Goal: Task Accomplishment & Management: Manage account settings

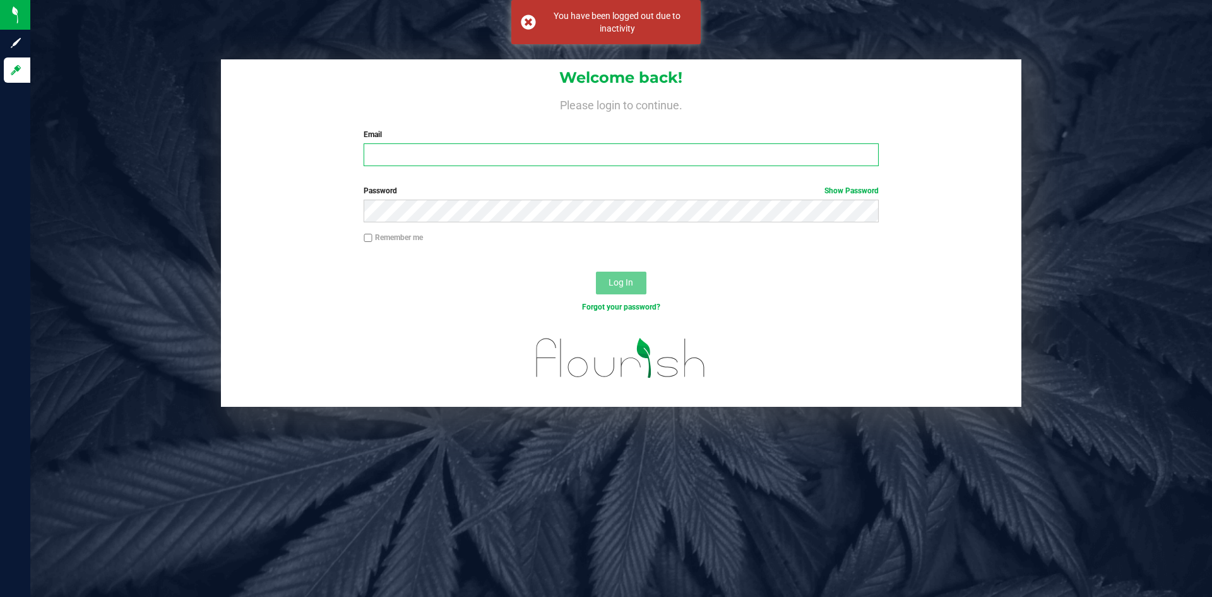
type input "[EMAIL_ADDRESS][DOMAIN_NAME]"
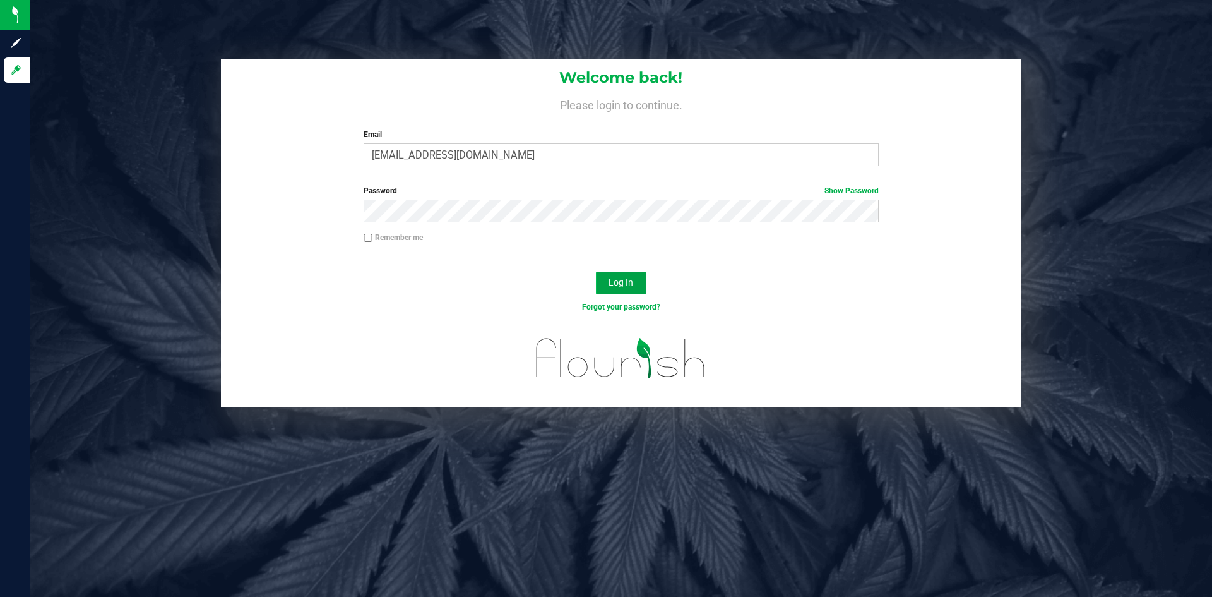
click at [621, 289] on button "Log In" at bounding box center [621, 283] width 51 height 23
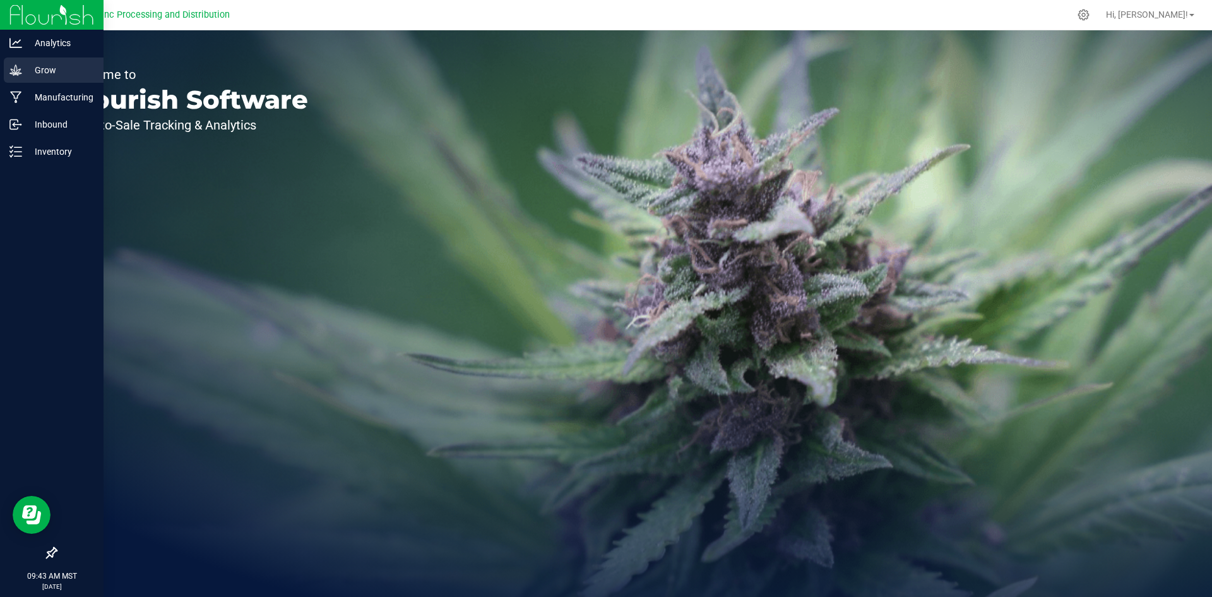
click at [13, 67] on icon at bounding box center [15, 70] width 13 height 13
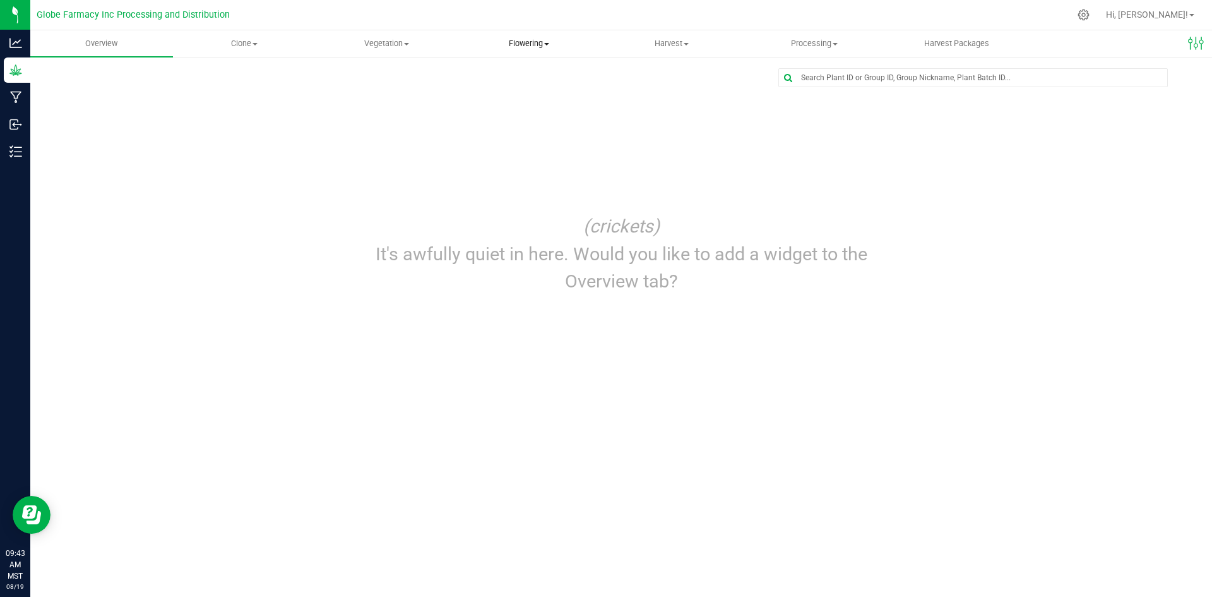
click at [510, 43] on span "Flowering" at bounding box center [528, 43] width 141 height 11
click at [506, 92] on span "Flowering groups" at bounding box center [510, 91] width 105 height 11
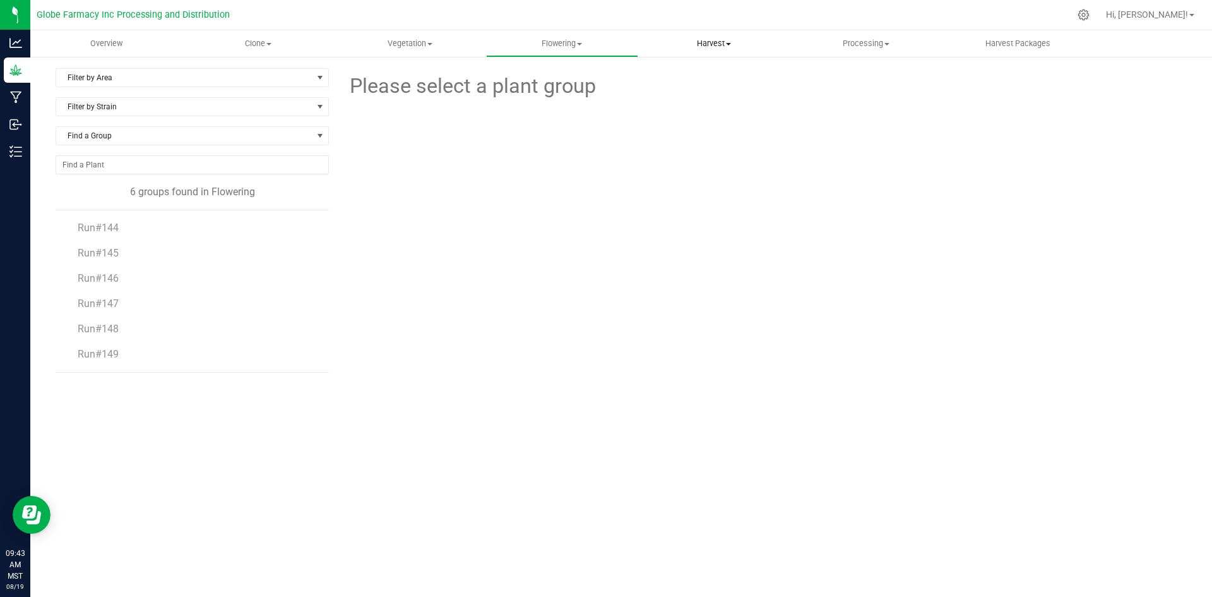
click at [714, 47] on span "Harvest" at bounding box center [714, 43] width 151 height 11
click at [709, 75] on li "Harvests" at bounding box center [714, 76] width 152 height 15
click at [265, 43] on span "Clone" at bounding box center [258, 43] width 151 height 11
click at [261, 87] on span "Cloning groups" at bounding box center [229, 91] width 95 height 11
click at [113, 229] on span "Run#152" at bounding box center [98, 228] width 40 height 12
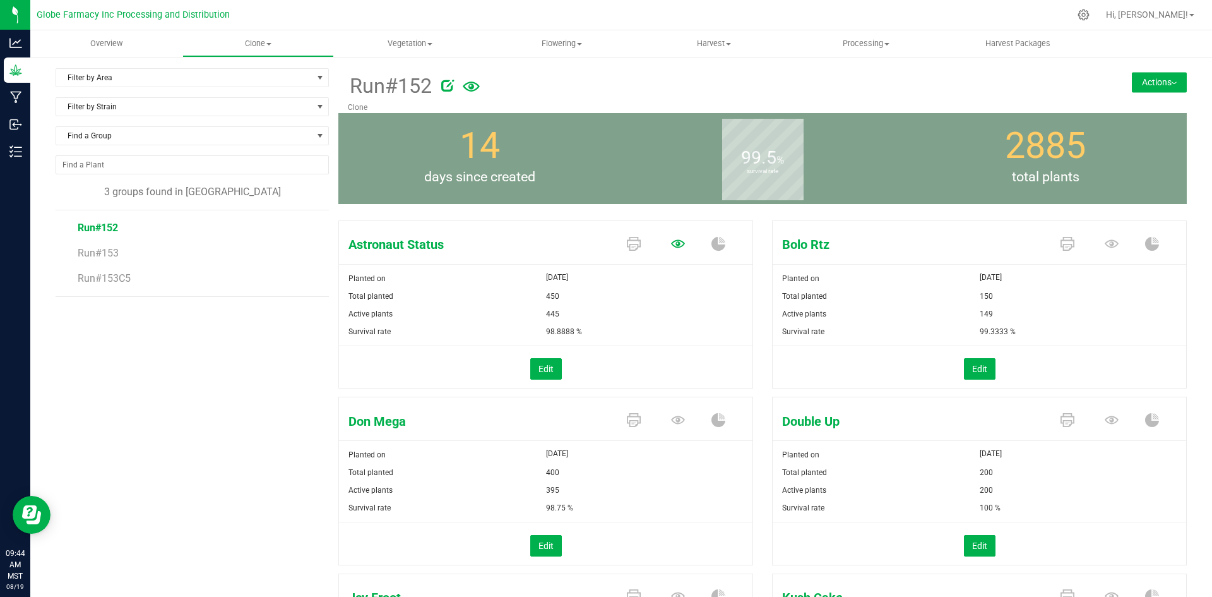
click at [671, 244] on icon at bounding box center [678, 243] width 14 height 8
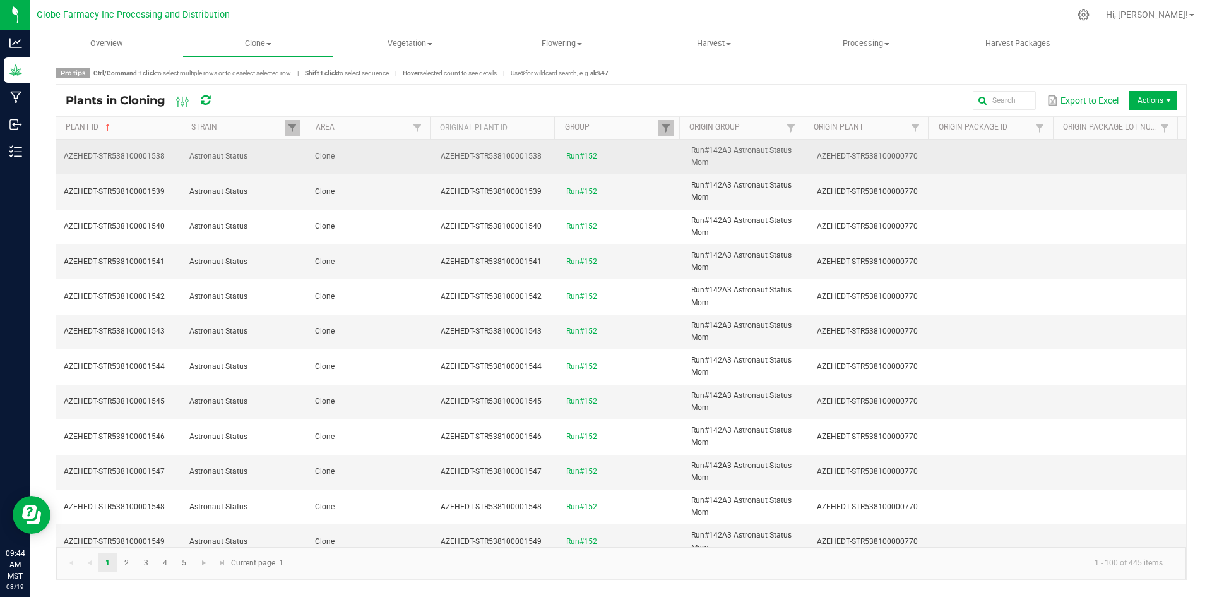
click at [375, 155] on td "Clone" at bounding box center [371, 157] width 126 height 35
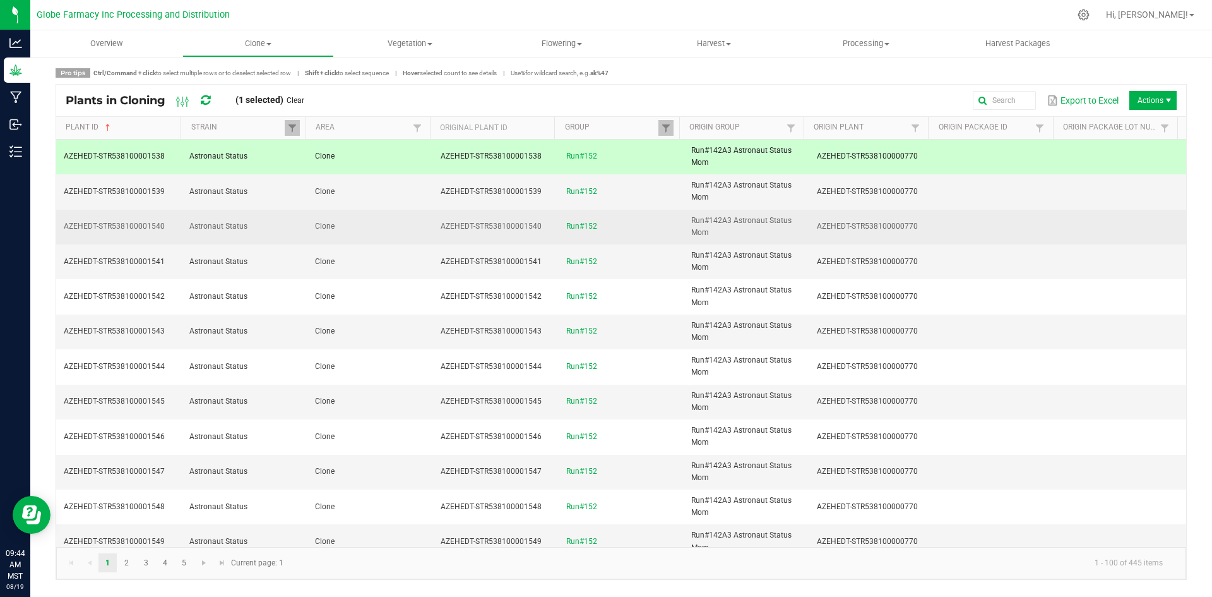
click at [383, 229] on td "Clone" at bounding box center [371, 227] width 126 height 35
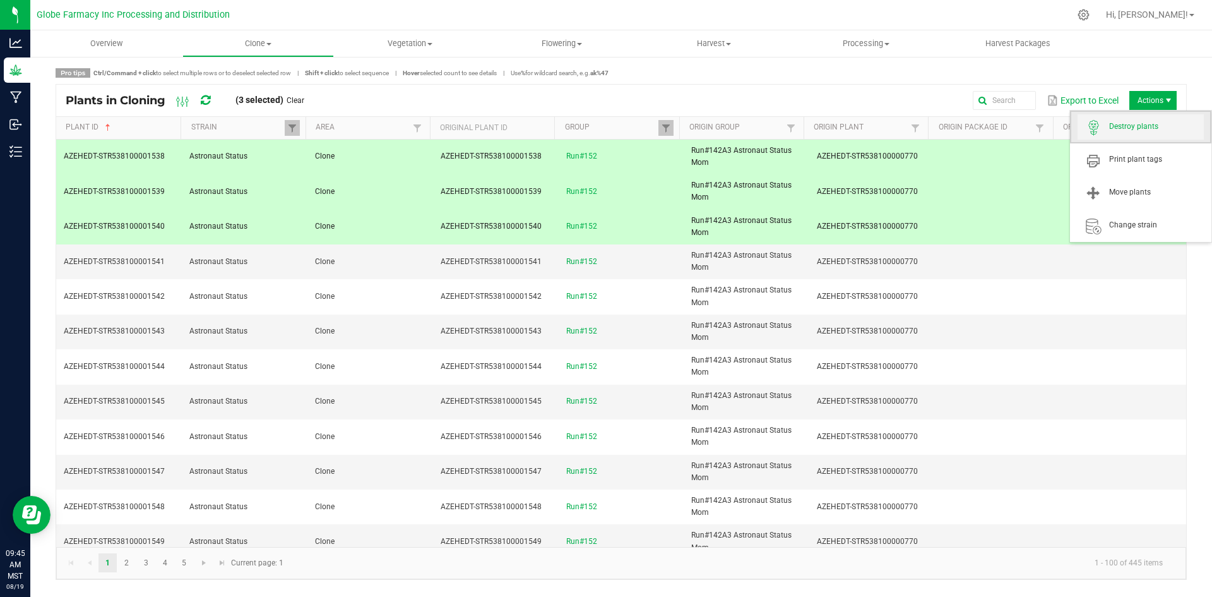
click at [1151, 128] on span "Destroy plants" at bounding box center [1156, 126] width 95 height 11
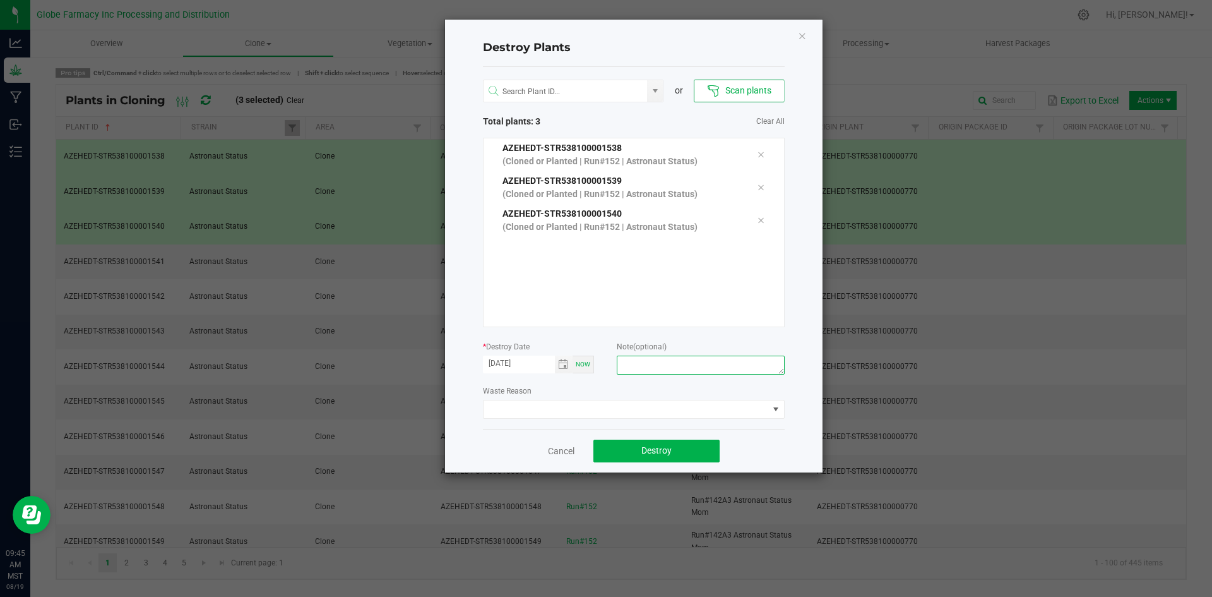
click at [651, 367] on textarea at bounding box center [700, 364] width 167 height 19
type textarea "[MEDICAL_DATA] coffee/trash"
click at [643, 451] on span "Destroy" at bounding box center [657, 450] width 30 height 10
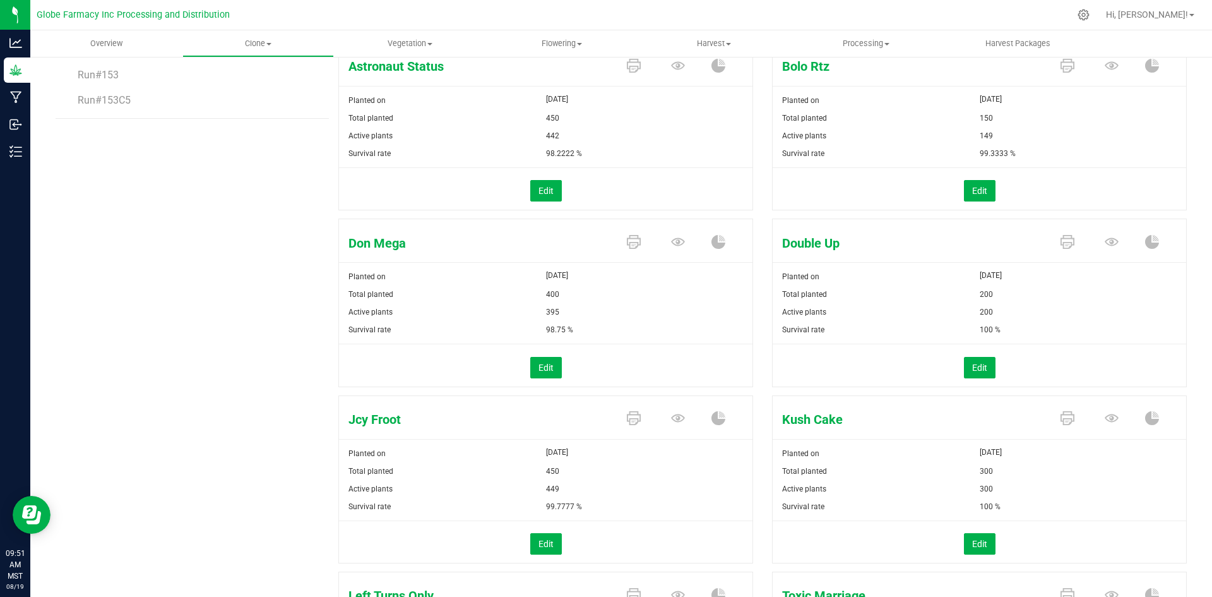
scroll to position [189, 0]
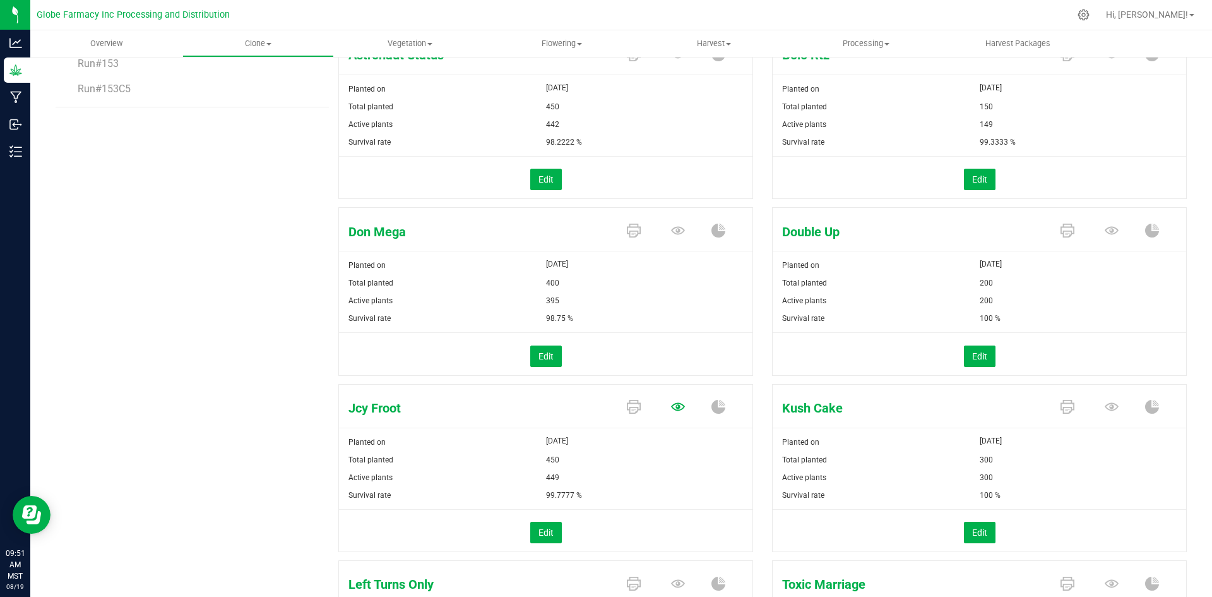
click at [672, 61] on icon at bounding box center [678, 54] width 14 height 14
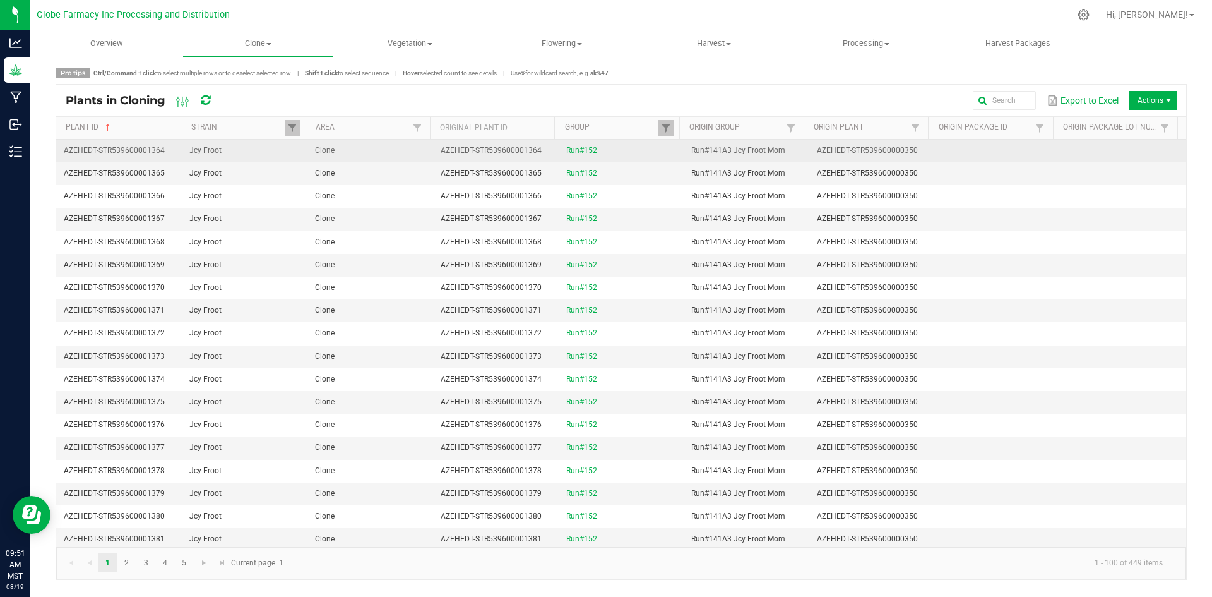
click at [657, 152] on td "Run#152" at bounding box center [622, 151] width 126 height 23
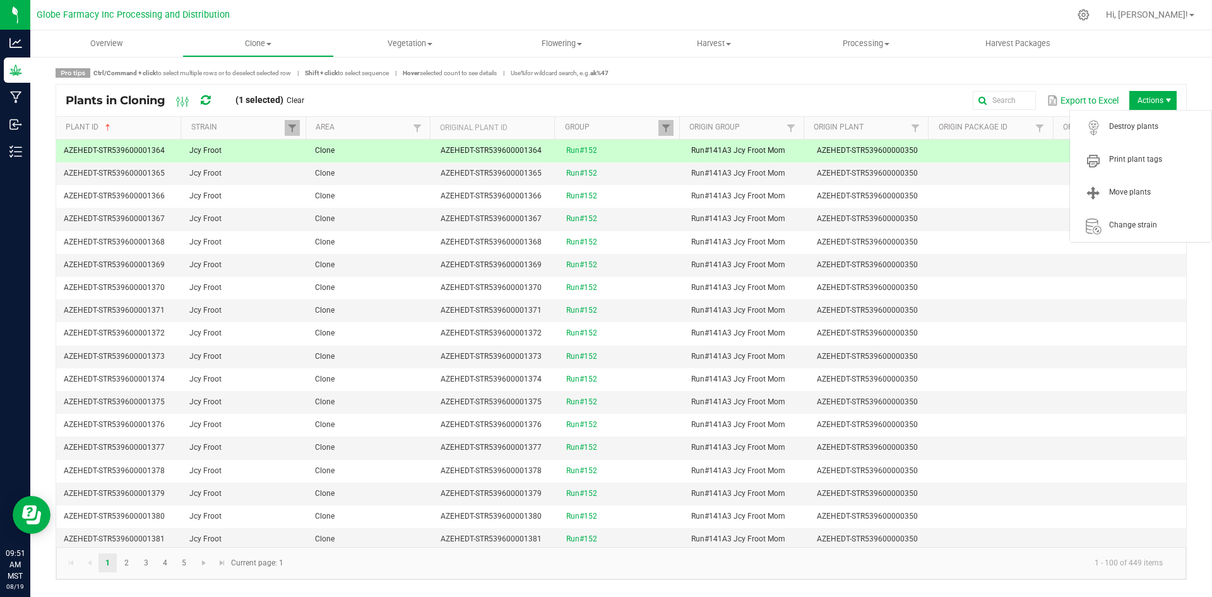
click at [1141, 100] on span "Actions" at bounding box center [1153, 100] width 47 height 19
click at [1131, 128] on span "Destroy plants" at bounding box center [1156, 126] width 95 height 11
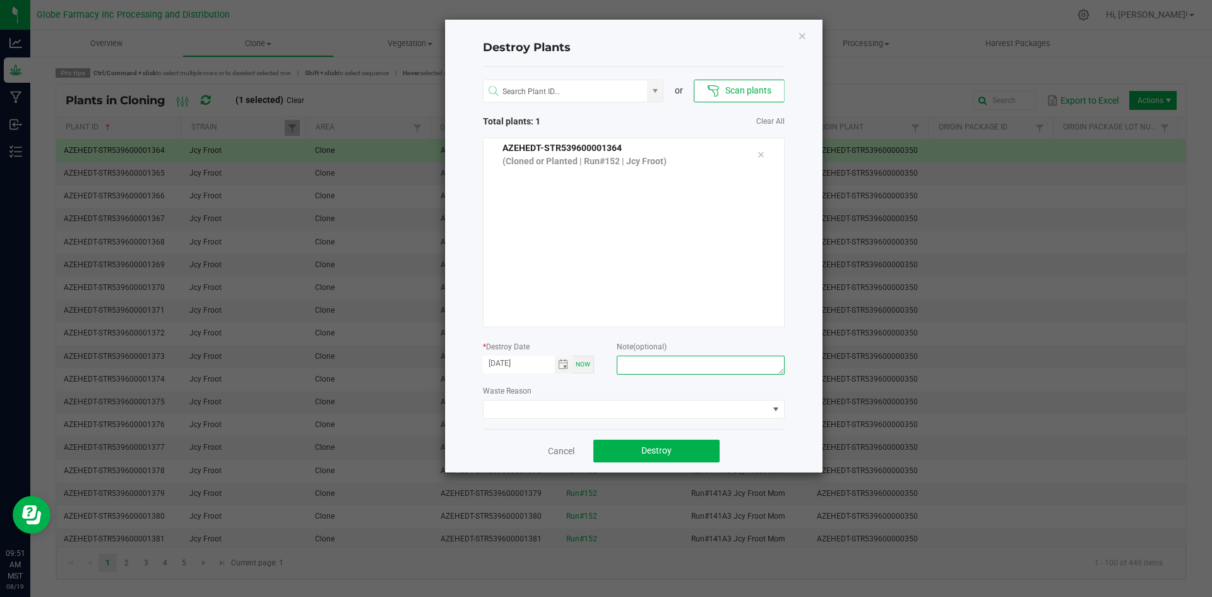
click at [742, 371] on textarea at bounding box center [700, 364] width 167 height 19
type textarea "[MEDICAL_DATA] coffee/trash"
click at [672, 454] on button "Destroy" at bounding box center [657, 450] width 126 height 23
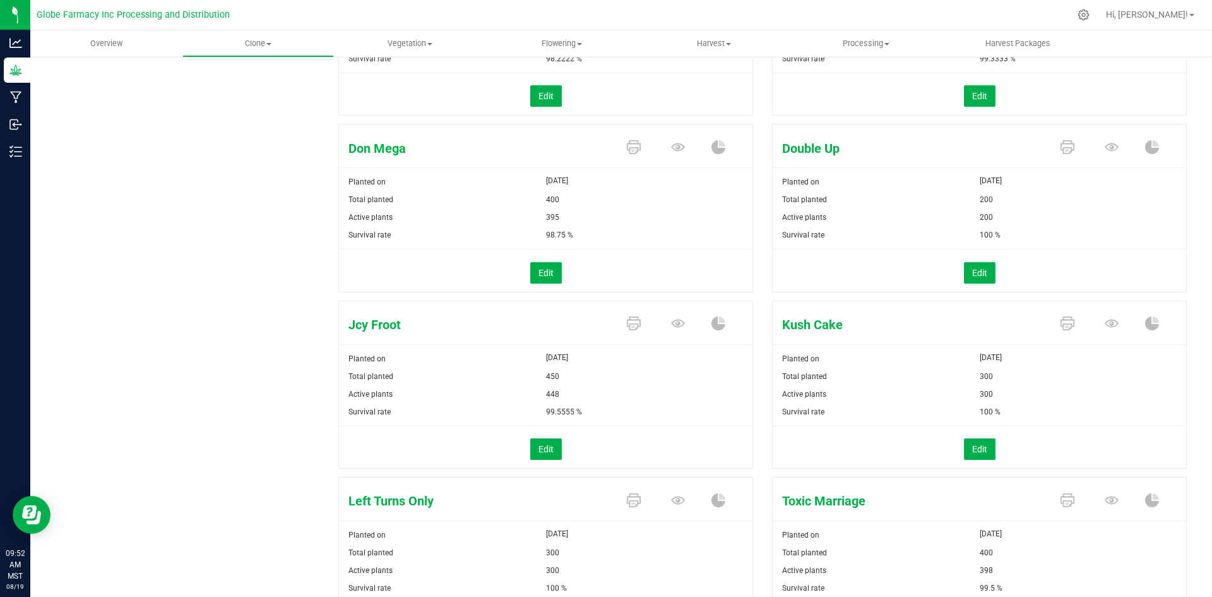
scroll to position [316, 0]
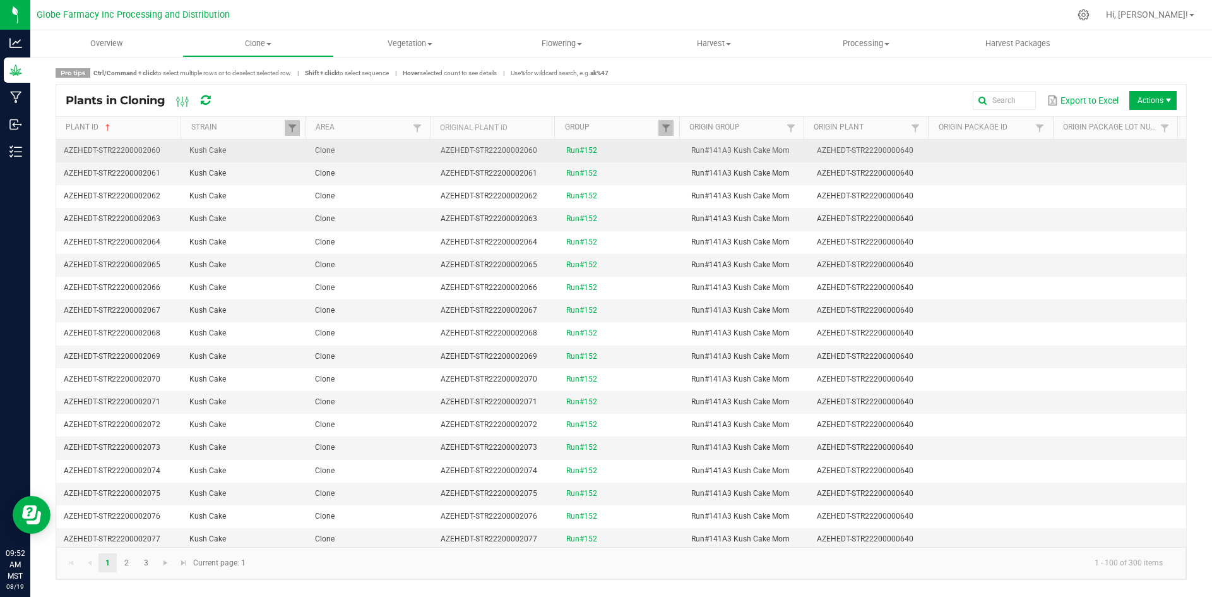
click at [385, 154] on td "Clone" at bounding box center [371, 151] width 126 height 23
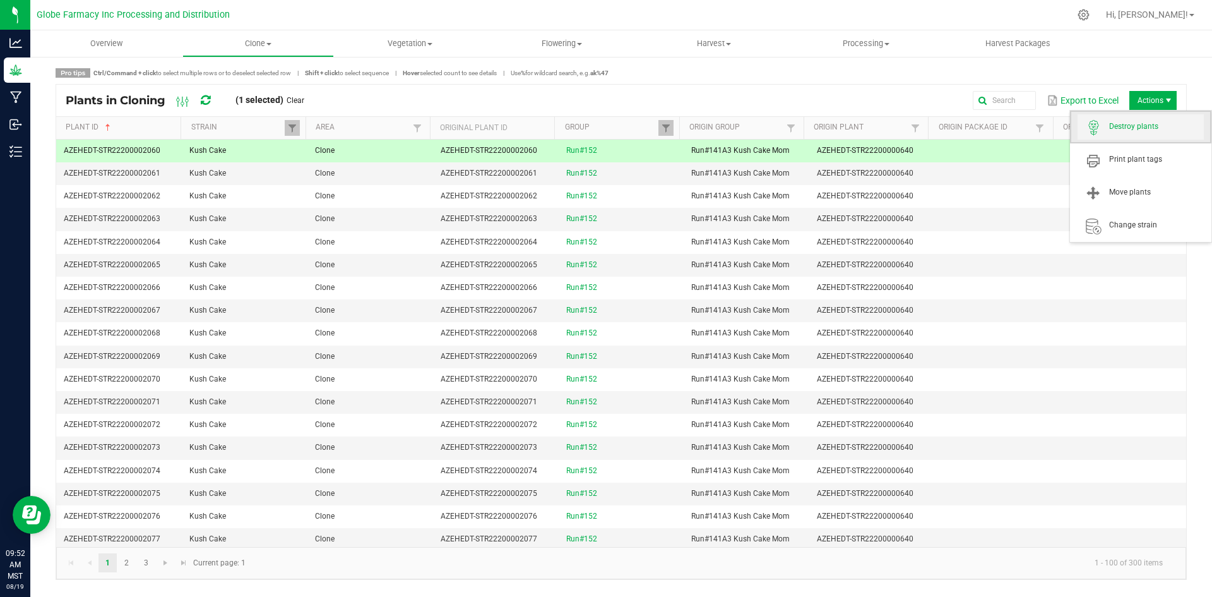
click at [1143, 134] on span "Destroy plants" at bounding box center [1141, 126] width 126 height 25
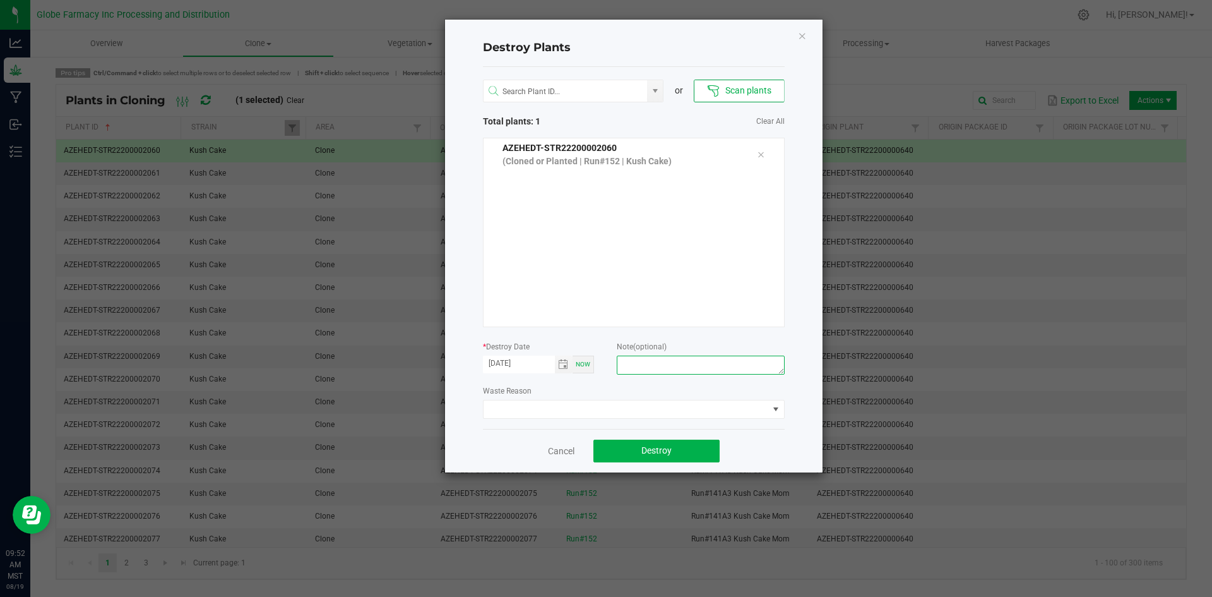
click at [719, 356] on textarea at bounding box center [700, 364] width 167 height 19
type textarea "[MEDICAL_DATA] coffee/trash"
click at [666, 453] on span "Destroy" at bounding box center [657, 450] width 30 height 10
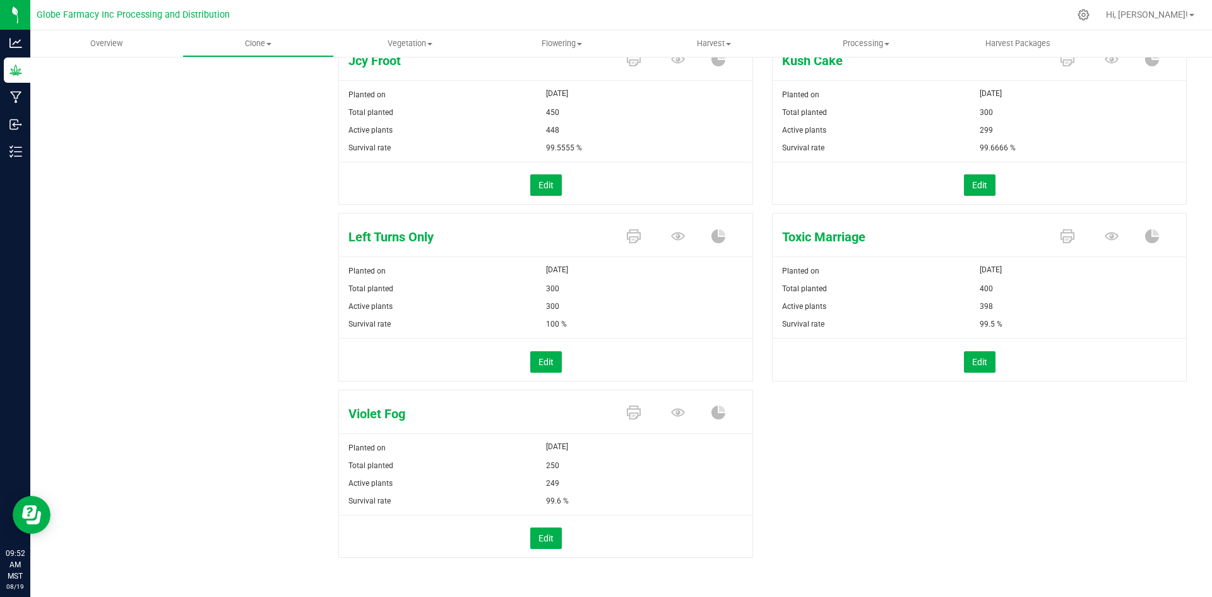
scroll to position [540, 0]
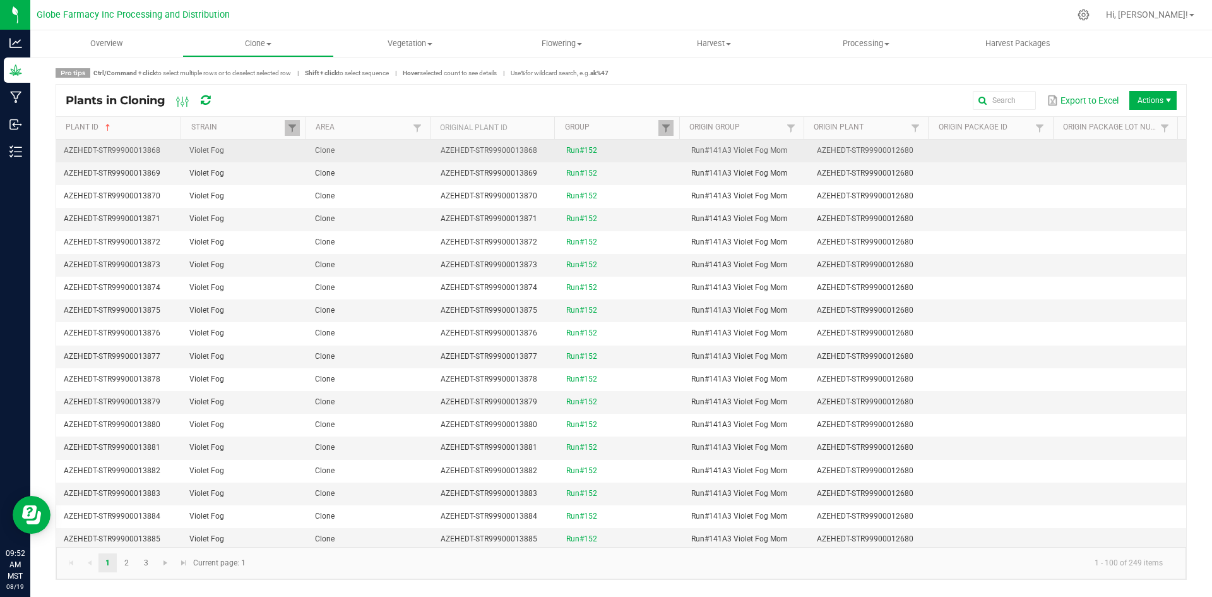
click at [359, 148] on td "Clone" at bounding box center [371, 151] width 126 height 23
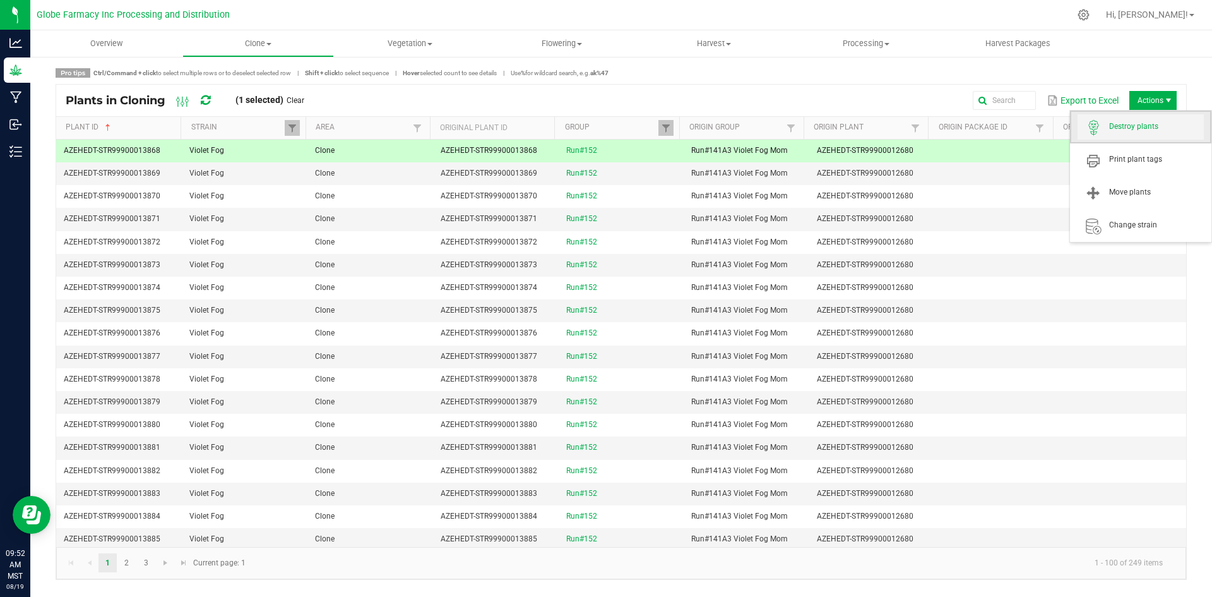
click at [1137, 128] on span "Destroy plants" at bounding box center [1156, 126] width 95 height 11
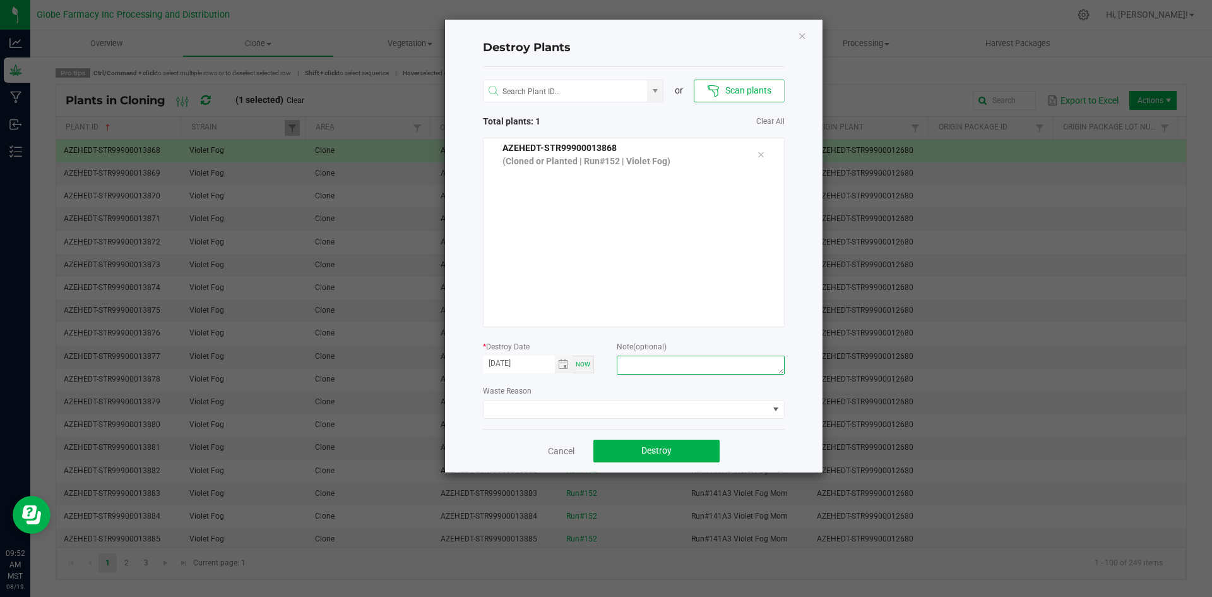
click at [704, 365] on textarea at bounding box center [700, 364] width 167 height 19
type textarea "[MEDICAL_DATA] coffee/trash"
click at [707, 455] on button "Destroy" at bounding box center [657, 450] width 126 height 23
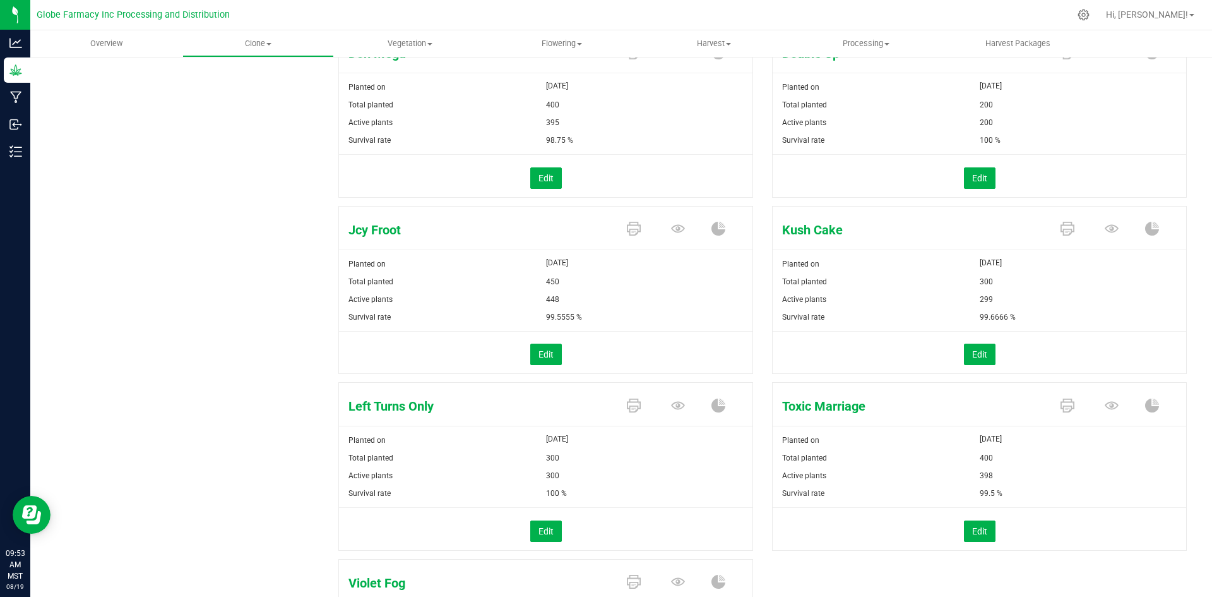
scroll to position [379, 0]
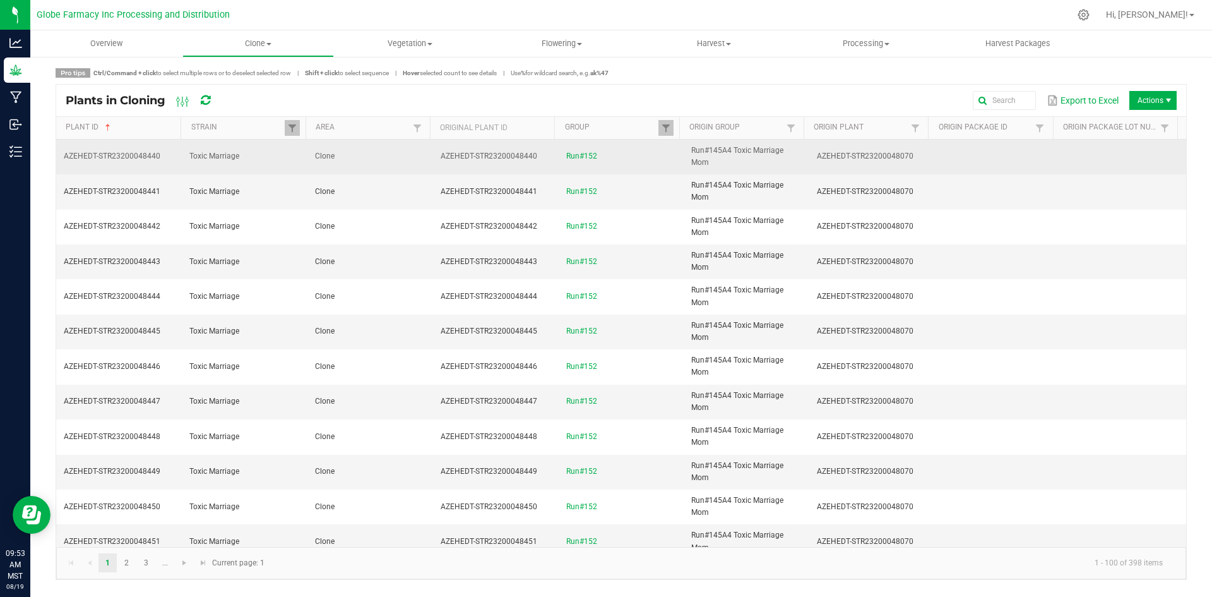
click at [381, 155] on td "Clone" at bounding box center [371, 157] width 126 height 35
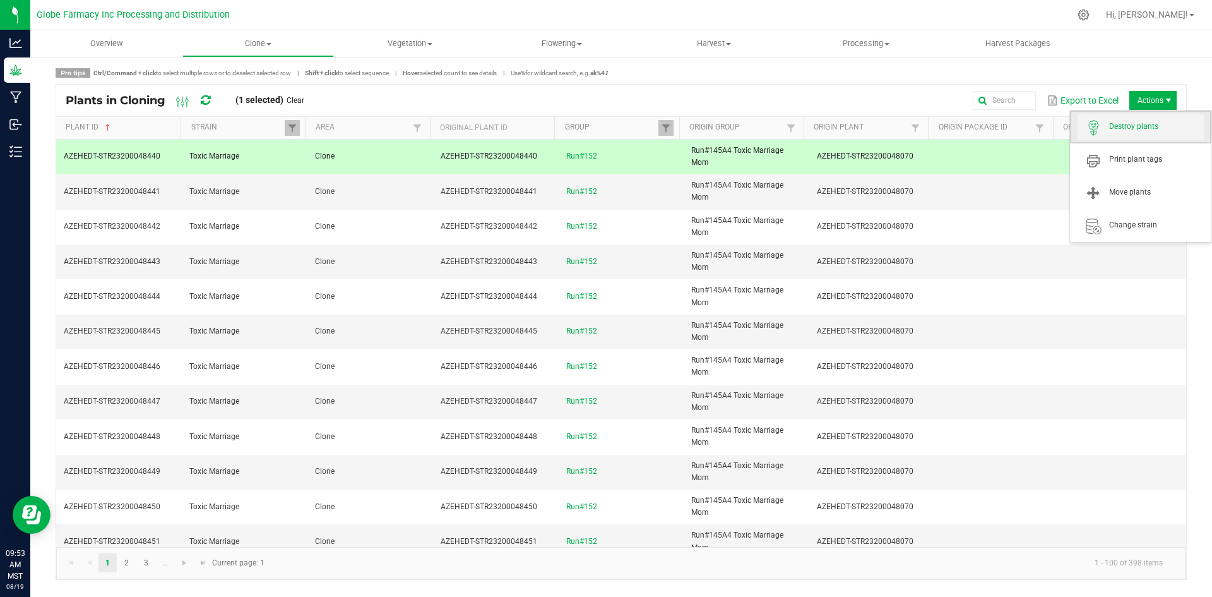
click at [1142, 122] on span "Destroy plants" at bounding box center [1156, 126] width 95 height 11
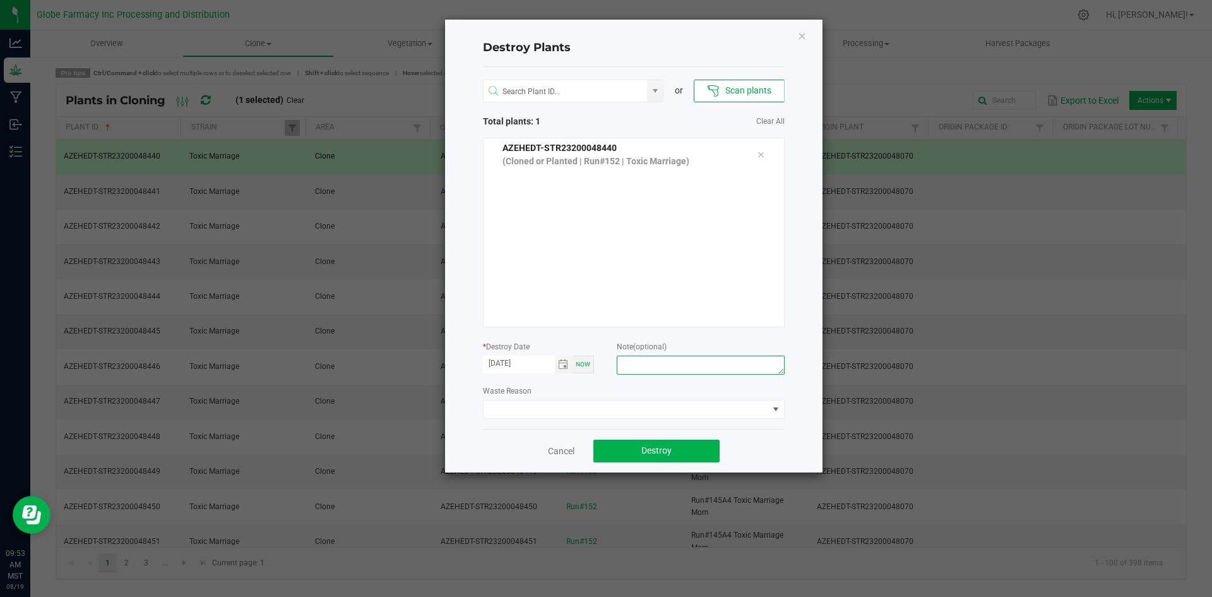
click at [691, 355] on textarea at bounding box center [700, 364] width 167 height 19
type textarea "f"
type textarea "[MEDICAL_DATA] coffee/trash"
click at [640, 456] on button "Destroy" at bounding box center [657, 450] width 126 height 23
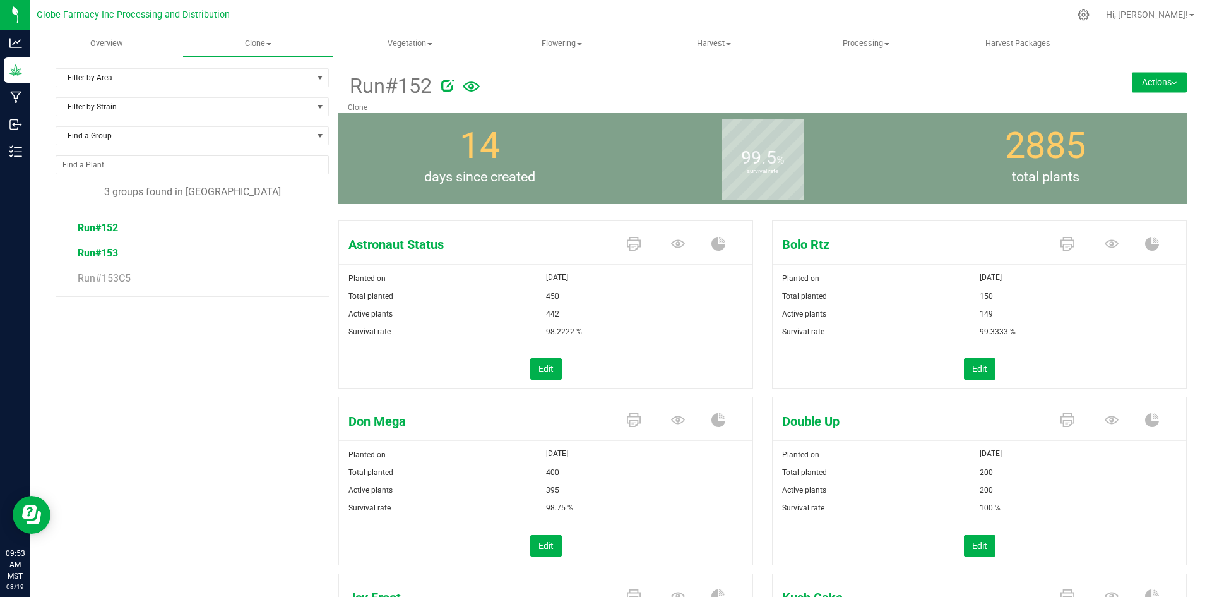
click at [110, 253] on span "Run#153" at bounding box center [98, 253] width 40 height 12
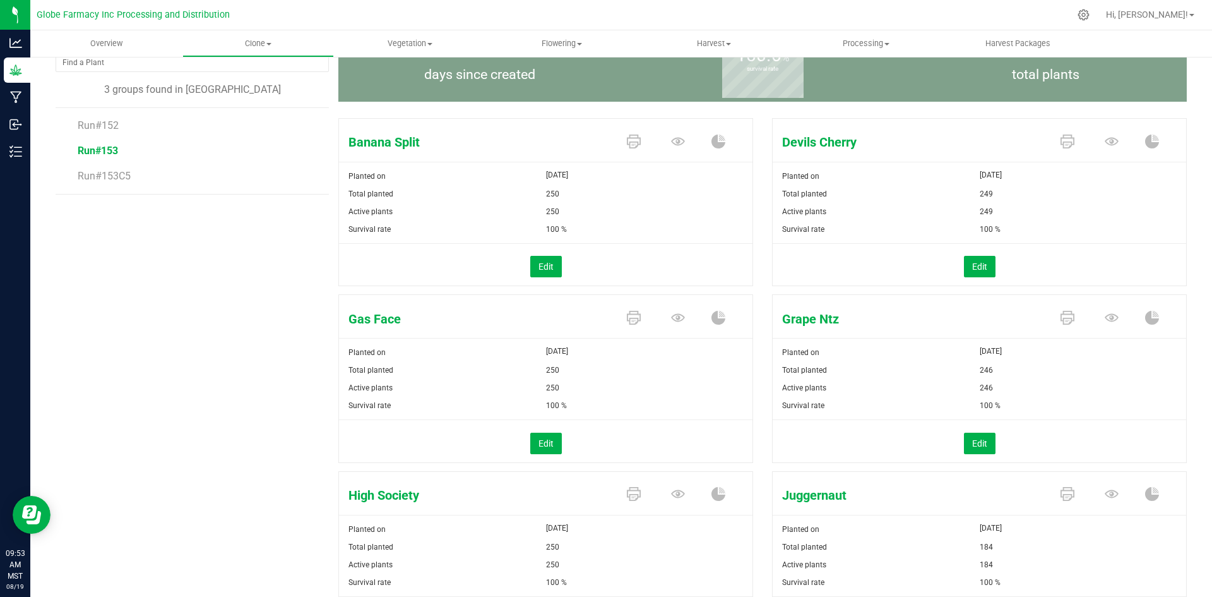
scroll to position [126, 0]
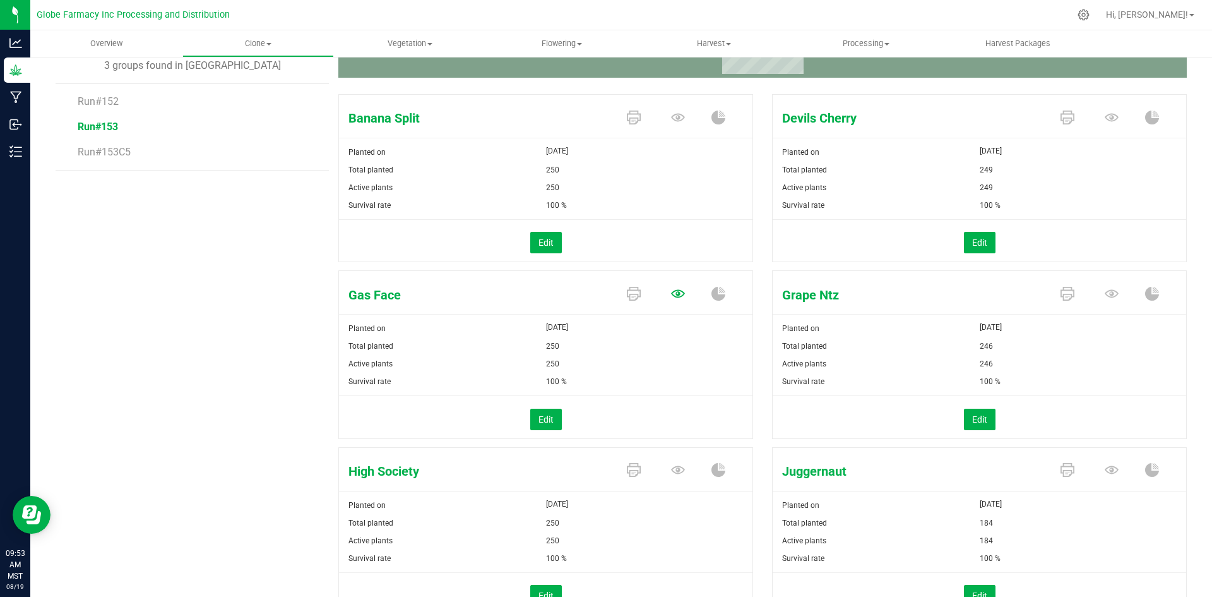
click at [671, 124] on icon at bounding box center [678, 118] width 14 height 14
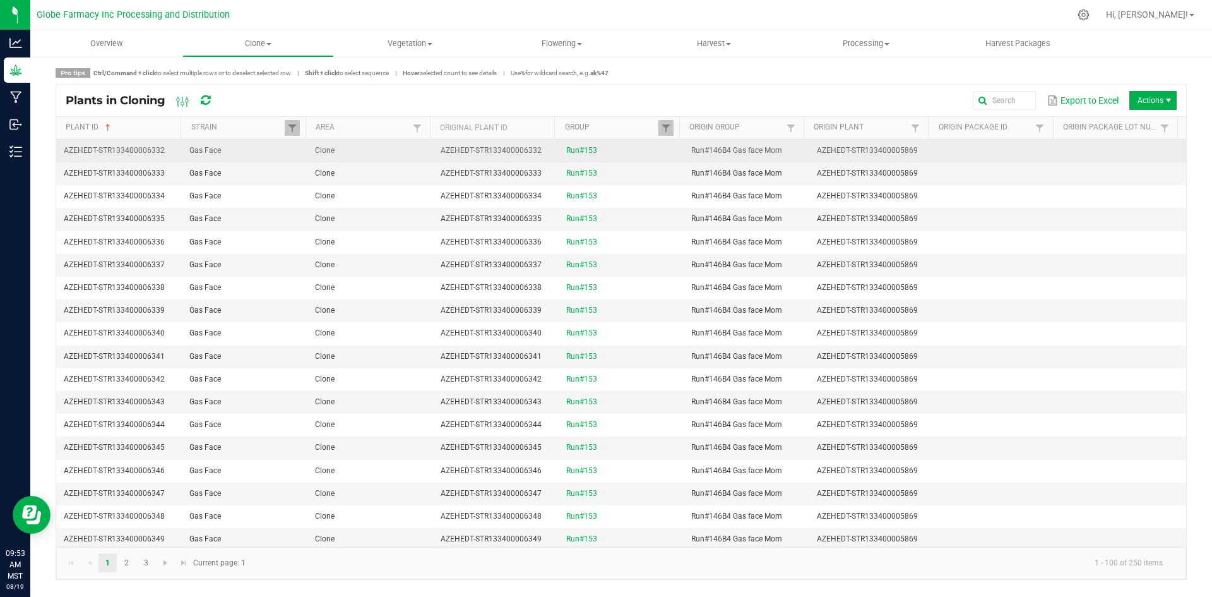
click at [337, 150] on td "Clone" at bounding box center [371, 151] width 126 height 23
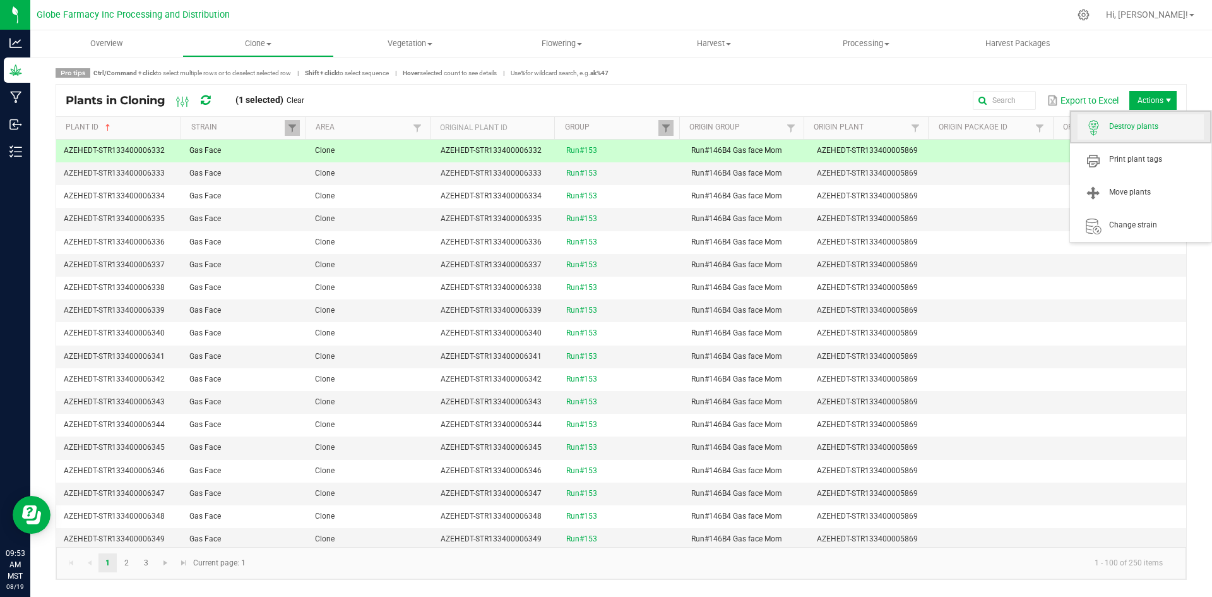
click at [1139, 125] on span "Destroy plants" at bounding box center [1156, 126] width 95 height 11
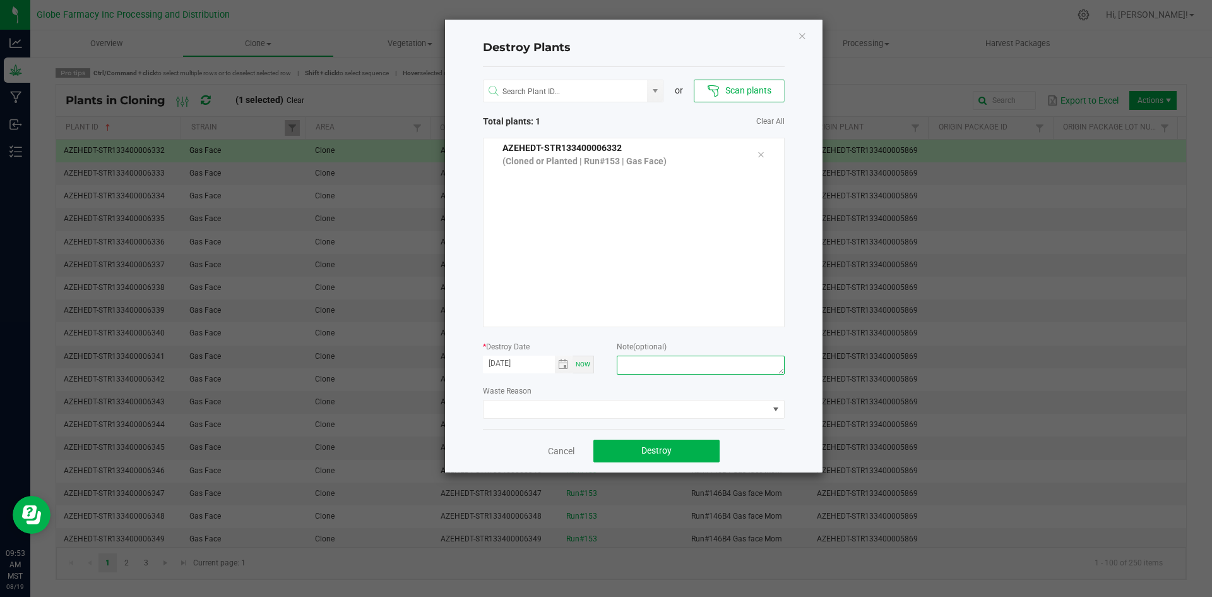
click at [722, 366] on textarea at bounding box center [700, 364] width 167 height 19
type textarea "f"
type textarea "[MEDICAL_DATA] coffee/trash"
click at [691, 448] on button "Destroy" at bounding box center [657, 450] width 126 height 23
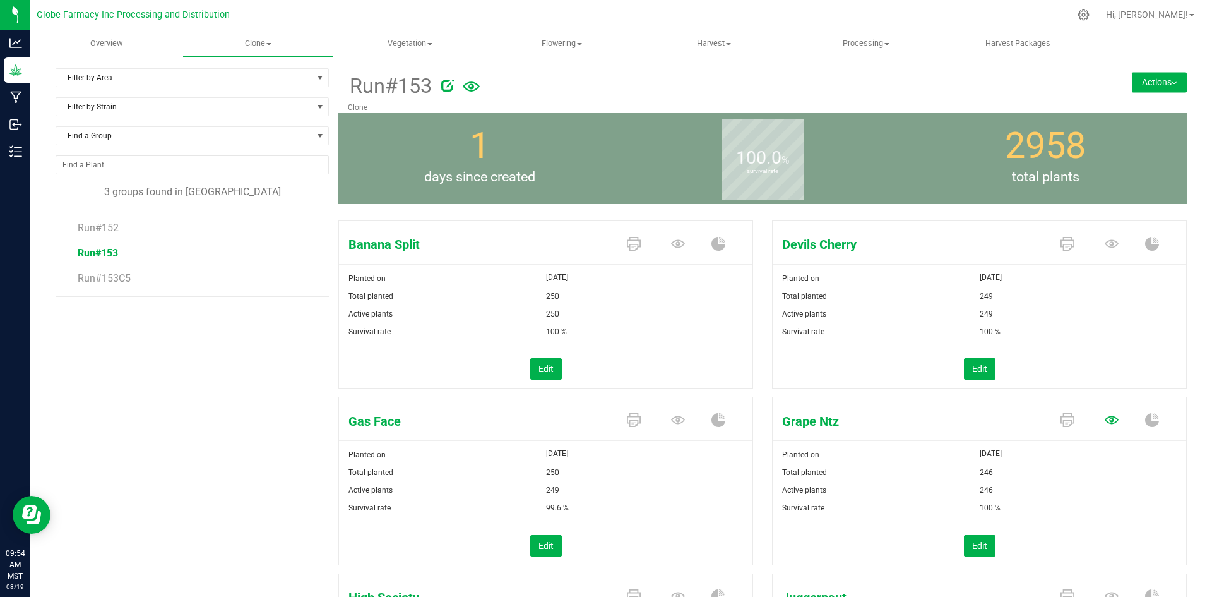
click at [1106, 251] on icon at bounding box center [1112, 244] width 14 height 14
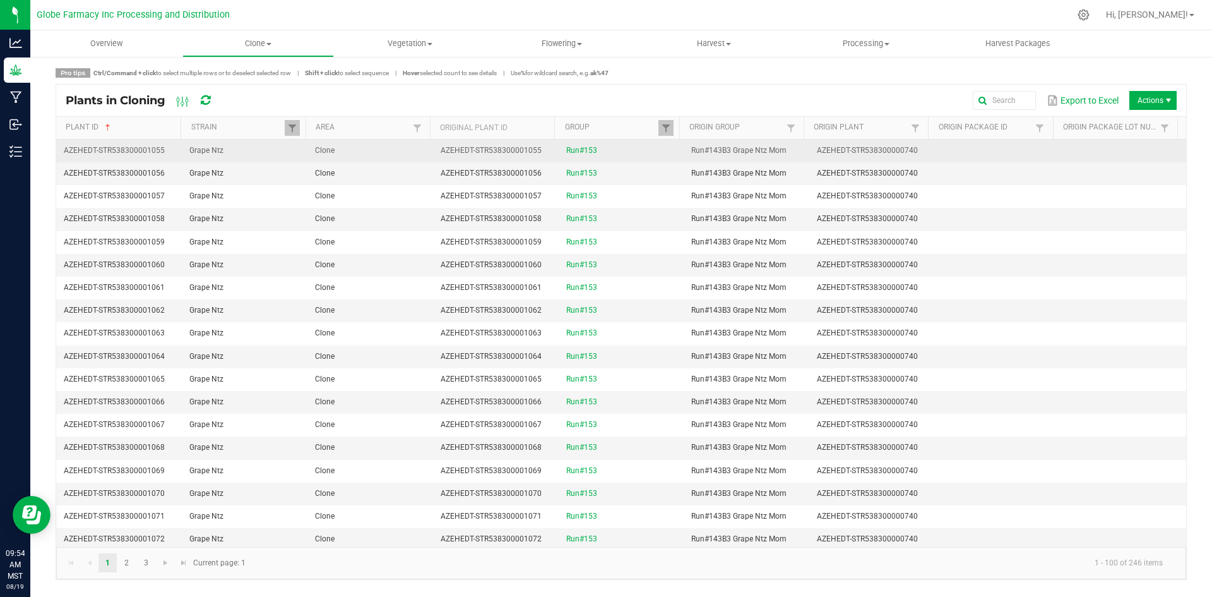
click at [344, 152] on td "Clone" at bounding box center [371, 151] width 126 height 23
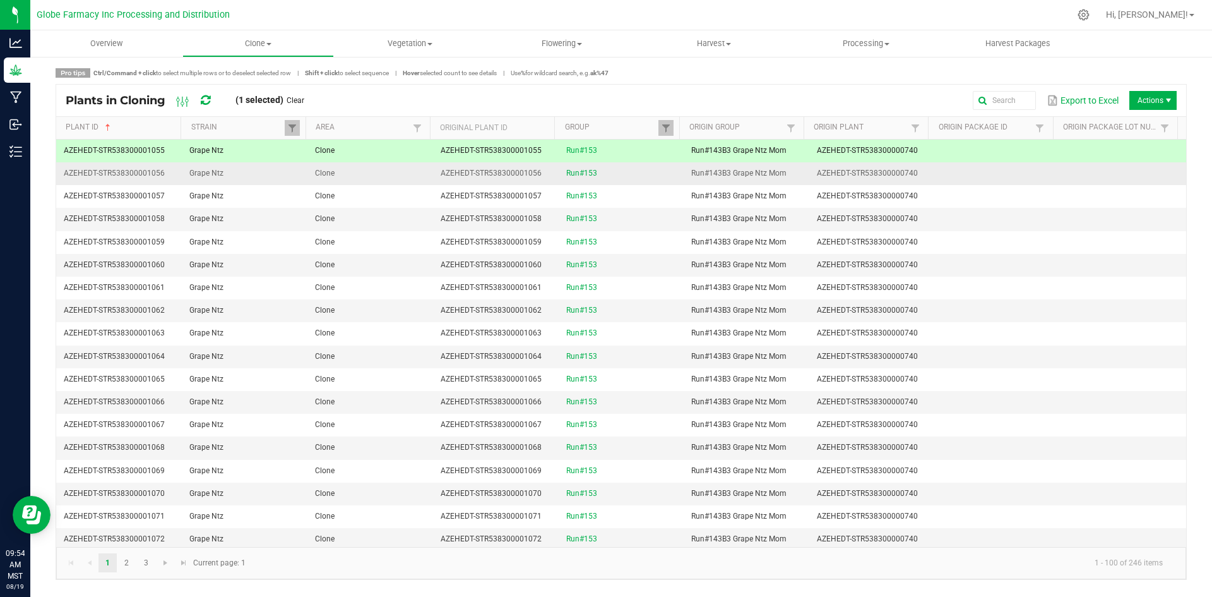
click at [346, 167] on td "Clone" at bounding box center [371, 173] width 126 height 23
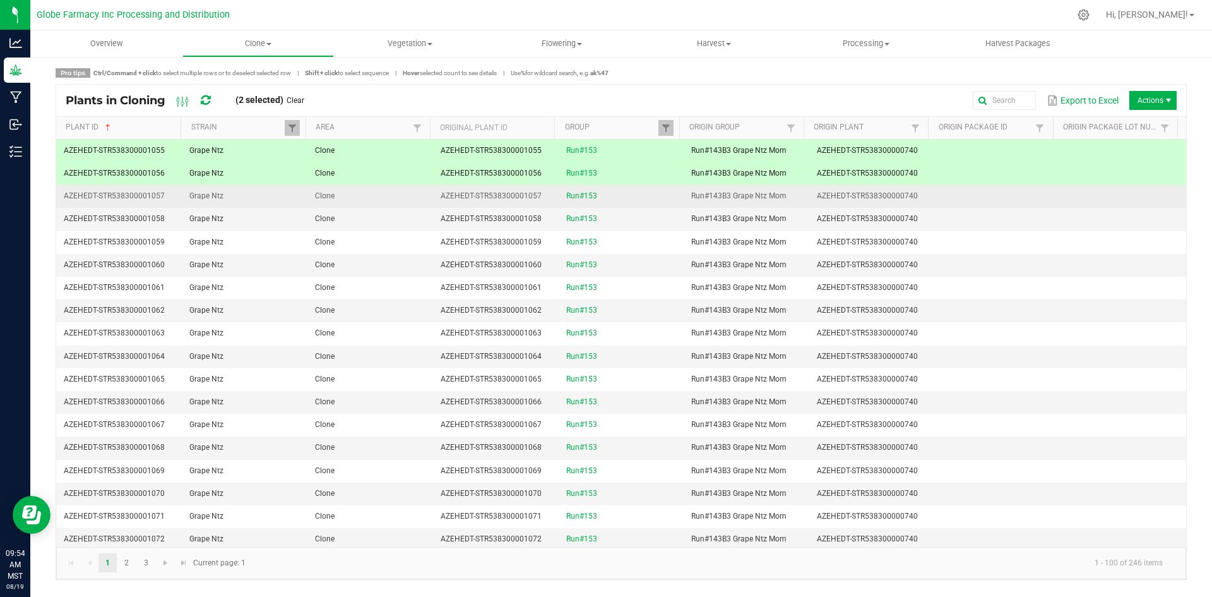
click at [355, 194] on td "Clone" at bounding box center [371, 196] width 126 height 23
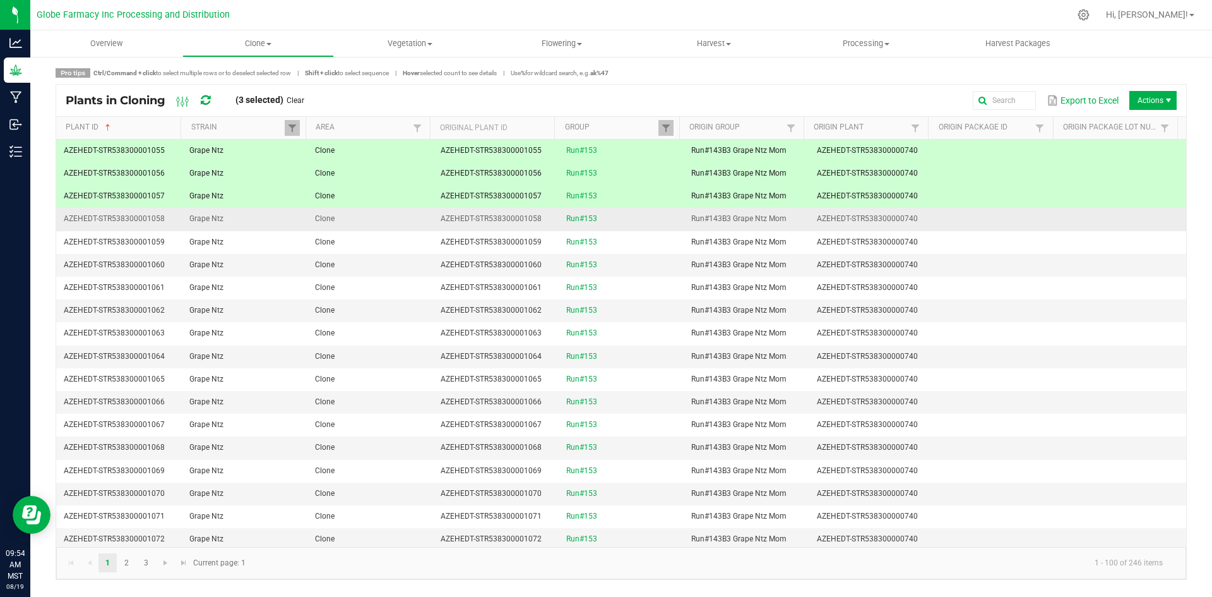
click at [361, 220] on td "Clone" at bounding box center [371, 219] width 126 height 23
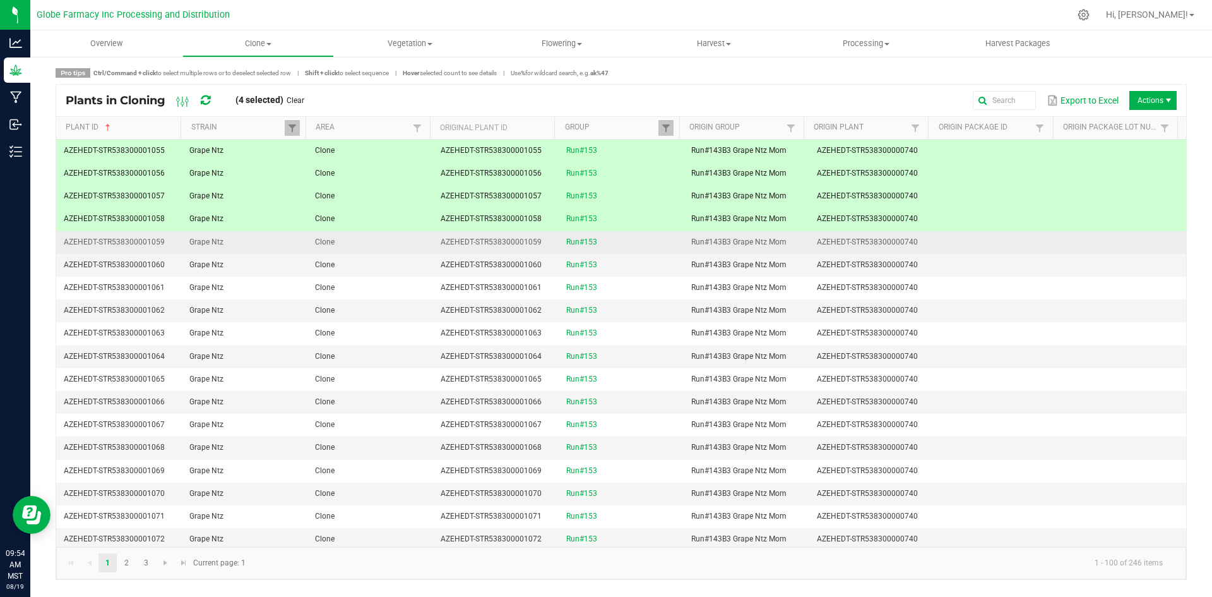
click at [361, 237] on td "Clone" at bounding box center [371, 242] width 126 height 23
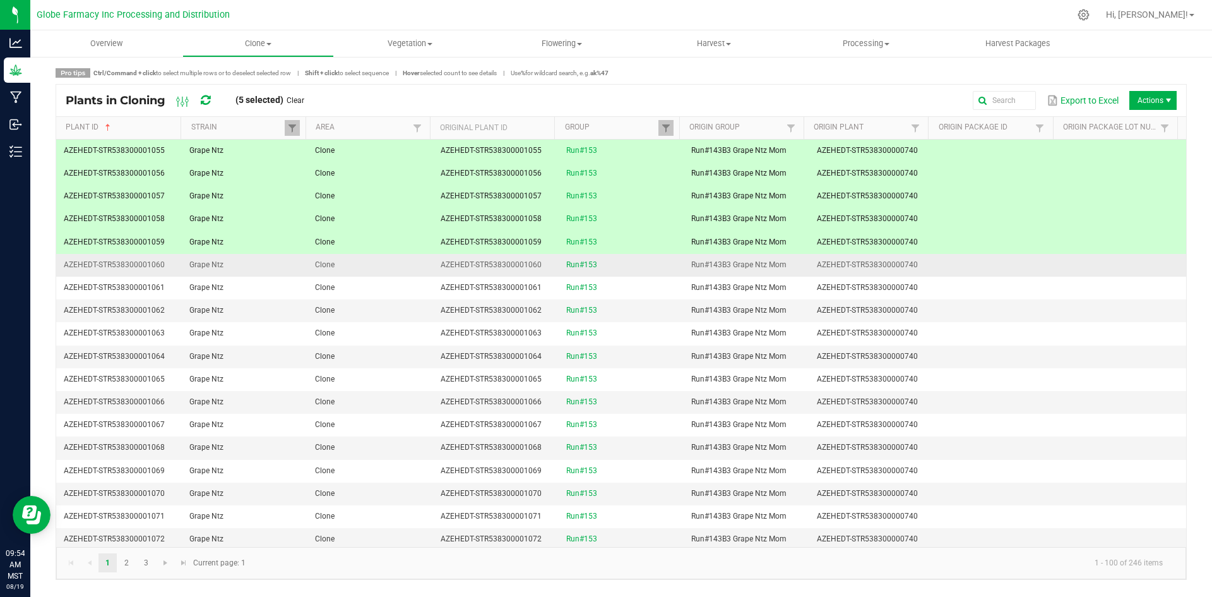
click at [364, 263] on td "Clone" at bounding box center [371, 265] width 126 height 23
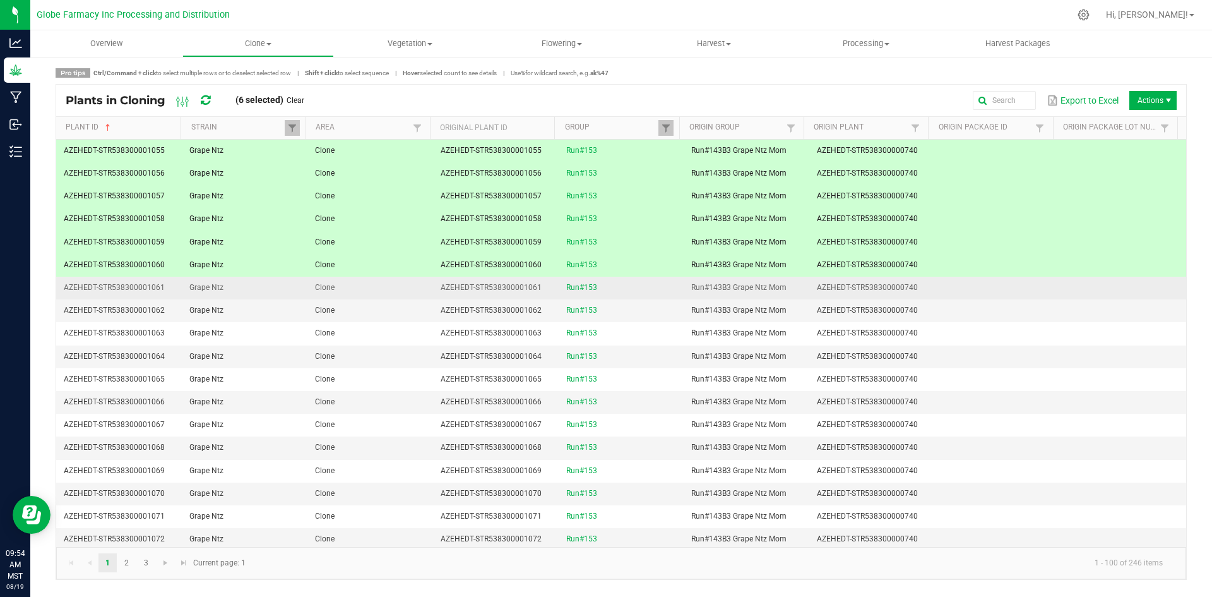
click at [364, 287] on td "Clone" at bounding box center [371, 288] width 126 height 23
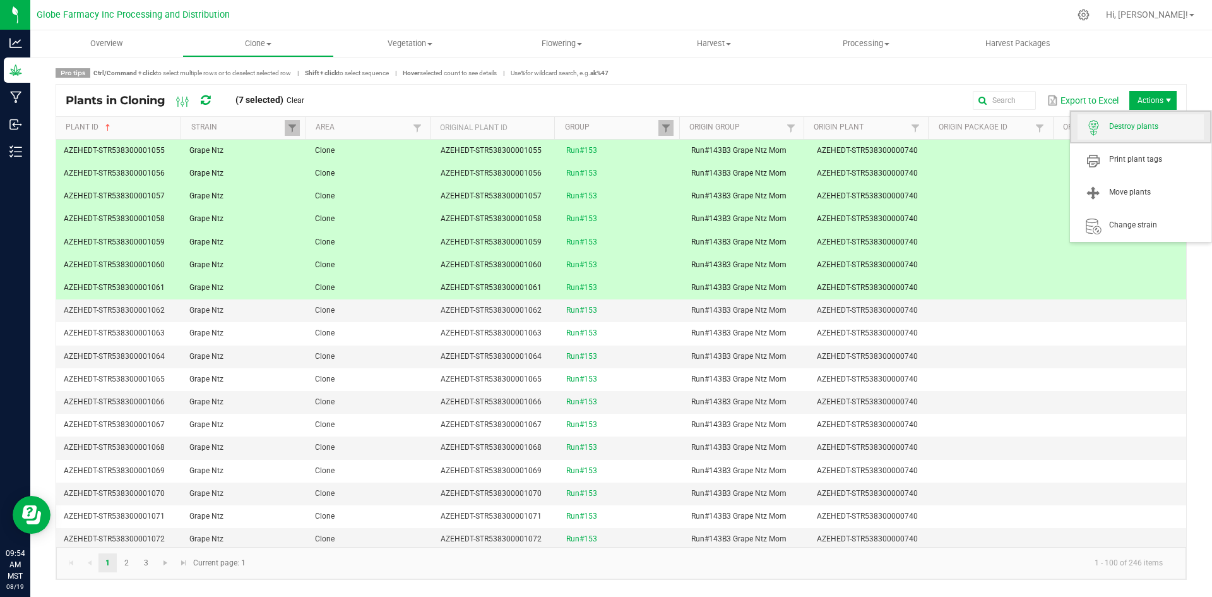
click at [1144, 122] on span "Destroy plants" at bounding box center [1156, 126] width 95 height 11
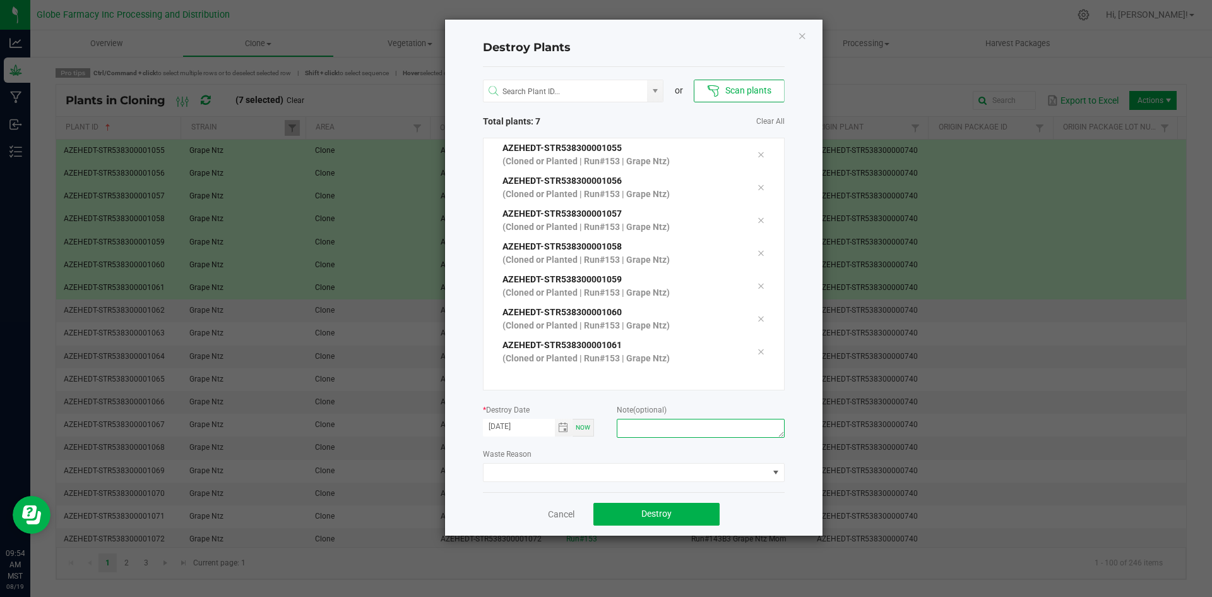
click at [681, 427] on textarea at bounding box center [700, 428] width 167 height 19
type textarea "[MEDICAL_DATA] coffee/trash"
click at [666, 516] on span "Destroy" at bounding box center [657, 513] width 30 height 10
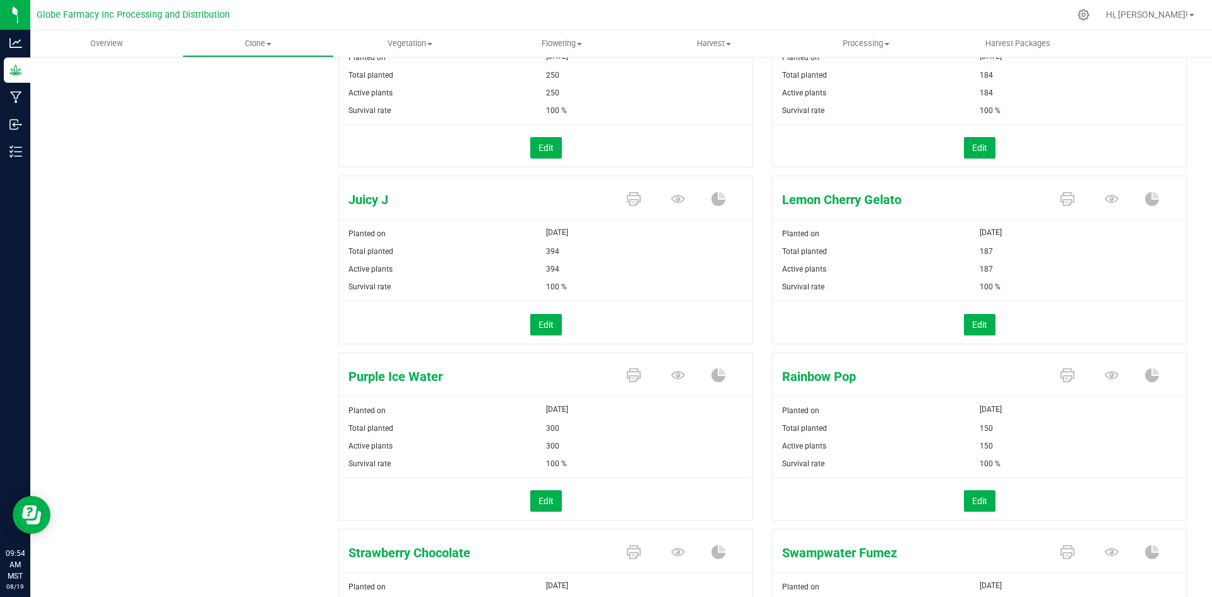
scroll to position [527, 0]
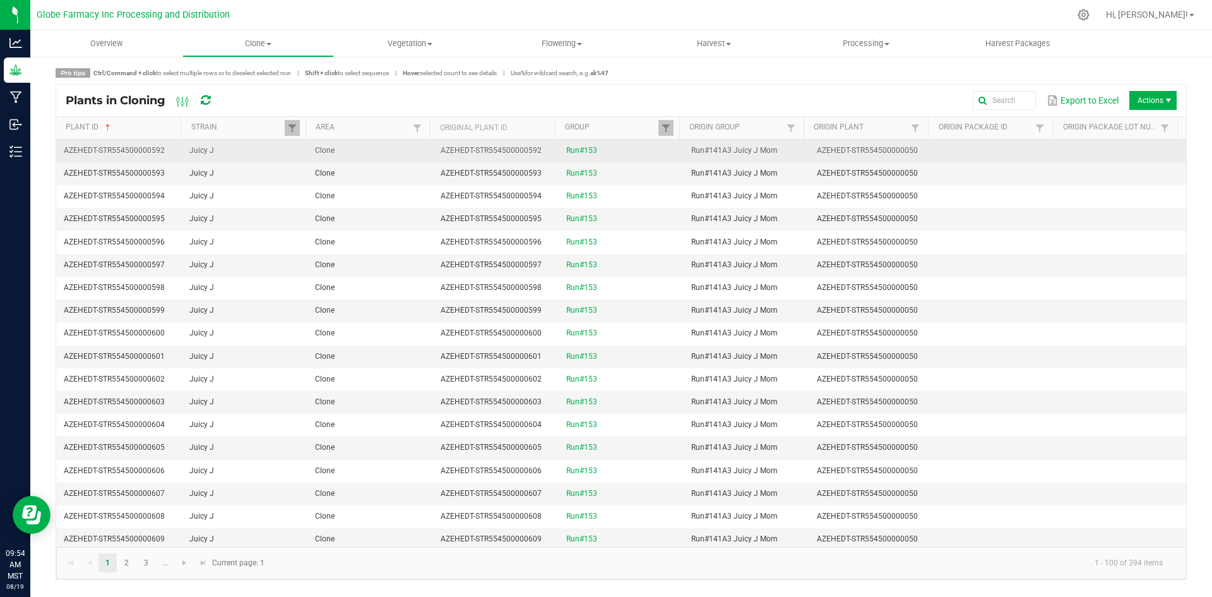
click at [337, 148] on td "Clone" at bounding box center [371, 151] width 126 height 23
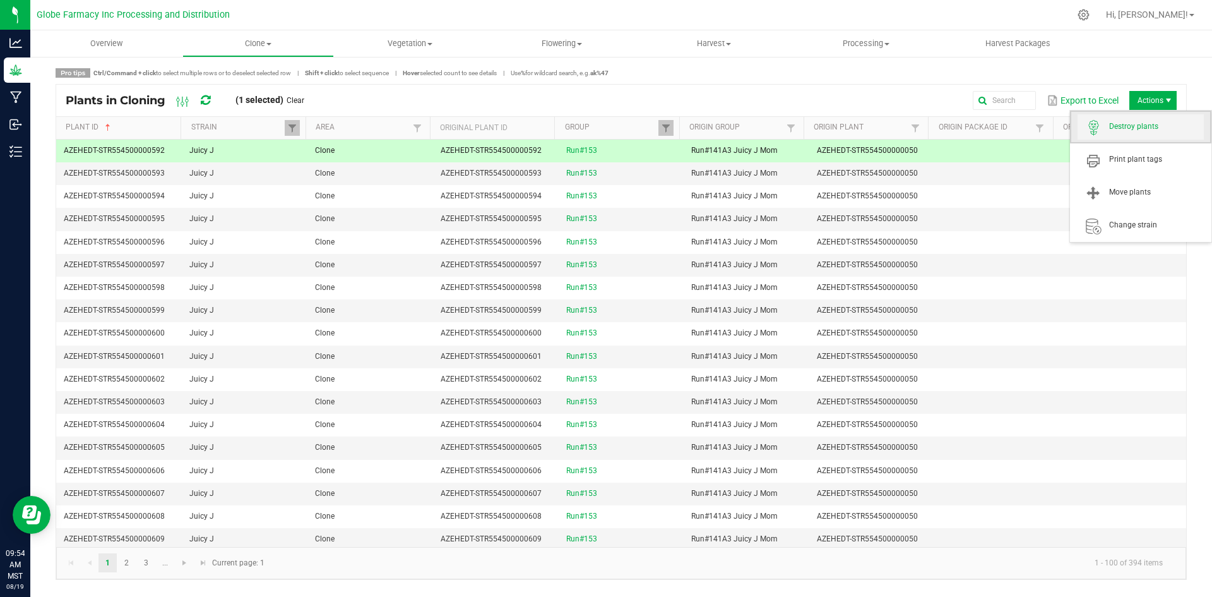
click at [1154, 121] on span "Destroy plants" at bounding box center [1156, 126] width 95 height 11
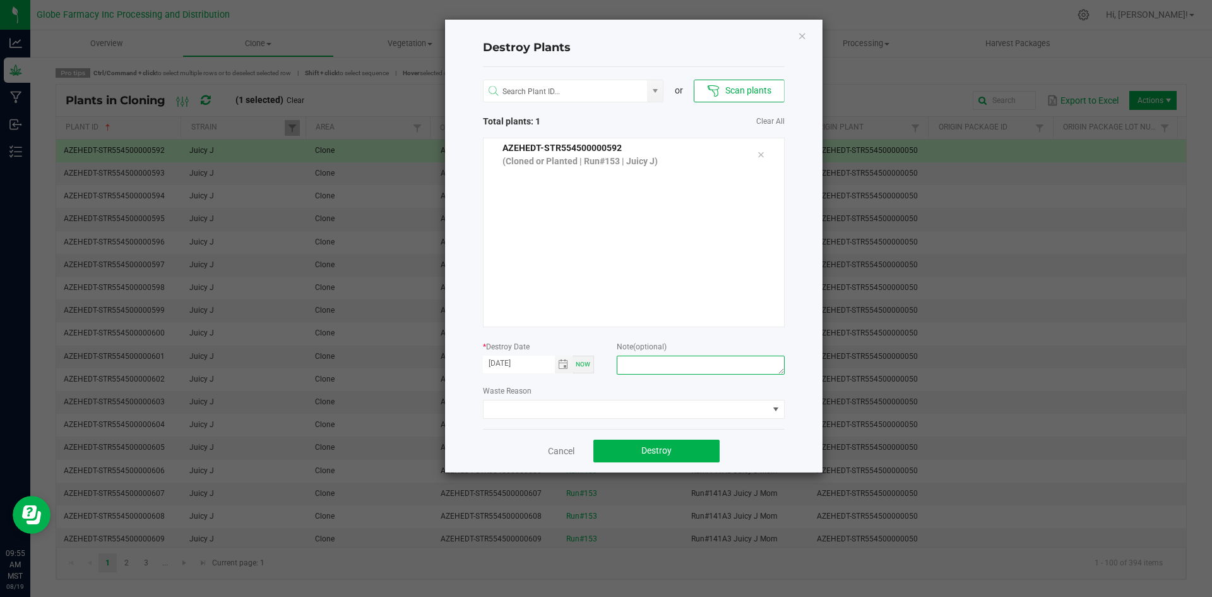
click at [733, 369] on textarea at bounding box center [700, 364] width 167 height 19
type textarea "[MEDICAL_DATA] coffee/trash"
click at [697, 449] on button "Destroy" at bounding box center [657, 450] width 126 height 23
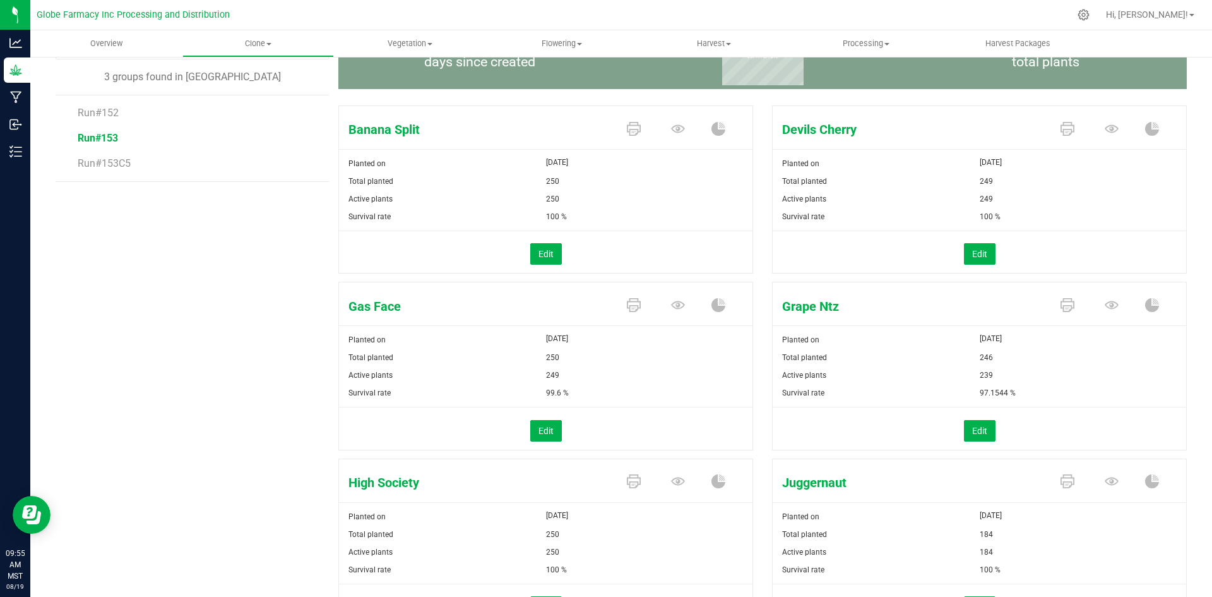
scroll to position [126, 0]
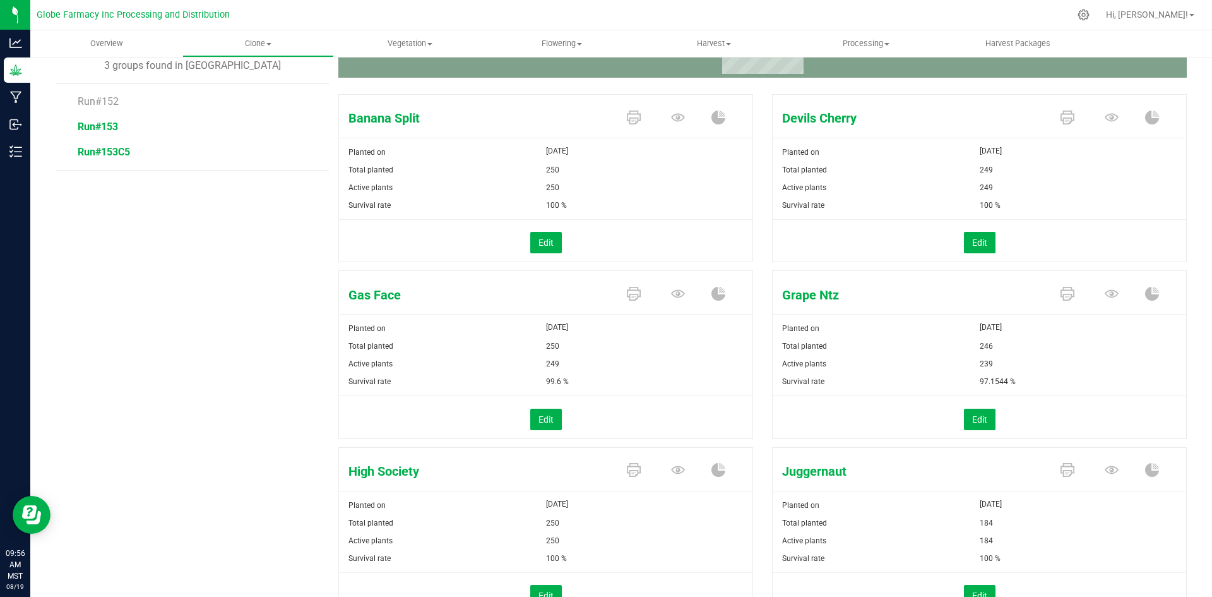
click at [97, 148] on span "Run#153C5" at bounding box center [104, 152] width 52 height 12
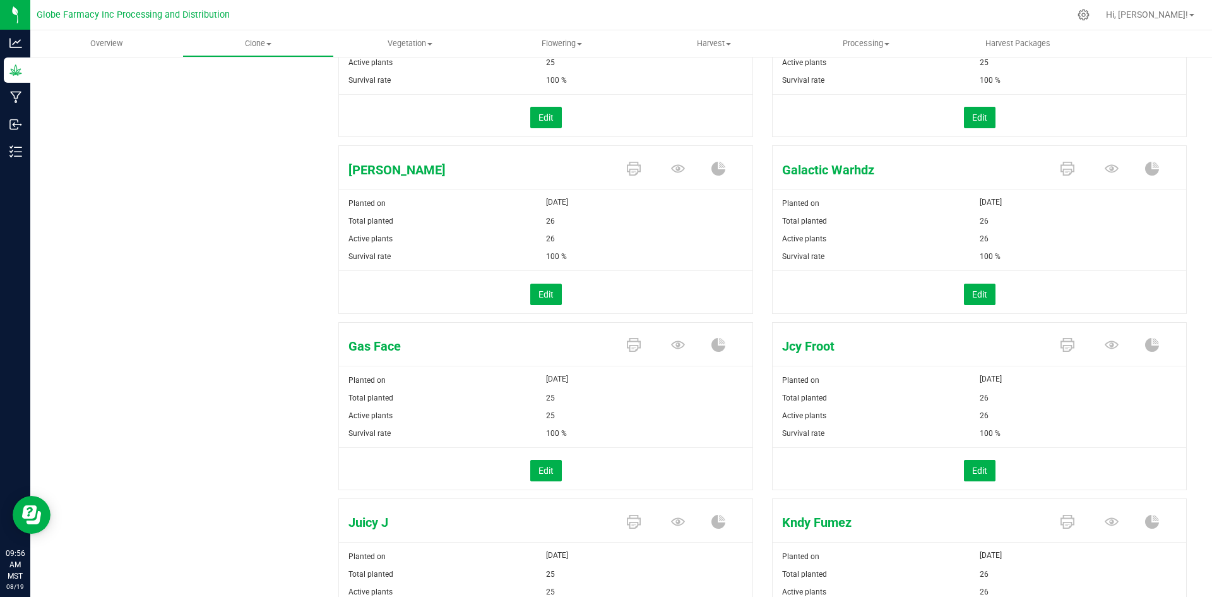
scroll to position [253, 0]
click at [229, 46] on span "Clone" at bounding box center [258, 43] width 151 height 11
click at [237, 74] on span "Create plants" at bounding box center [226, 76] width 89 height 11
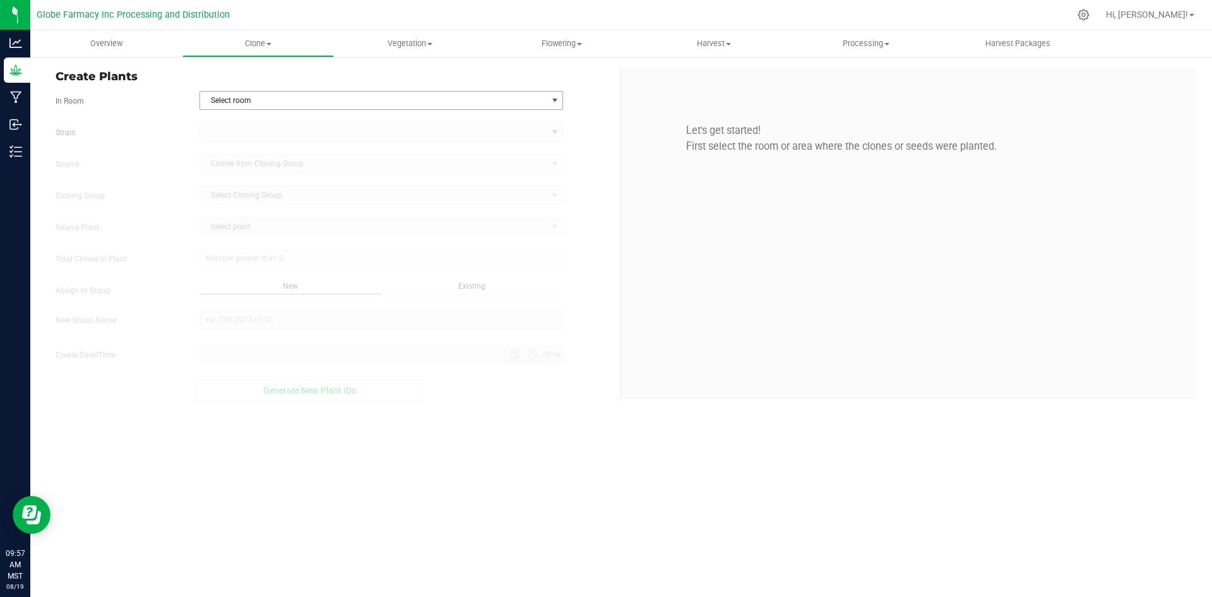
type input "[DATE] 9:57 AM"
click at [255, 103] on span "Select room" at bounding box center [373, 101] width 347 height 18
click at [253, 119] on li "Clone" at bounding box center [381, 121] width 363 height 19
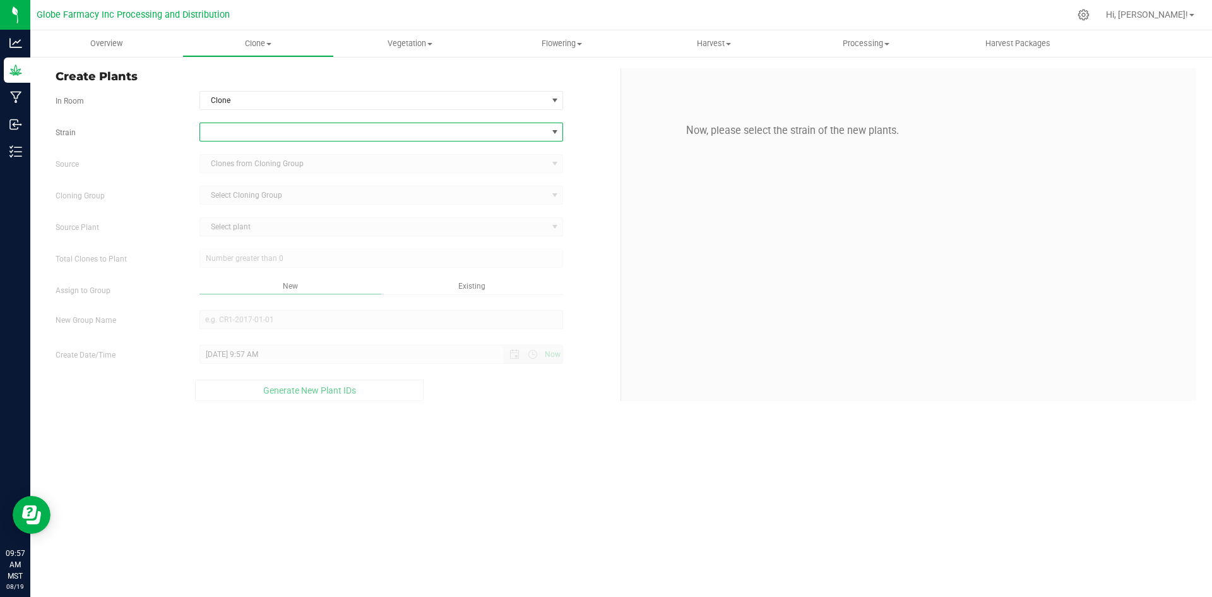
click at [251, 133] on span at bounding box center [373, 132] width 347 height 18
type input "jc"
click at [266, 189] on li "Jcy Froot" at bounding box center [381, 185] width 363 height 18
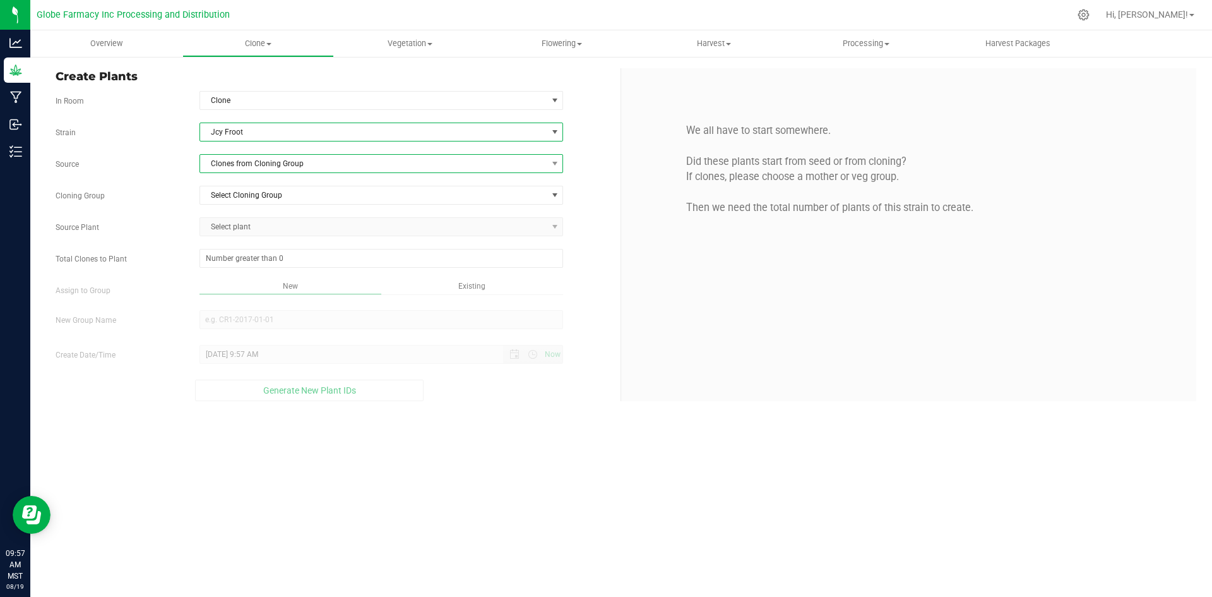
click at [264, 164] on span "Clones from Cloning Group" at bounding box center [373, 164] width 347 height 18
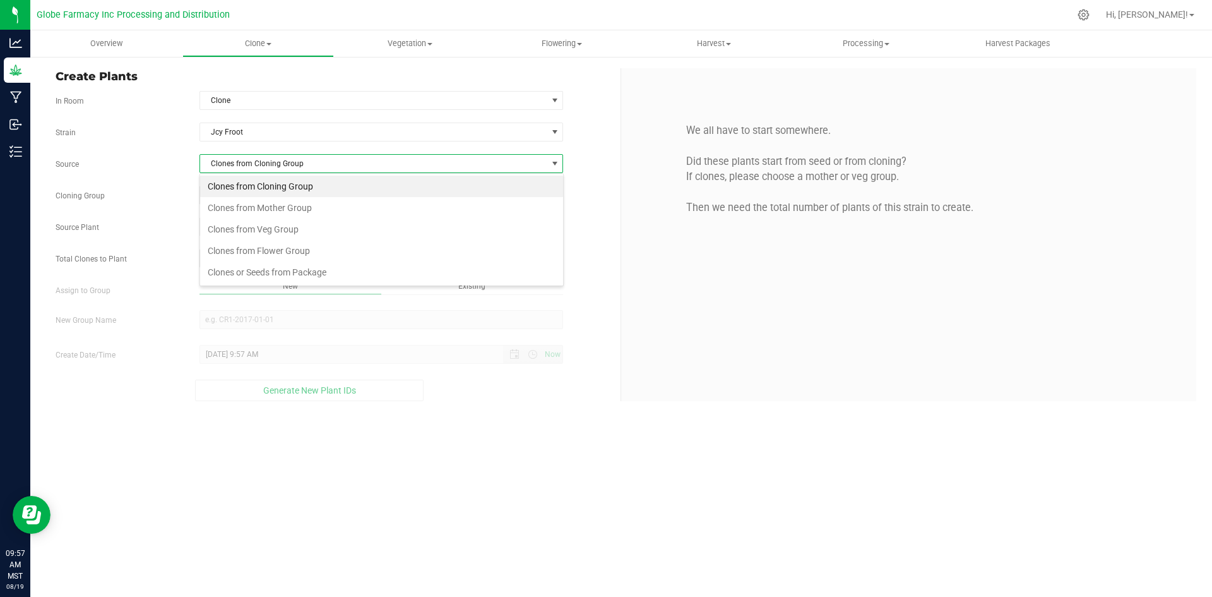
scroll to position [19, 364]
click at [266, 200] on li "Clones from Mother Group" at bounding box center [381, 207] width 363 height 21
click at [266, 190] on span "Select Mother Group" at bounding box center [373, 195] width 347 height 18
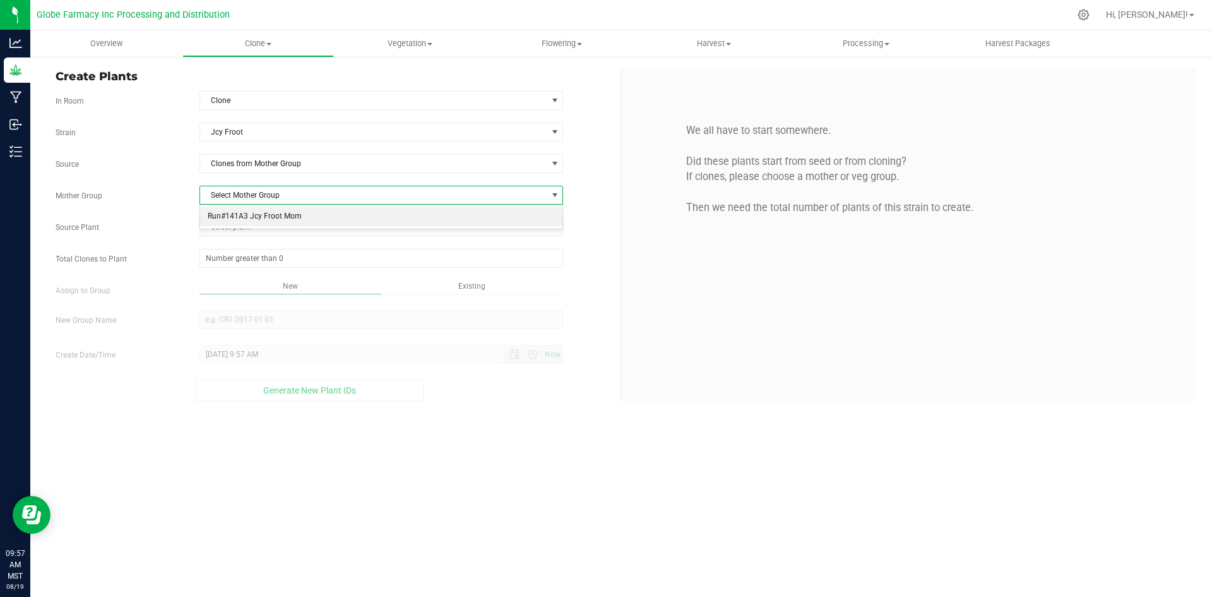
click at [265, 213] on li "Run#141A3 Jcy Froot Mom" at bounding box center [381, 216] width 363 height 19
click at [260, 227] on span "Select plant" at bounding box center [373, 227] width 347 height 18
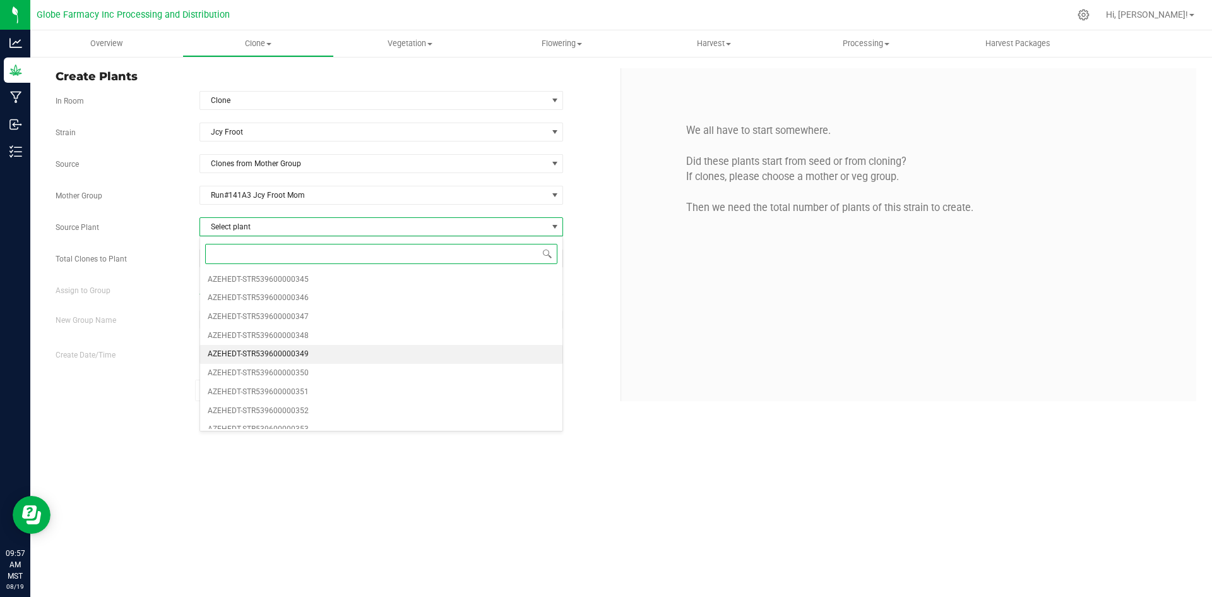
click at [271, 362] on span "AZEHEDT-STR539600000349" at bounding box center [258, 354] width 101 height 16
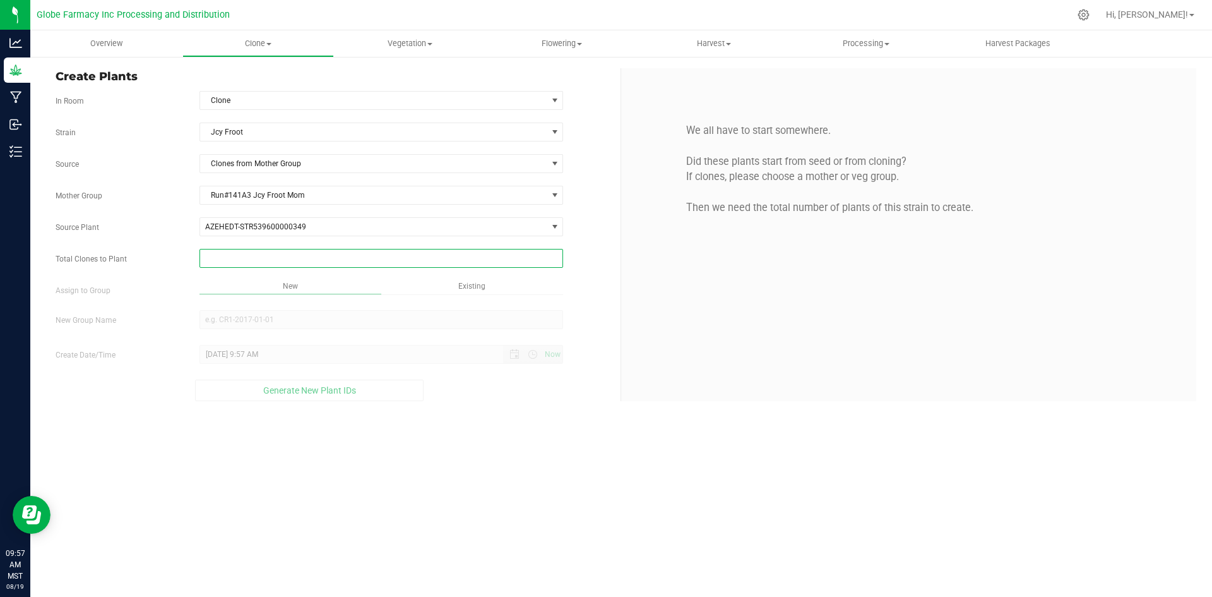
click at [228, 259] on span at bounding box center [382, 258] width 364 height 19
type input "22"
click at [443, 500] on div "Overview Clone Create plants Cloning groups Cloning plants Apply to plants Vege…" at bounding box center [621, 313] width 1182 height 566
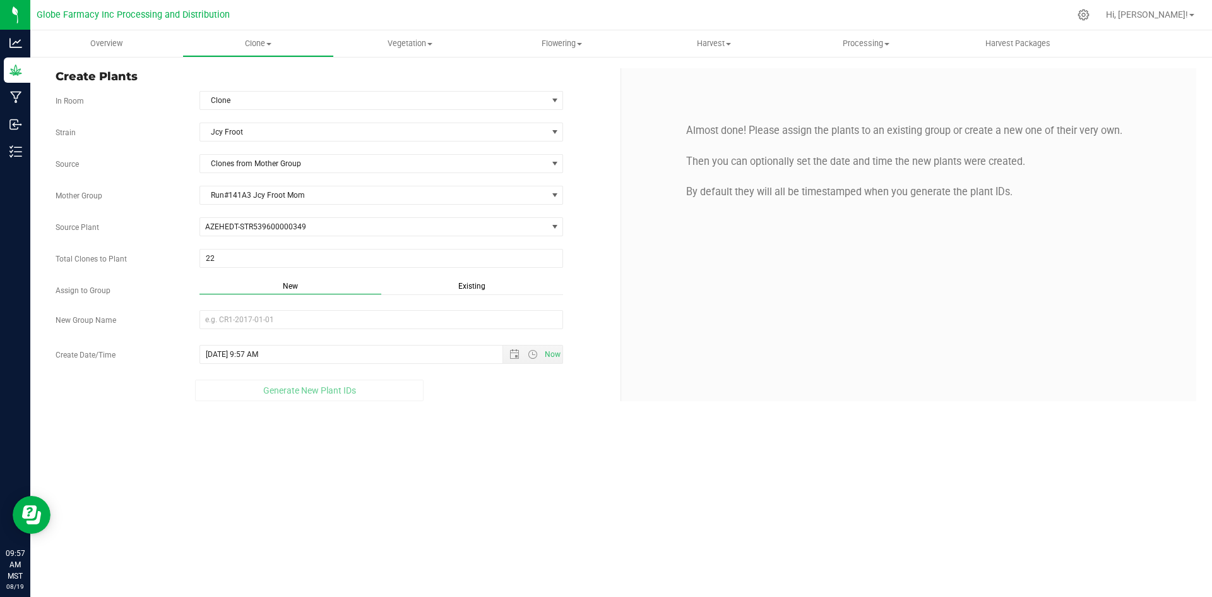
click at [485, 288] on span "Existing" at bounding box center [471, 286] width 27 height 9
click at [424, 312] on span "Select Plant Group" at bounding box center [373, 320] width 347 height 18
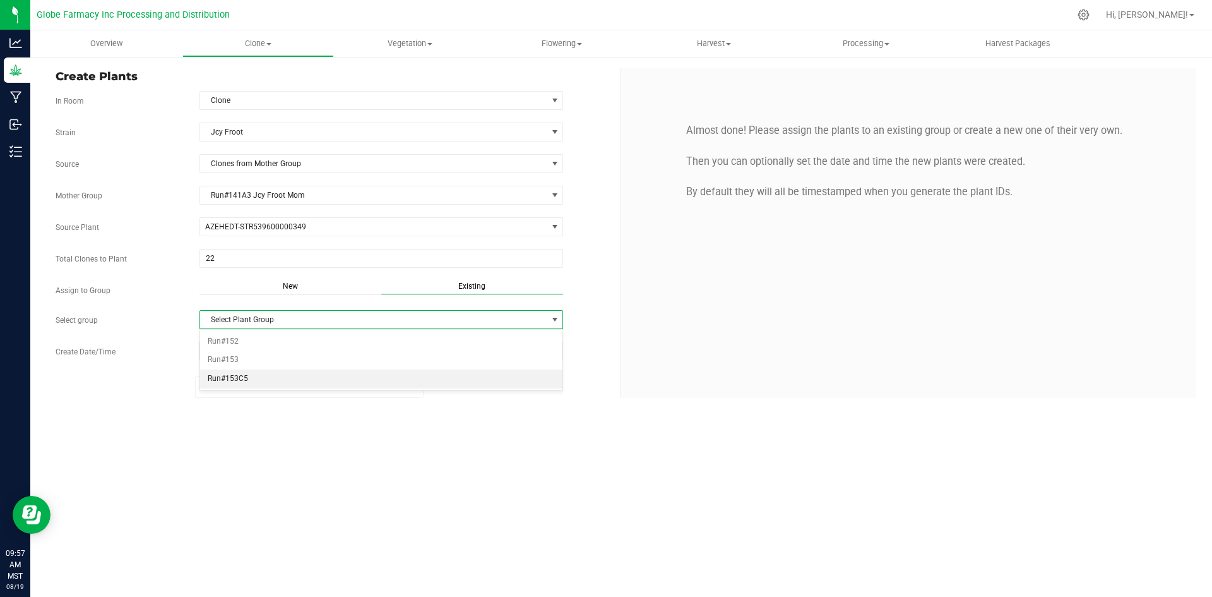
click at [267, 381] on li "Run#153C5" at bounding box center [381, 378] width 363 height 19
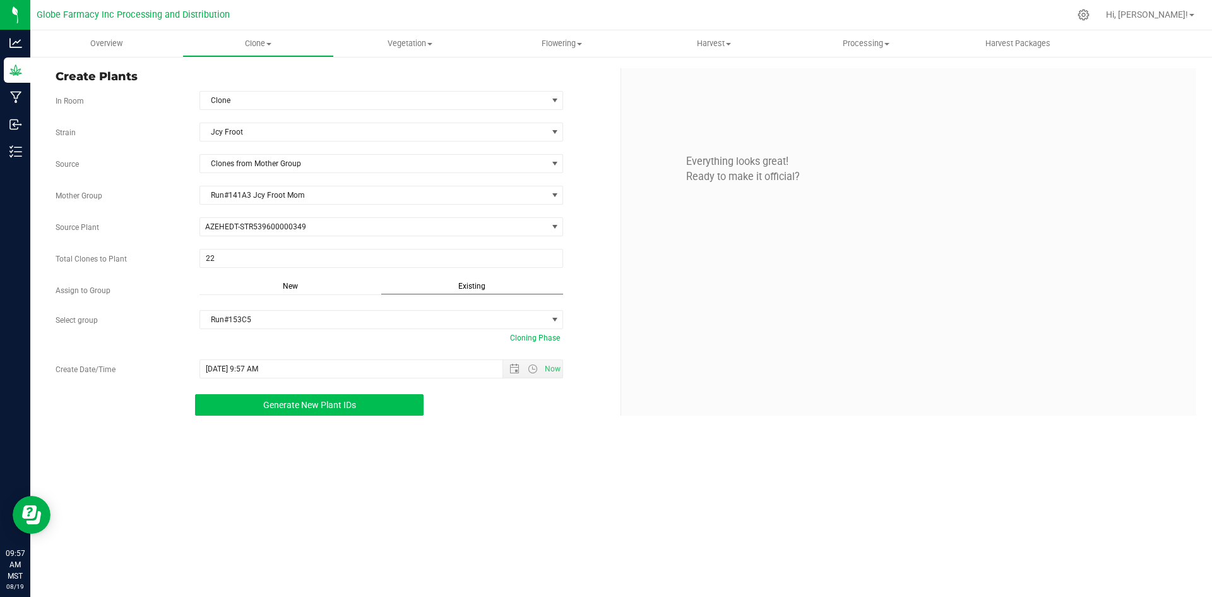
click at [264, 404] on span "Generate New Plant IDs" at bounding box center [309, 405] width 93 height 10
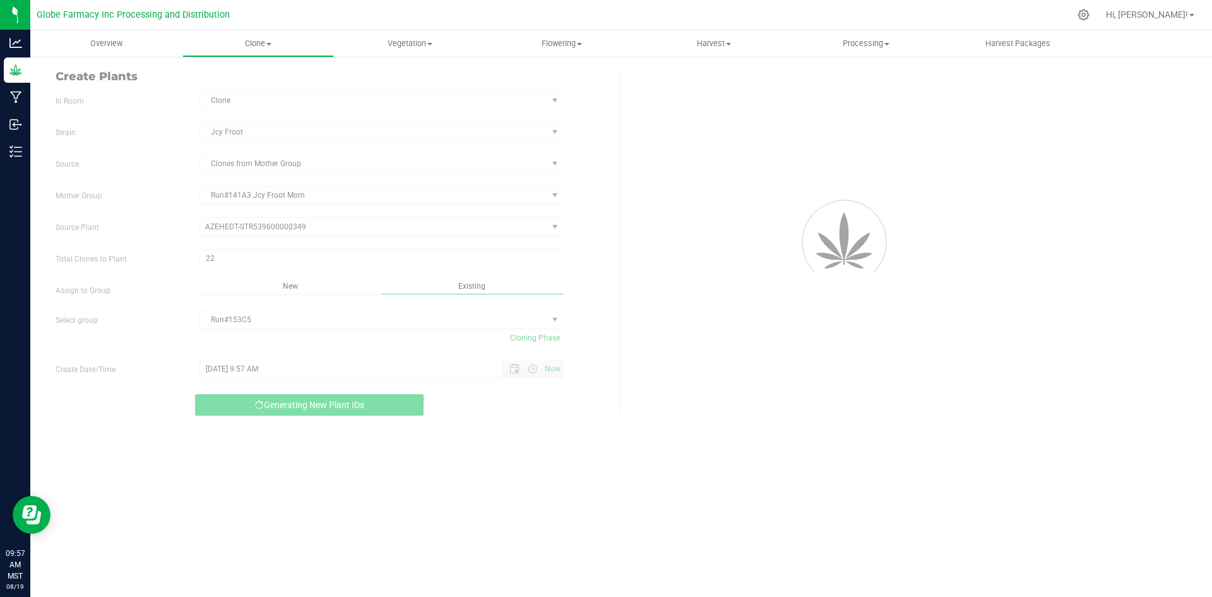
scroll to position [38, 0]
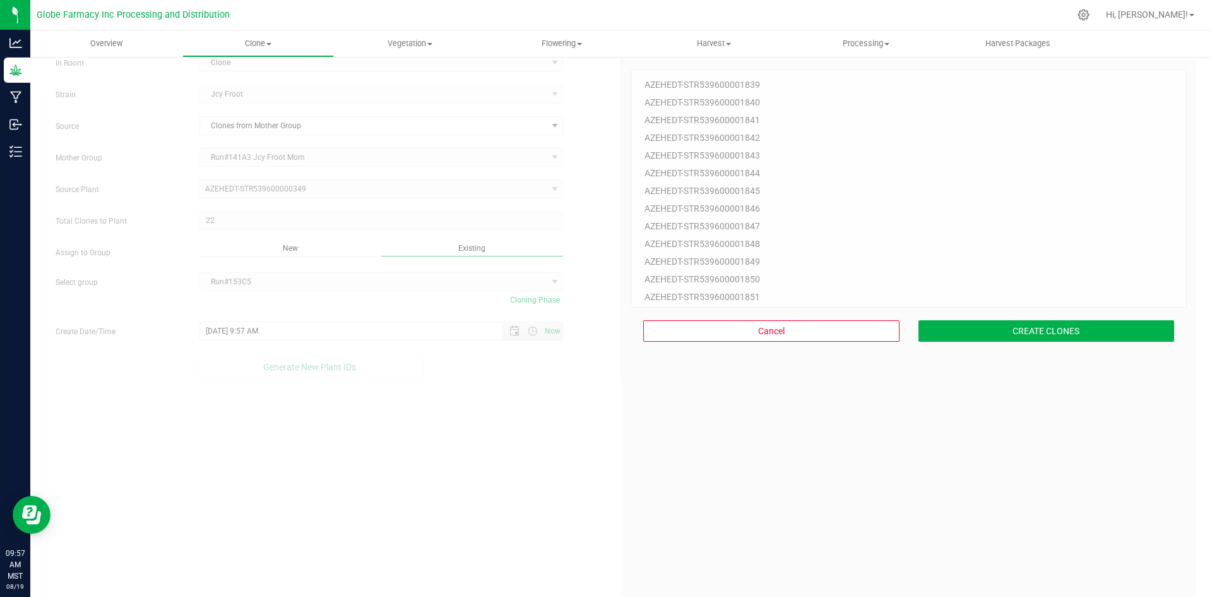
click at [940, 312] on div "Cancel CREATE CLONES" at bounding box center [909, 331] width 556 height 47
click at [941, 323] on button "CREATE CLONES" at bounding box center [1047, 330] width 256 height 21
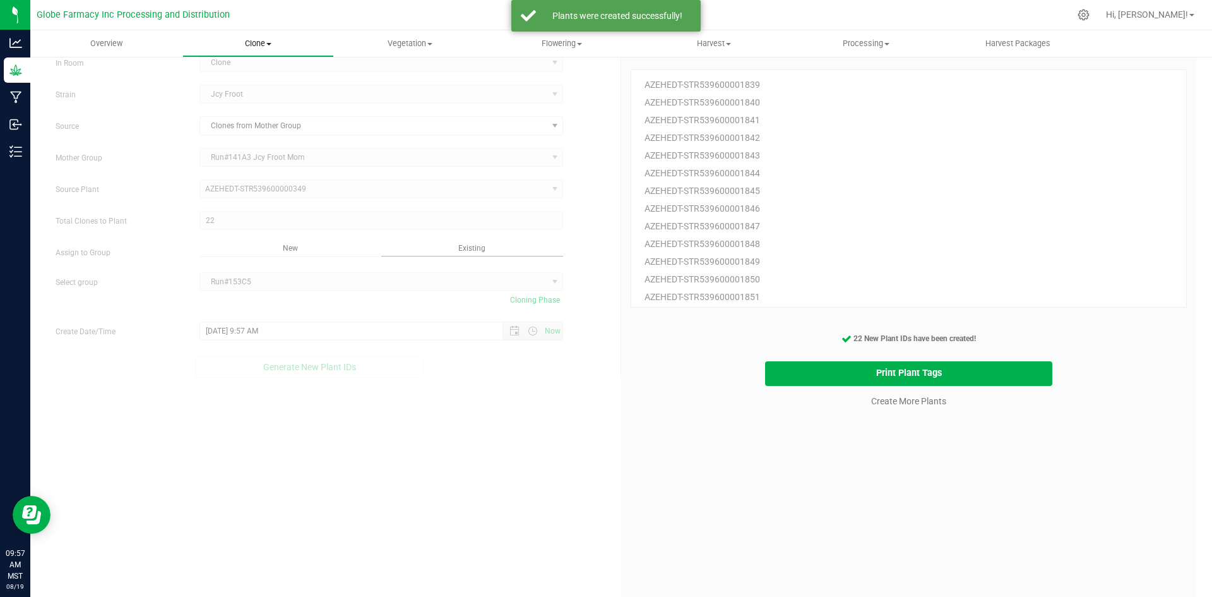
click at [258, 45] on span "Clone" at bounding box center [258, 43] width 151 height 11
click at [243, 96] on span "Cloning groups" at bounding box center [229, 91] width 95 height 11
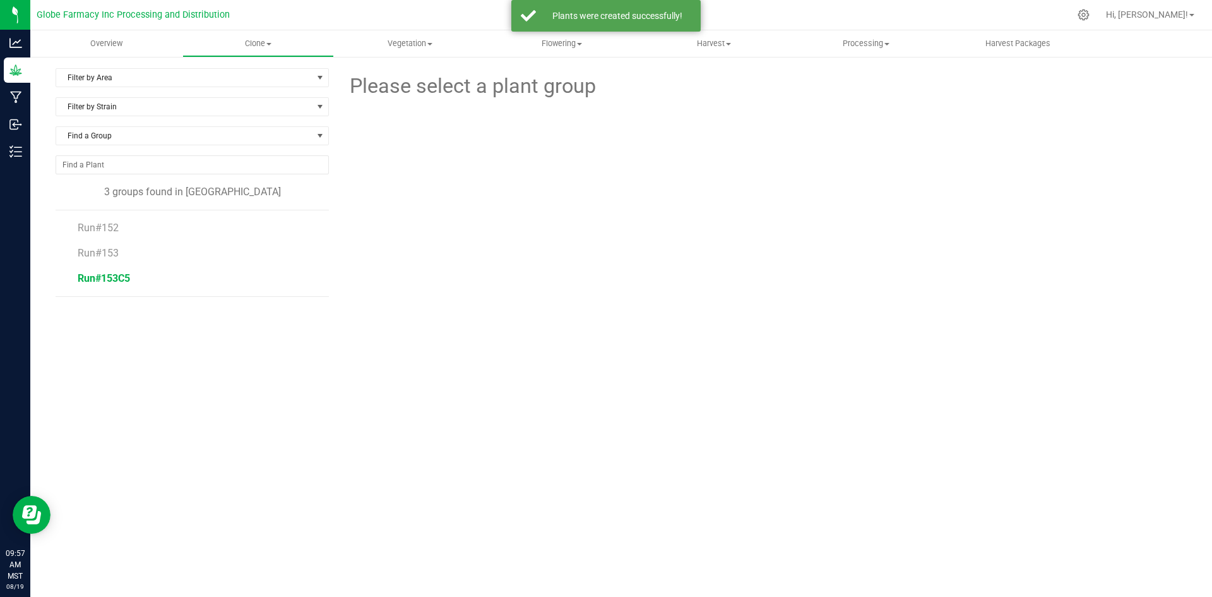
click at [112, 281] on span "Run#153C5" at bounding box center [104, 278] width 52 height 12
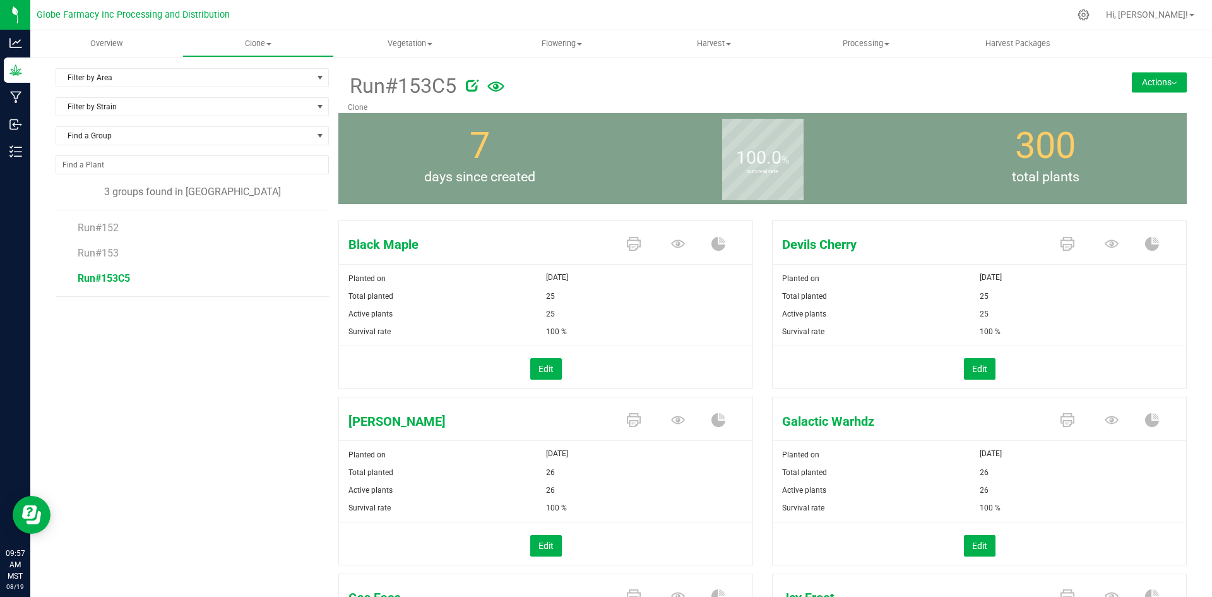
click at [1003, 95] on div at bounding box center [756, 83] width 580 height 25
click at [1135, 81] on button "Actions" at bounding box center [1159, 82] width 55 height 20
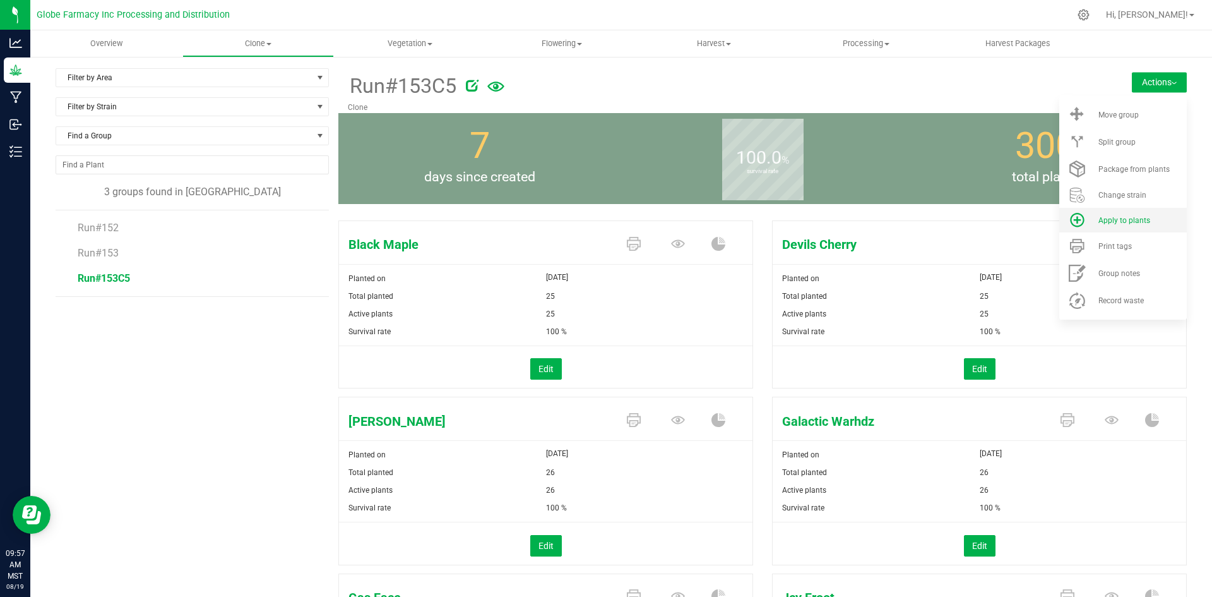
click at [1130, 225] on li "Apply to plants" at bounding box center [1124, 220] width 128 height 25
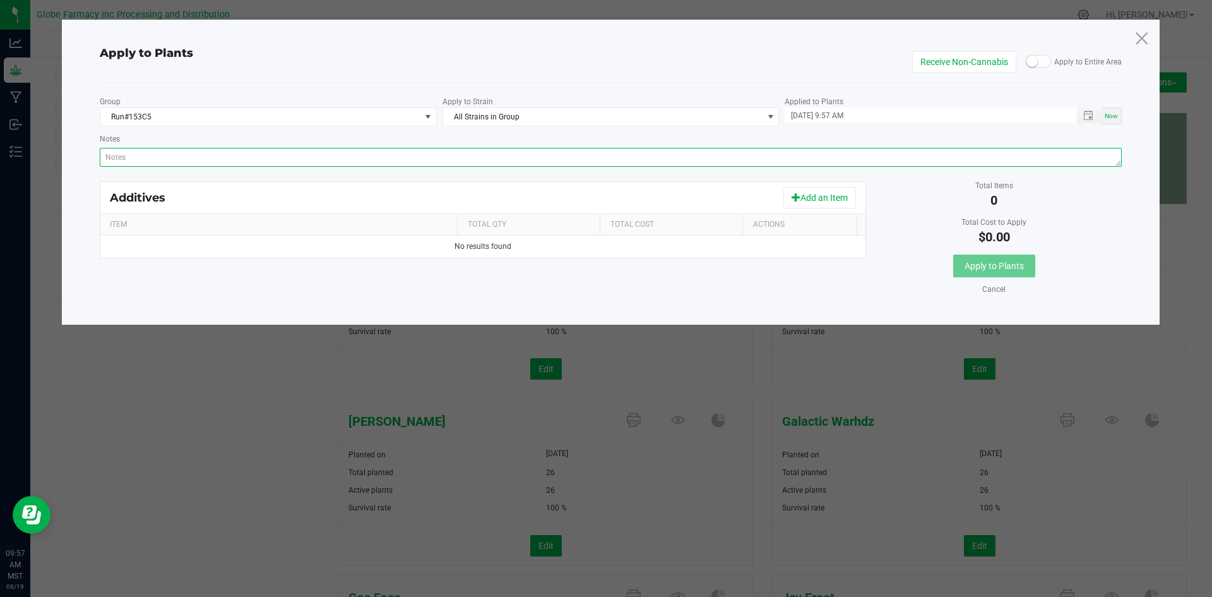
click at [728, 150] on textarea "Notes" at bounding box center [611, 157] width 1023 height 19
paste textarea "Calcium Nitrate, Monopotassium Phosphate, [MEDICAL_DATA], Iron Edta, Sodium Mol…"
type textarea "Calcium Nitrate, Monopotassium Phosphate, [MEDICAL_DATA], Iron Edta, Sodium Mol…"
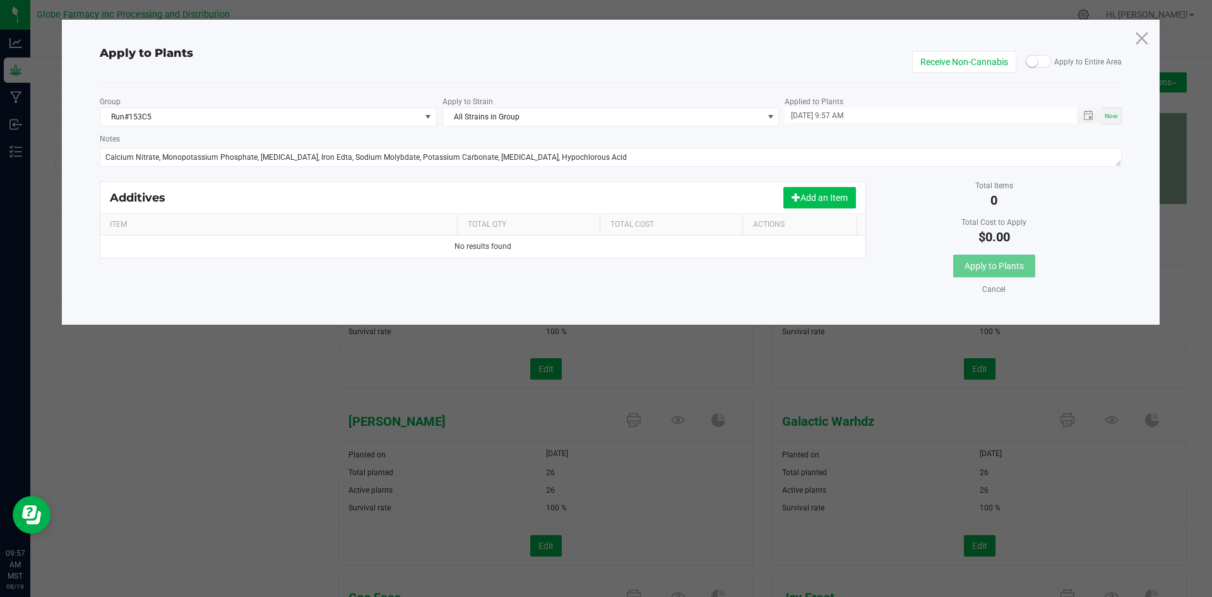
click at [818, 197] on button "Add an Item" at bounding box center [820, 197] width 73 height 21
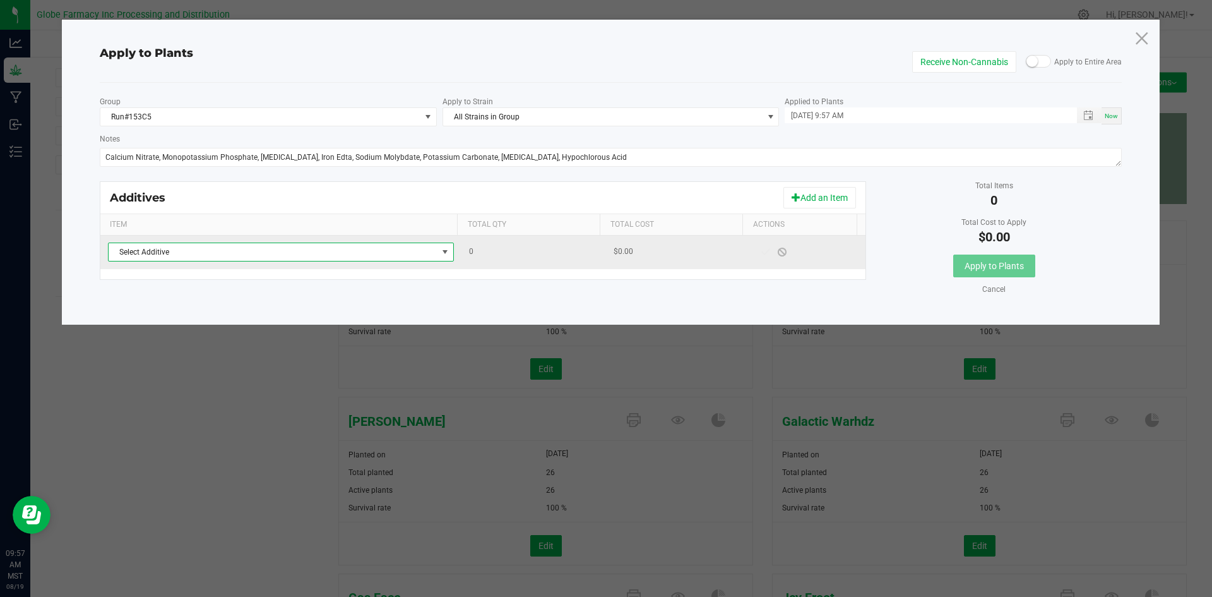
click at [414, 253] on span "Select Additive" at bounding box center [273, 252] width 329 height 18
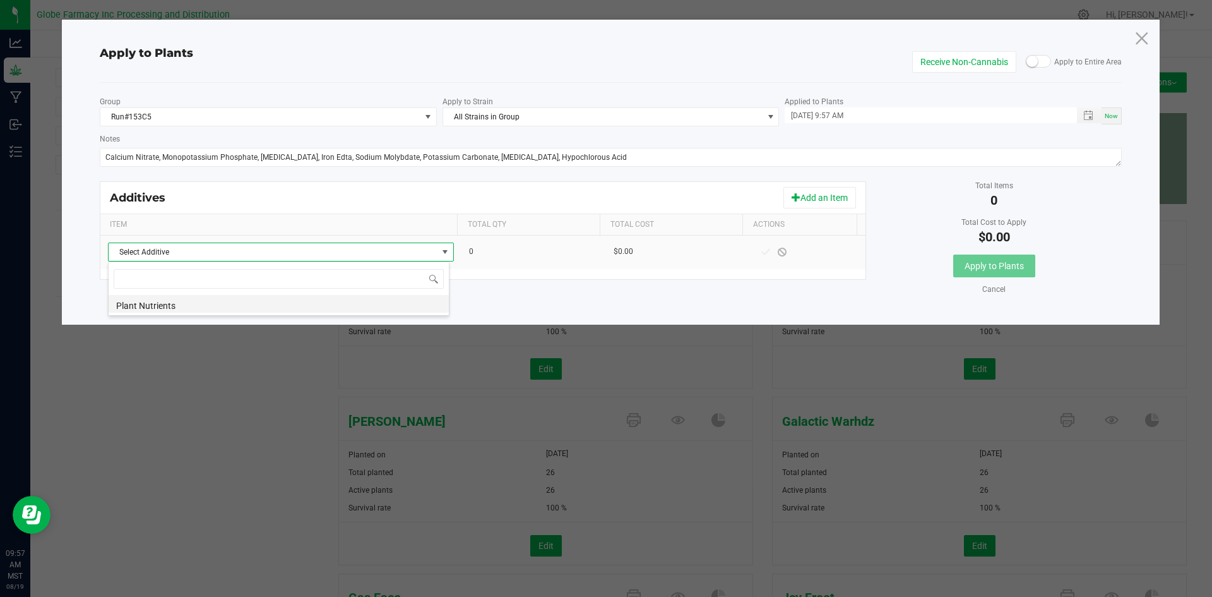
scroll to position [19, 342]
click at [334, 300] on li "Plant Nutrients" at bounding box center [279, 304] width 340 height 18
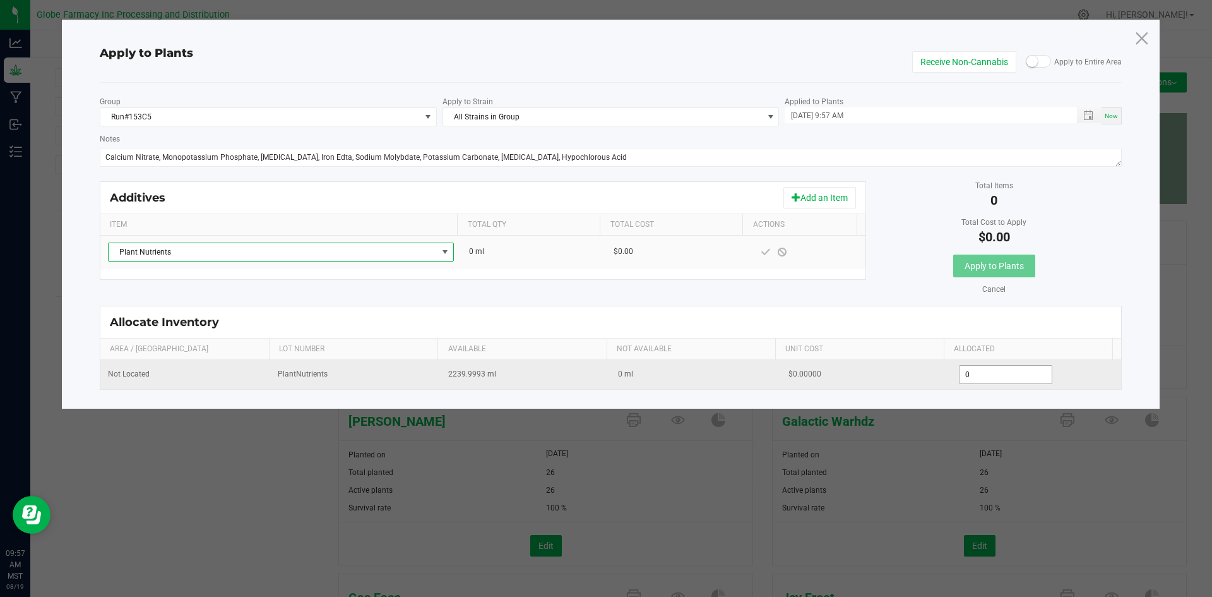
click at [991, 369] on input "0" at bounding box center [1006, 375] width 93 height 18
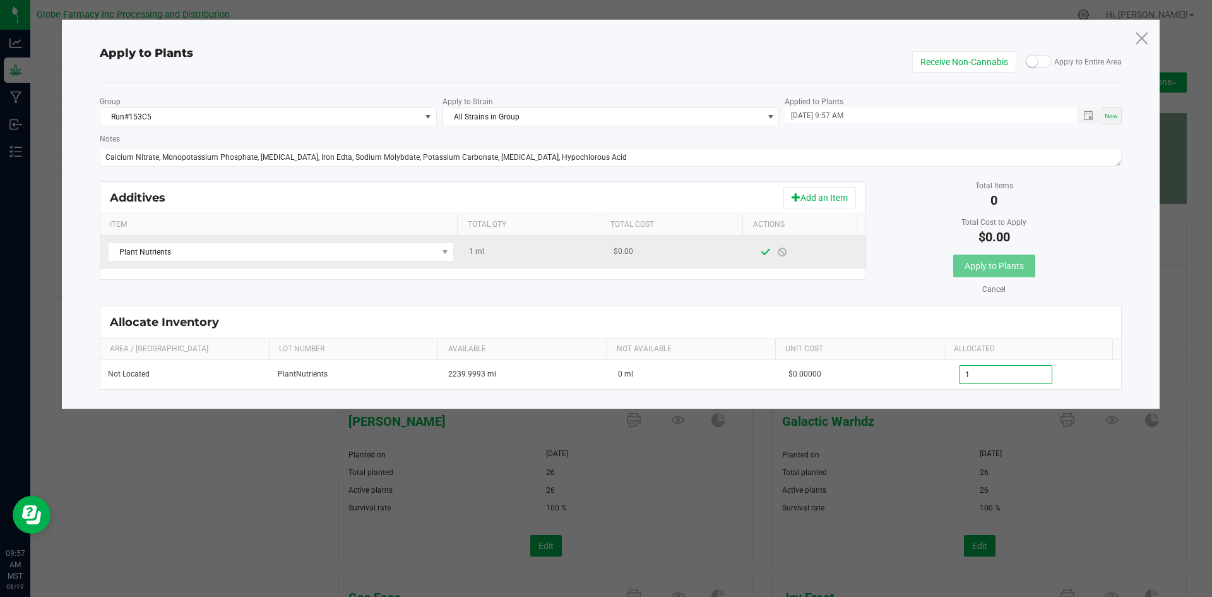
type input "1.0000"
click at [761, 253] on span at bounding box center [766, 252] width 10 height 10
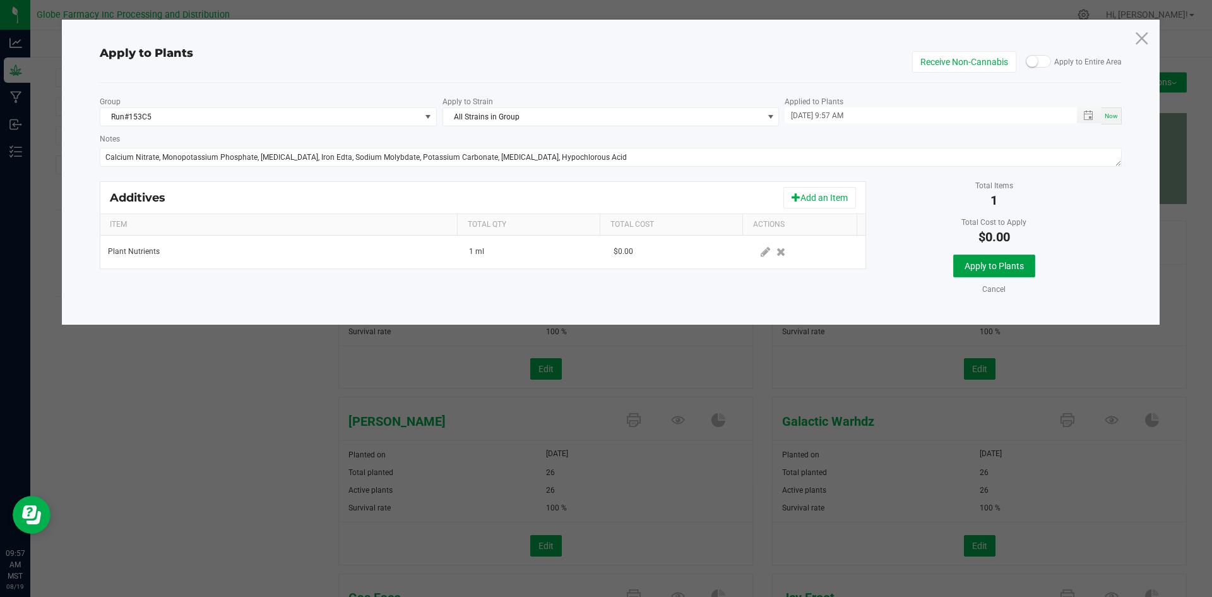
click at [976, 265] on span "Apply to Plants" at bounding box center [994, 266] width 59 height 10
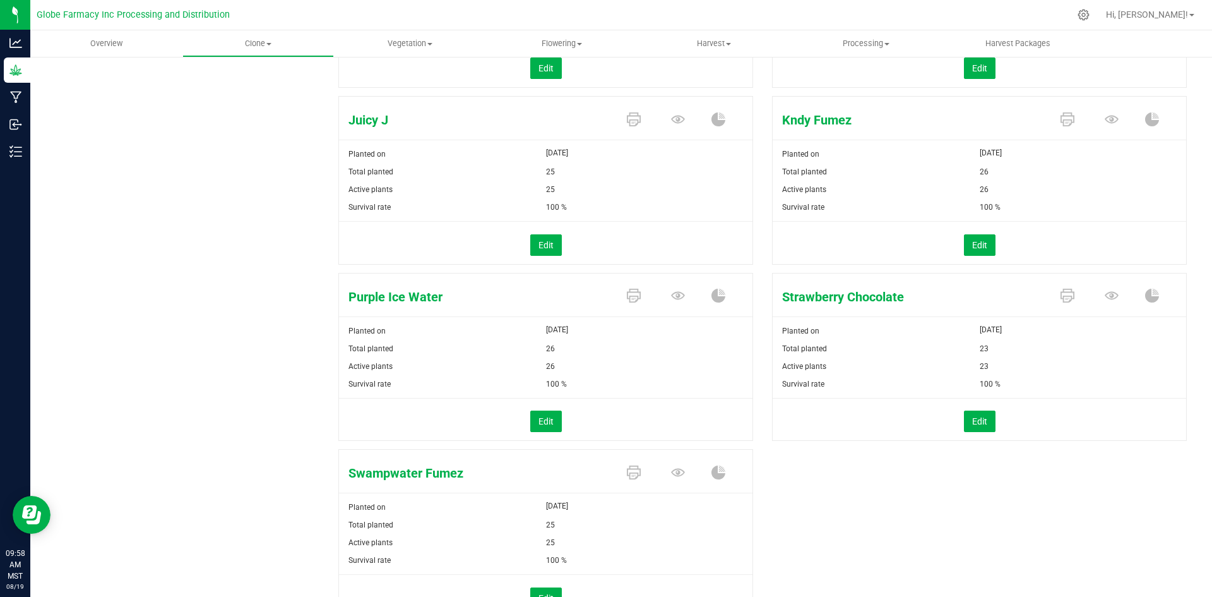
scroll to position [695, 0]
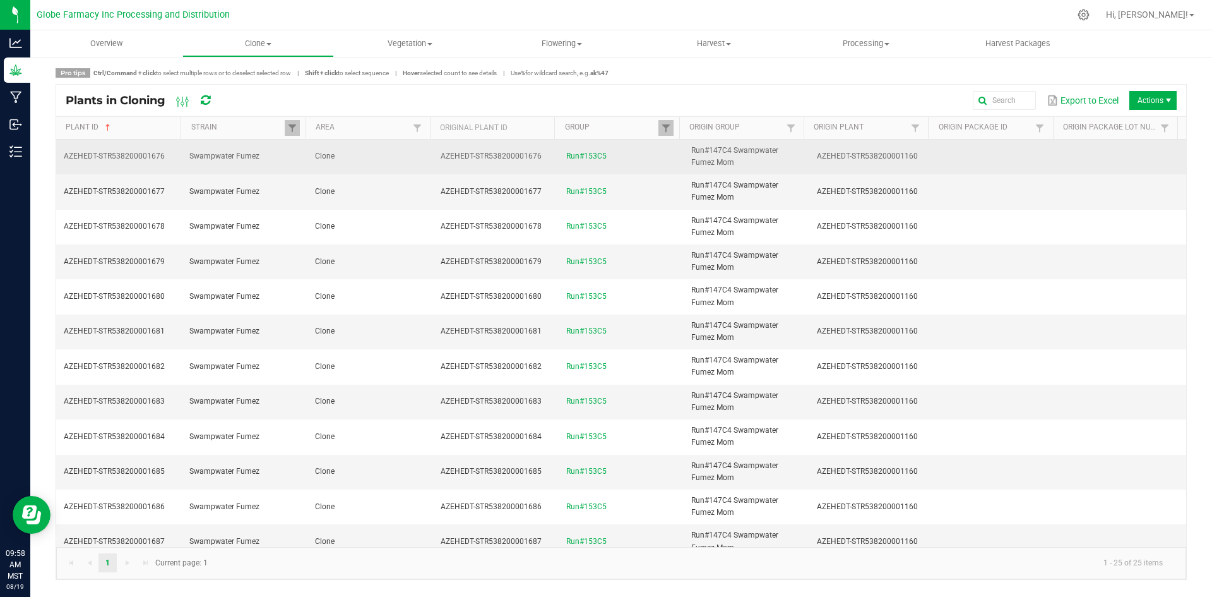
click at [612, 156] on td "Run#153C5" at bounding box center [622, 157] width 126 height 35
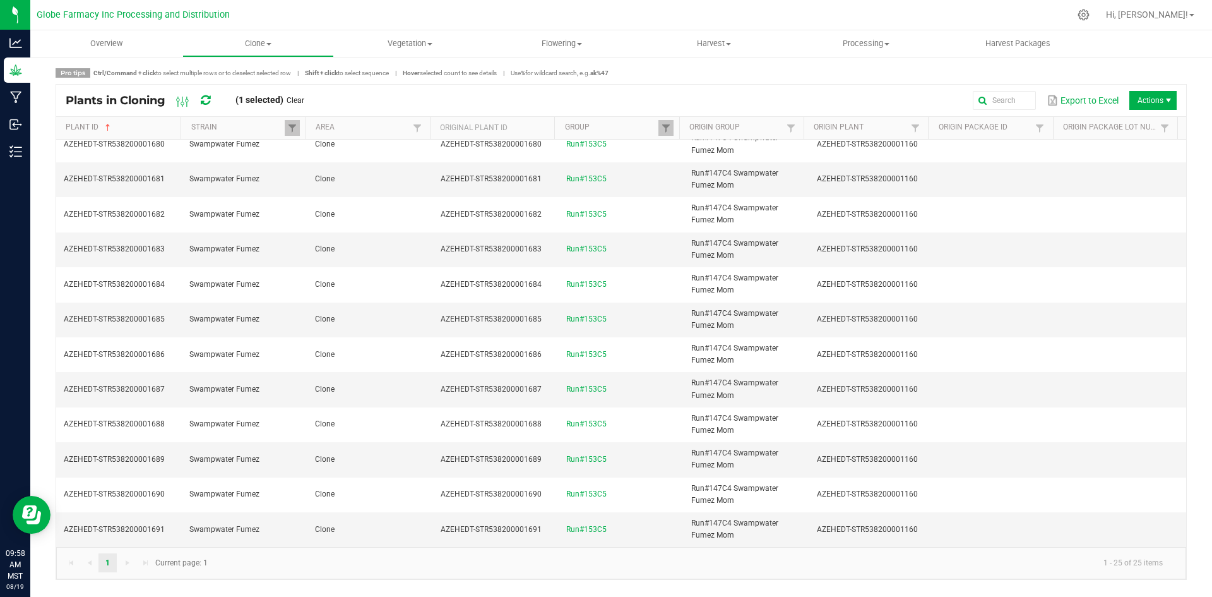
scroll to position [467, 0]
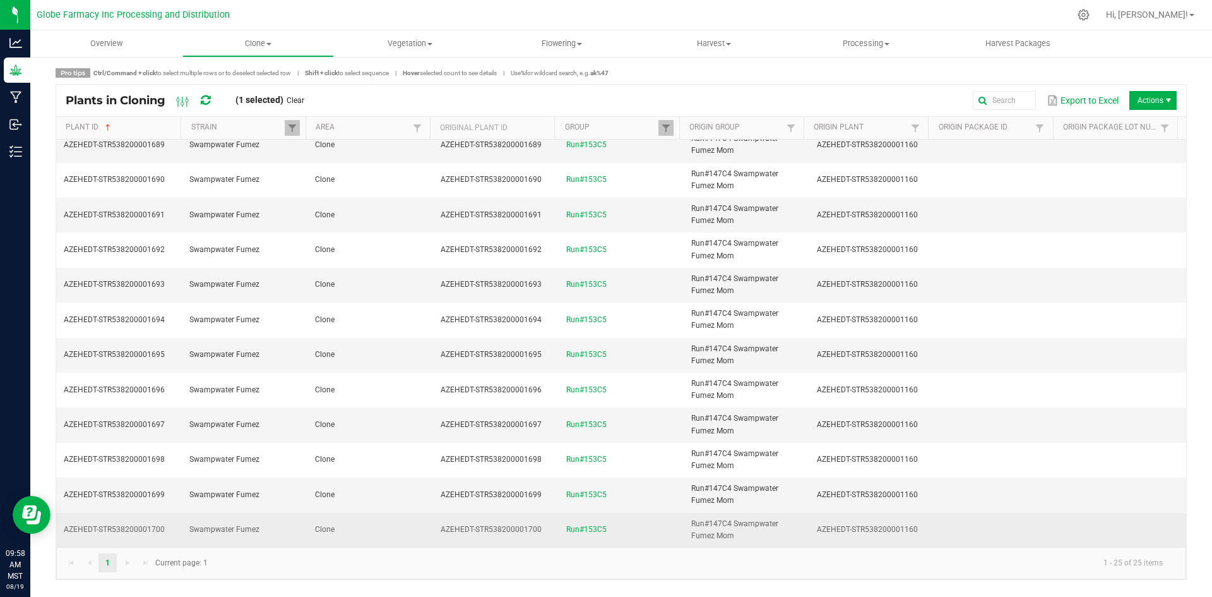
click at [644, 539] on td "Run#153C5" at bounding box center [622, 530] width 126 height 34
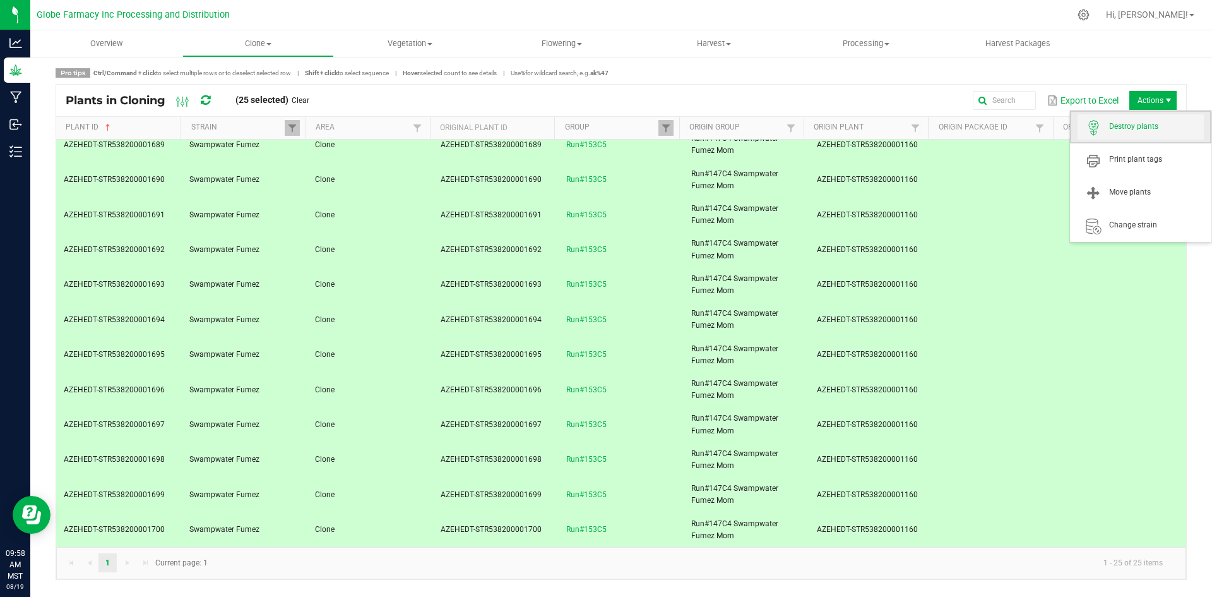
click at [1147, 135] on span "Destroy plants" at bounding box center [1141, 126] width 126 height 25
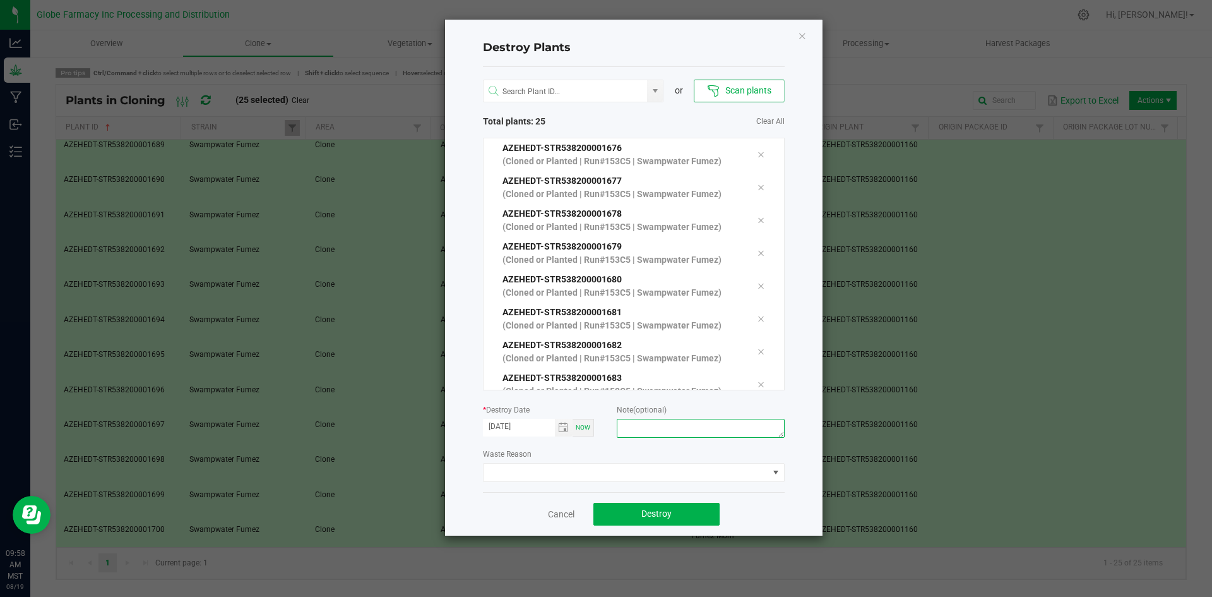
click at [666, 431] on textarea at bounding box center [700, 428] width 167 height 19
type textarea "overage coffee/trash"
click at [669, 514] on span "Destroy" at bounding box center [657, 513] width 30 height 10
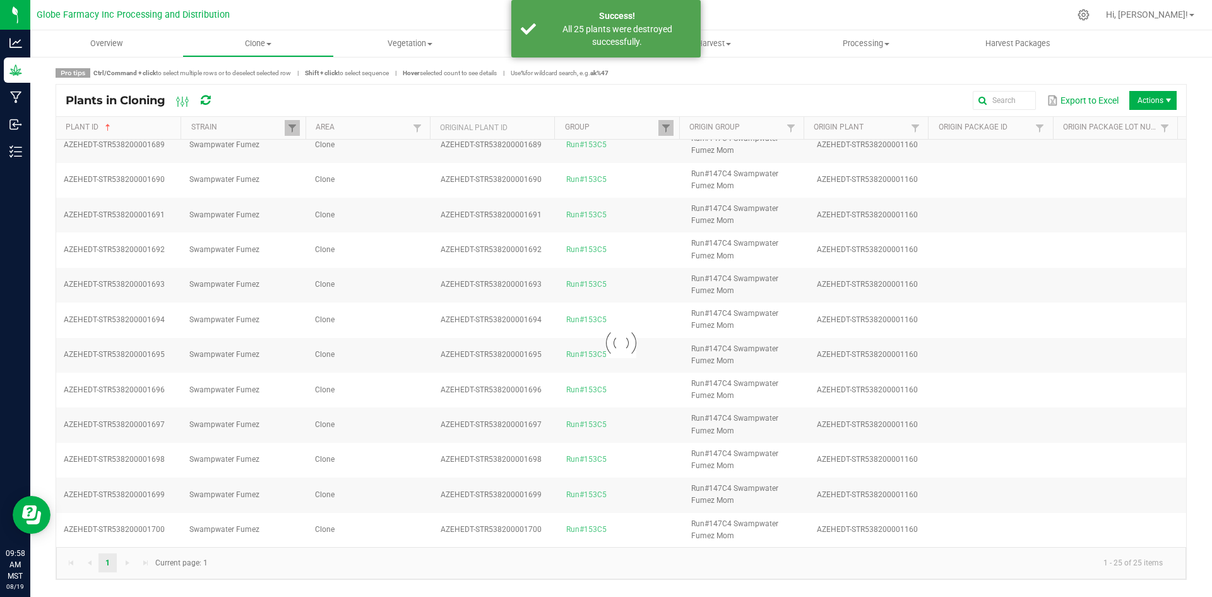
scroll to position [0, 0]
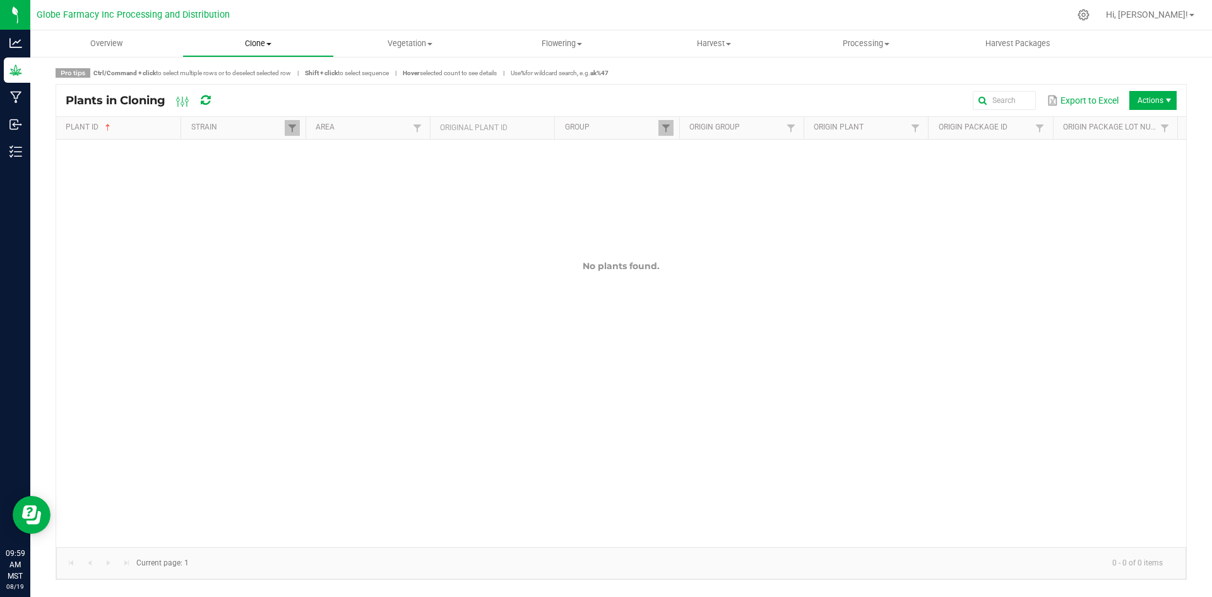
click at [255, 44] on span "Clone" at bounding box center [258, 43] width 151 height 11
click at [246, 98] on li "Cloning groups" at bounding box center [258, 91] width 152 height 15
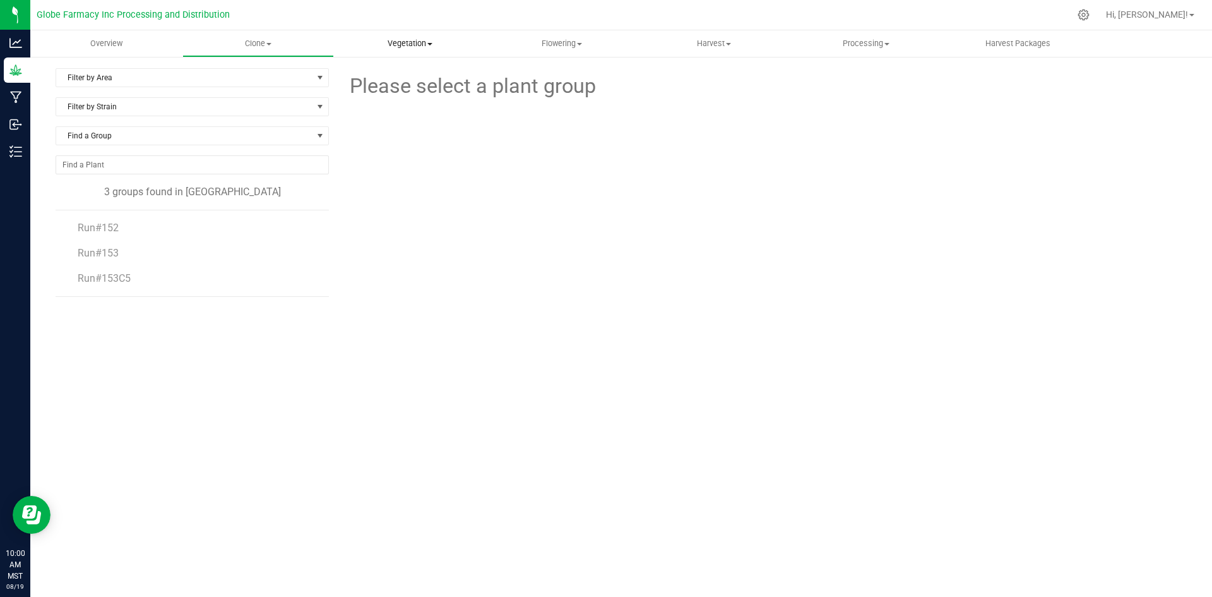
click at [422, 44] on span "Vegetation" at bounding box center [410, 43] width 151 height 11
click at [407, 73] on span "Veg groups" at bounding box center [374, 76] width 80 height 11
click at [421, 51] on uib-tab-heading "Vegetation Veg groups Veg plants Mother groups Mother plants Apply to plants" at bounding box center [410, 43] width 151 height 25
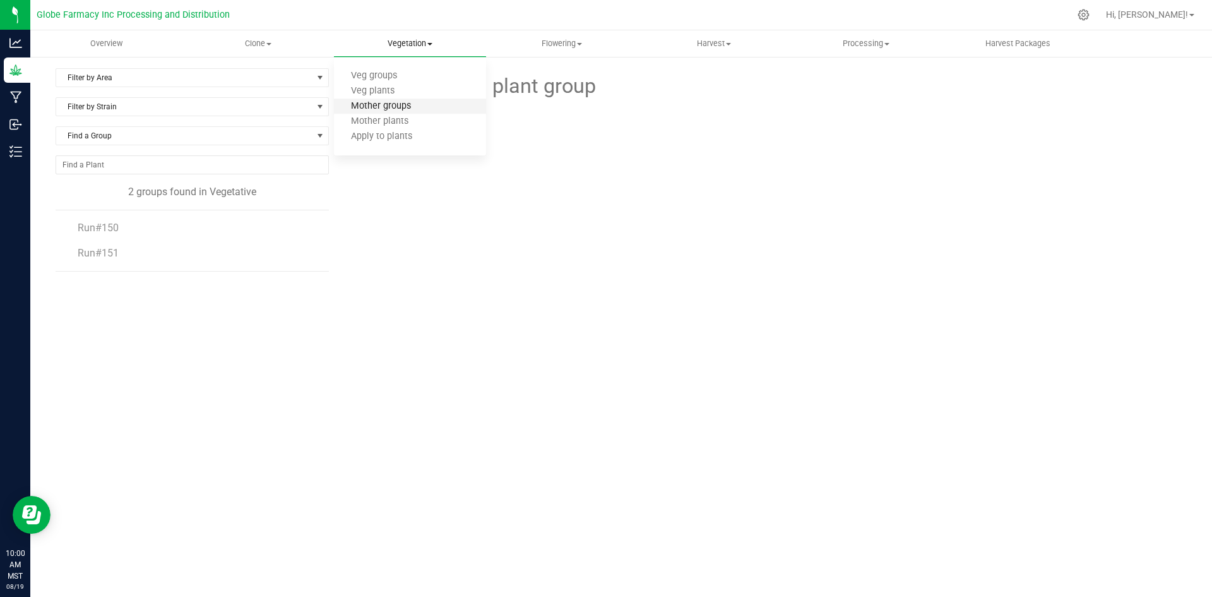
click at [420, 109] on span "Mother groups" at bounding box center [381, 106] width 94 height 11
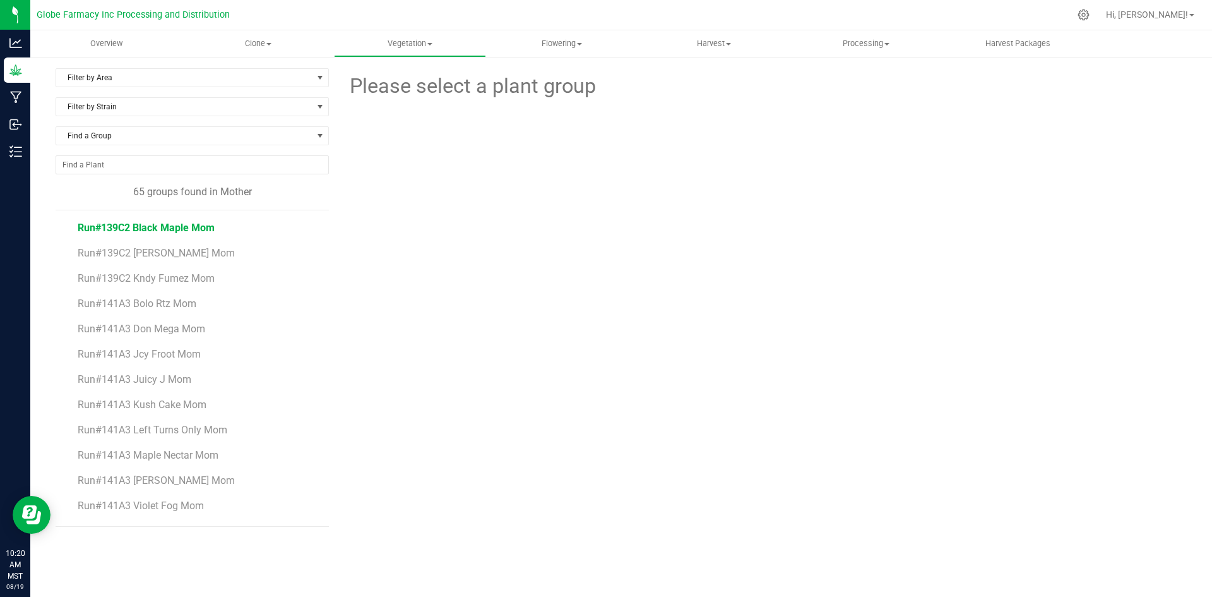
click at [193, 230] on span "Run#139C2 Black Maple Mom" at bounding box center [146, 228] width 137 height 12
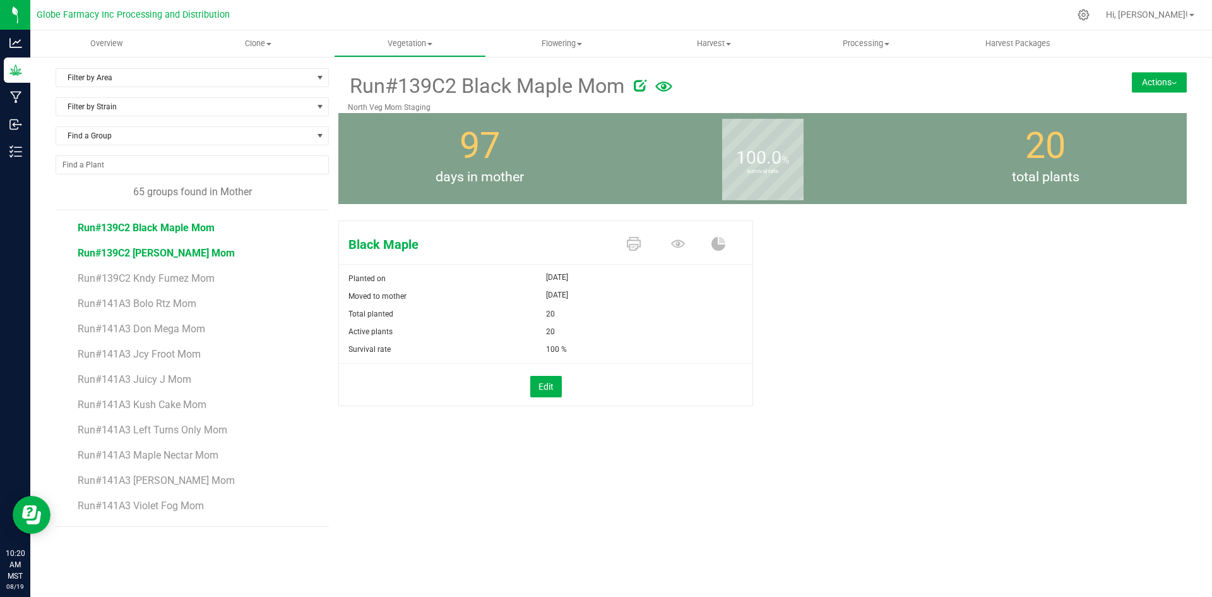
click at [133, 250] on span "Run#139C2 [PERSON_NAME] Mom" at bounding box center [156, 253] width 157 height 12
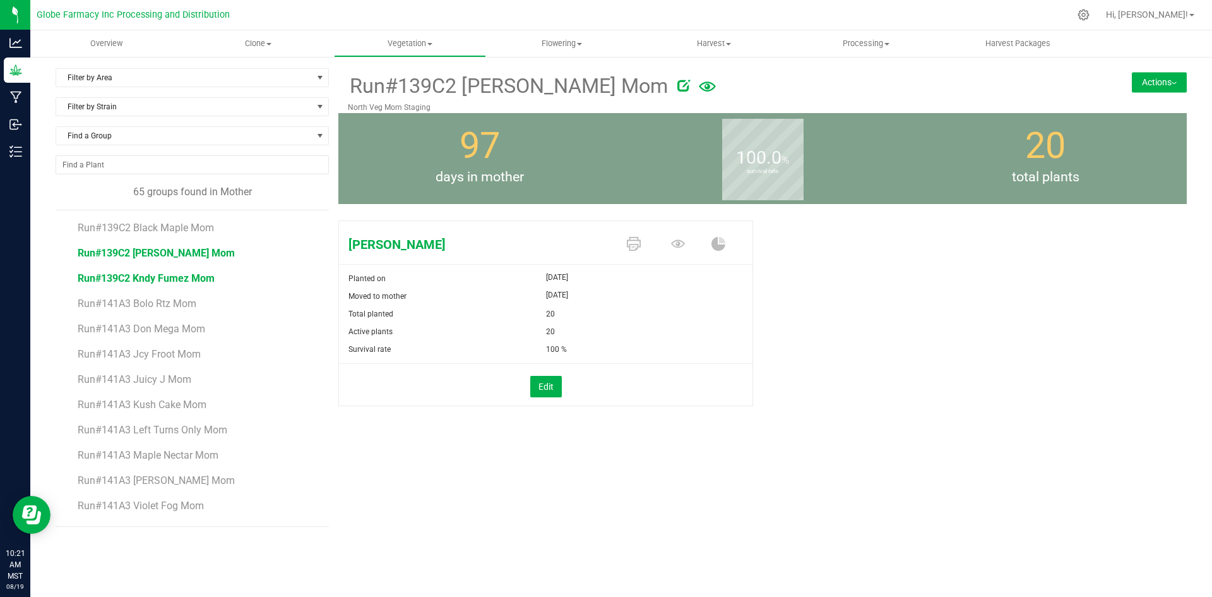
click at [199, 282] on span "Run#139C2 Kndy Fumez Mom" at bounding box center [146, 278] width 137 height 12
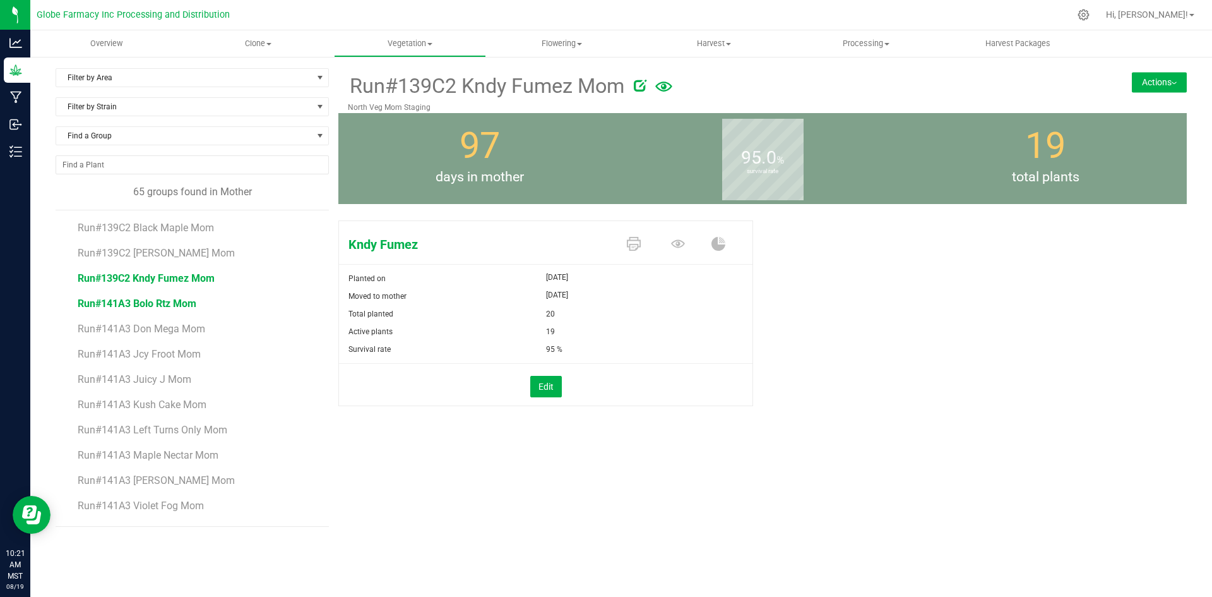
click at [102, 302] on span "Run#141A3 Bolo Rtz Mom" at bounding box center [137, 303] width 119 height 12
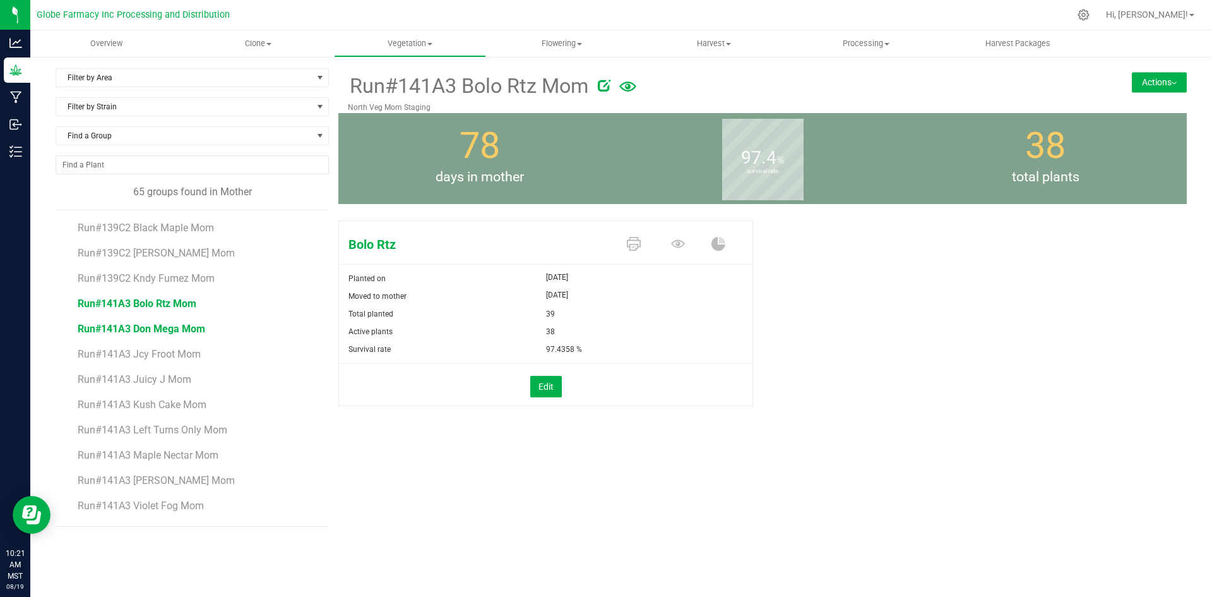
click at [198, 332] on span "Run#141A3 Don Mega Mom" at bounding box center [142, 329] width 128 height 12
click at [185, 354] on span "Run#141A3 Jcy Froot Mom" at bounding box center [140, 354] width 124 height 12
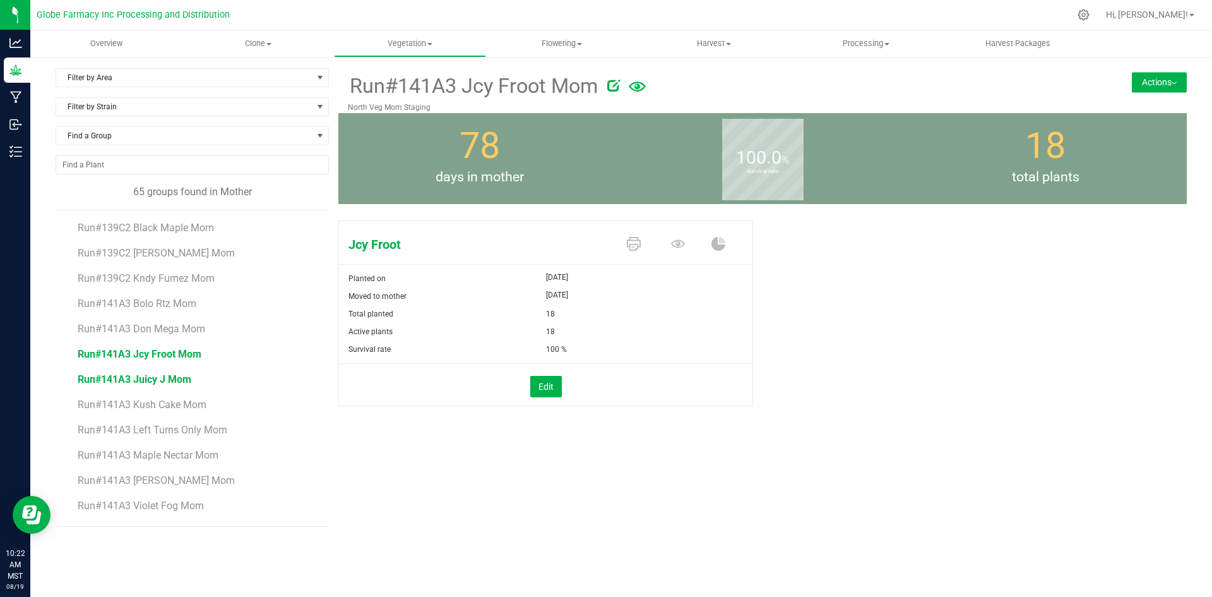
click at [111, 382] on span "Run#141A3 Juicy J Mom" at bounding box center [135, 379] width 114 height 12
click at [164, 403] on span "Run#141A3 Kush Cake Mom" at bounding box center [143, 404] width 130 height 12
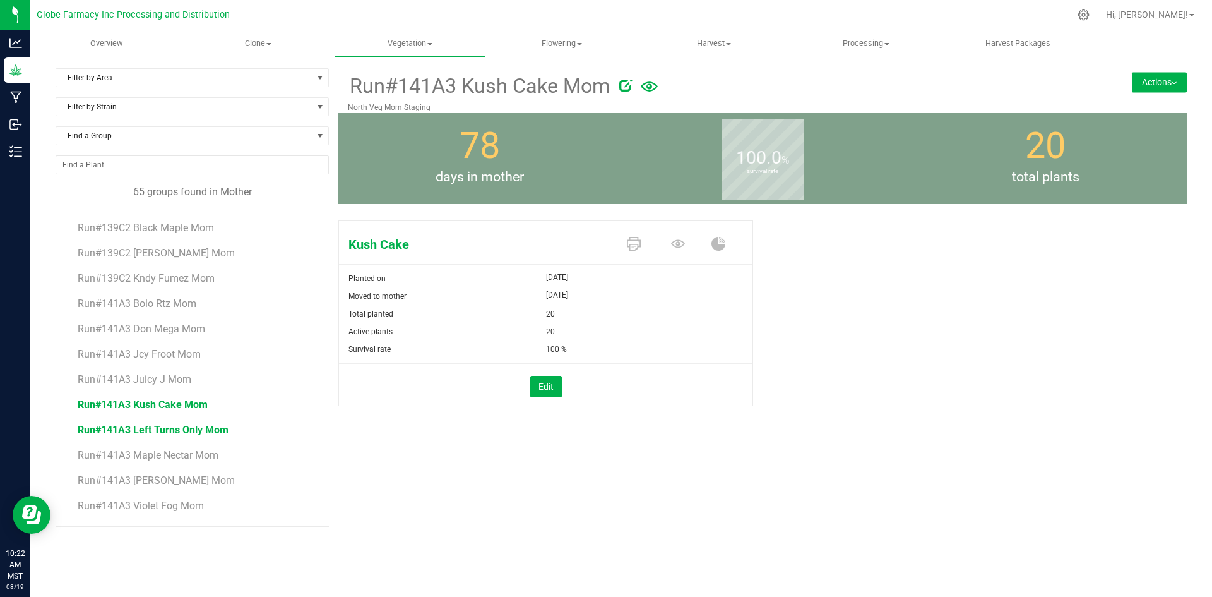
click at [128, 429] on span "Run#141A3 Left Turns Only Mom" at bounding box center [153, 430] width 151 height 12
click at [203, 458] on span "Run#141A3 Maple Nectar Mom" at bounding box center [149, 455] width 143 height 12
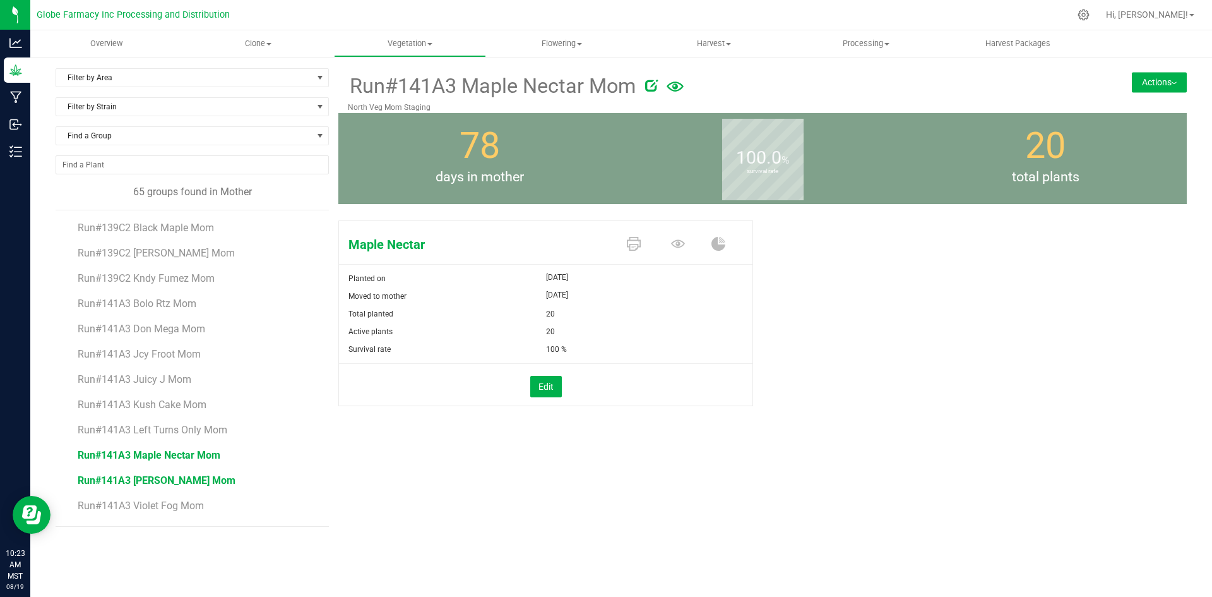
click at [148, 475] on span "Run#141A3 [PERSON_NAME] Mom" at bounding box center [157, 480] width 158 height 12
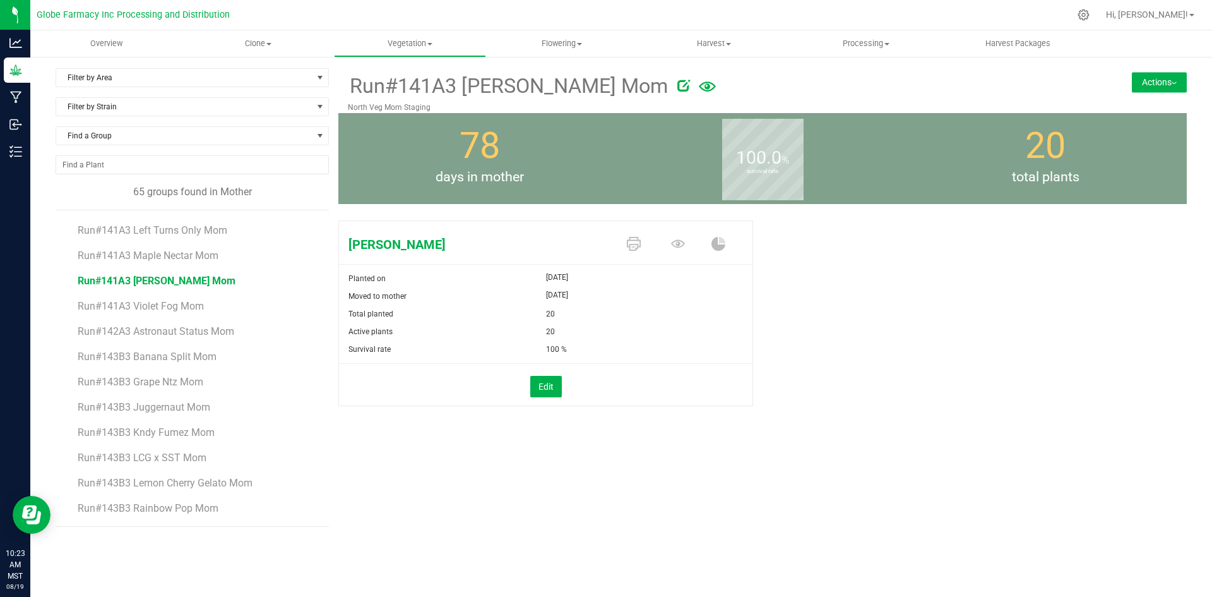
scroll to position [246, 0]
click at [145, 254] on span "Run#141A3 Violet Fog Mom" at bounding box center [141, 260] width 127 height 12
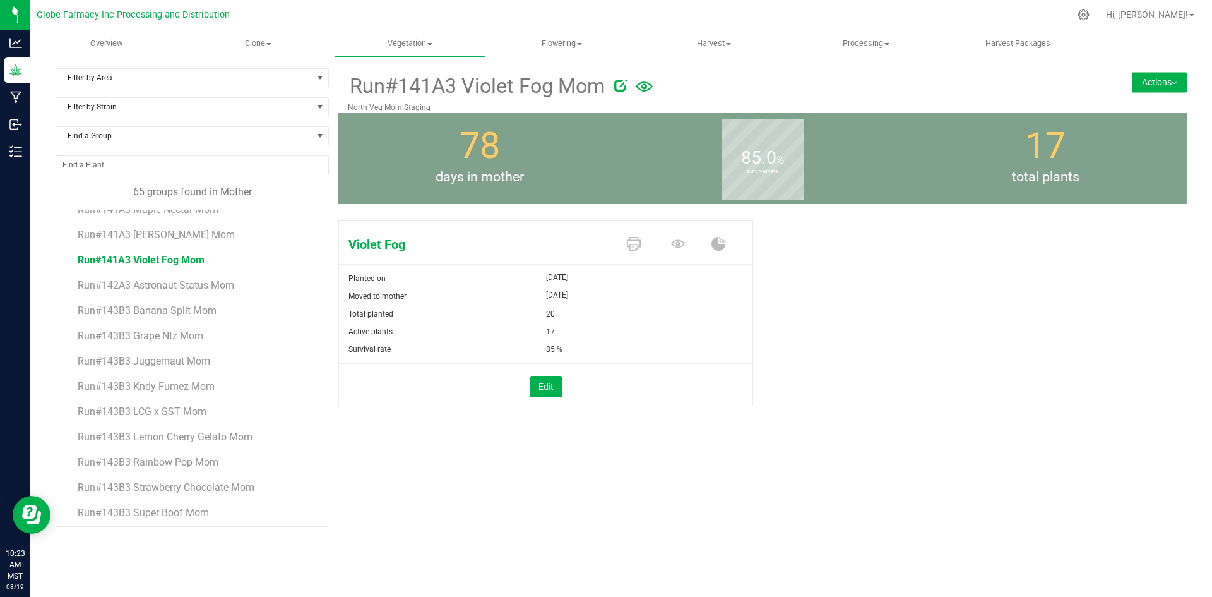
click at [159, 291] on li "Run#142A3 Astronaut Status Mom" at bounding box center [199, 280] width 242 height 25
click at [159, 284] on span "Run#142A3 Astronaut Status Mom" at bounding box center [157, 285] width 158 height 12
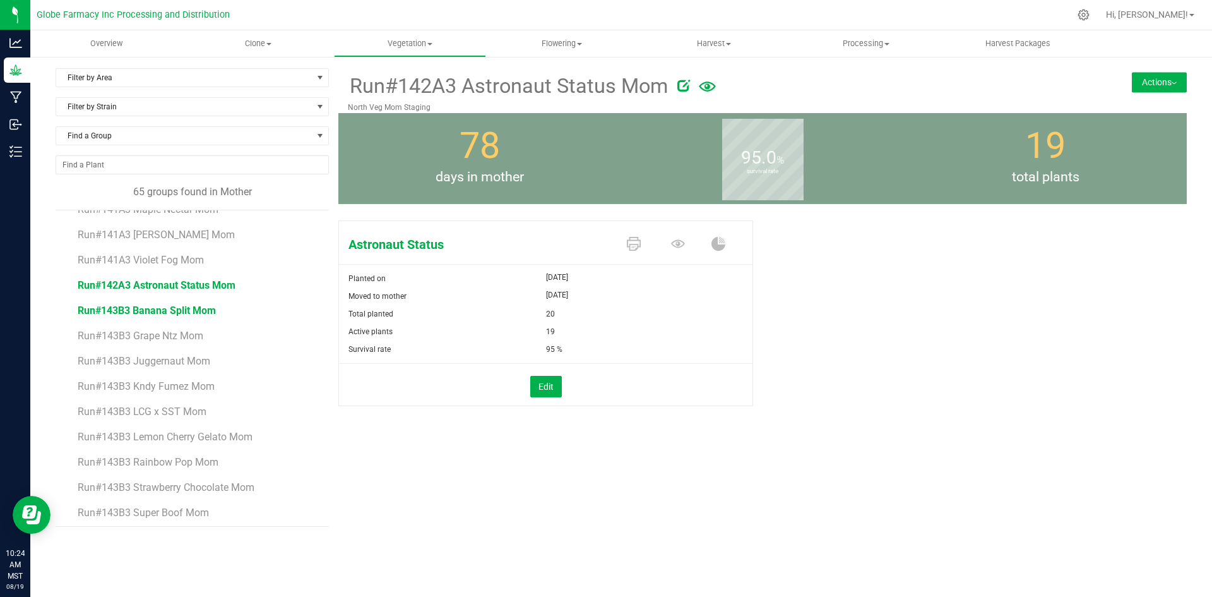
click at [198, 306] on span "Run#143B3 Banana Split Mom" at bounding box center [147, 310] width 138 height 12
click at [107, 333] on span "Run#143B3 Grape Ntz Mom" at bounding box center [141, 336] width 126 height 12
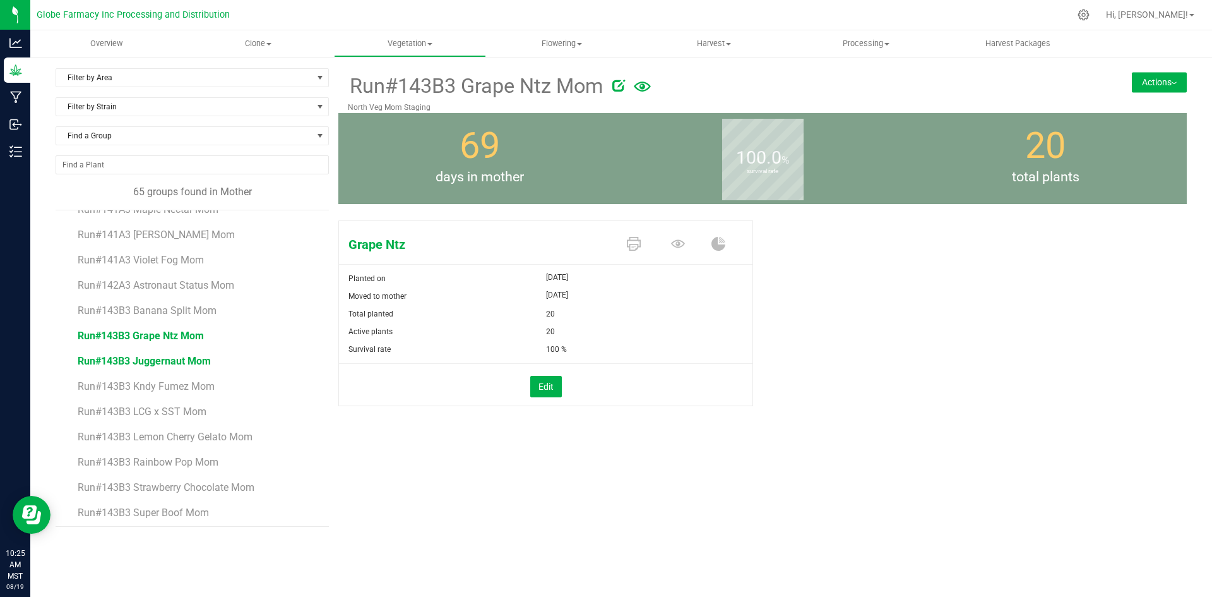
click at [191, 363] on span "Run#143B3 Juggernaut Mom" at bounding box center [144, 361] width 133 height 12
click at [182, 386] on span "Run#143B3 Kndy Fumez Mom" at bounding box center [146, 386] width 137 height 12
click at [163, 408] on span "Run#143B3 LCG x SST Mom" at bounding box center [142, 411] width 129 height 12
click at [182, 436] on span "Run#143B3 Lemon Cherry Gelato Mom" at bounding box center [166, 437] width 177 height 12
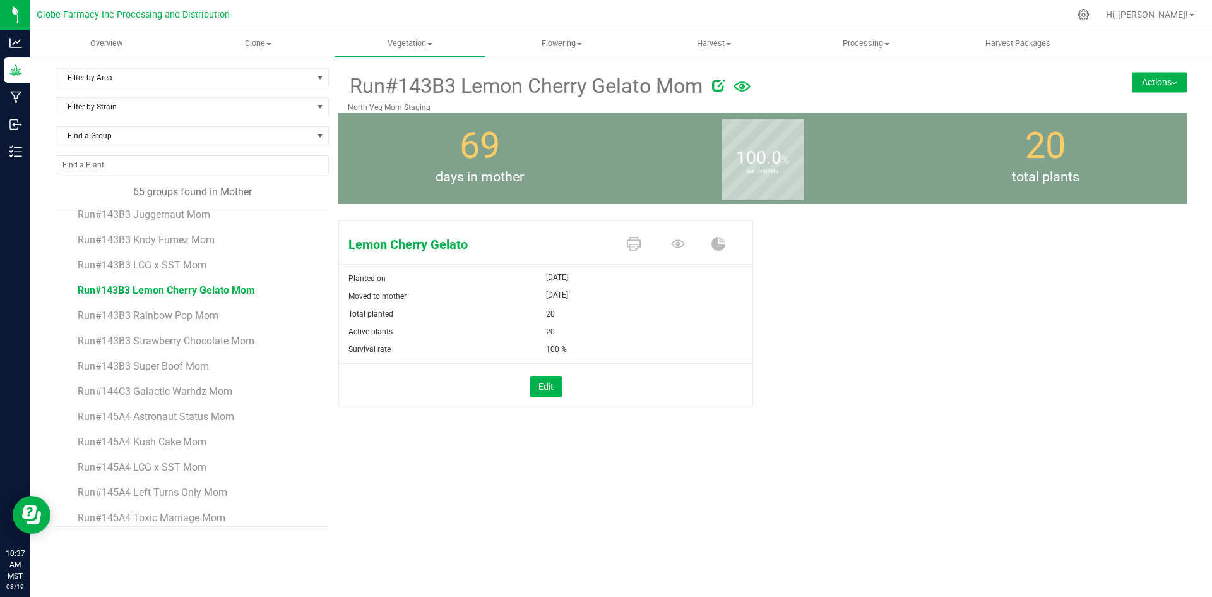
scroll to position [414, 0]
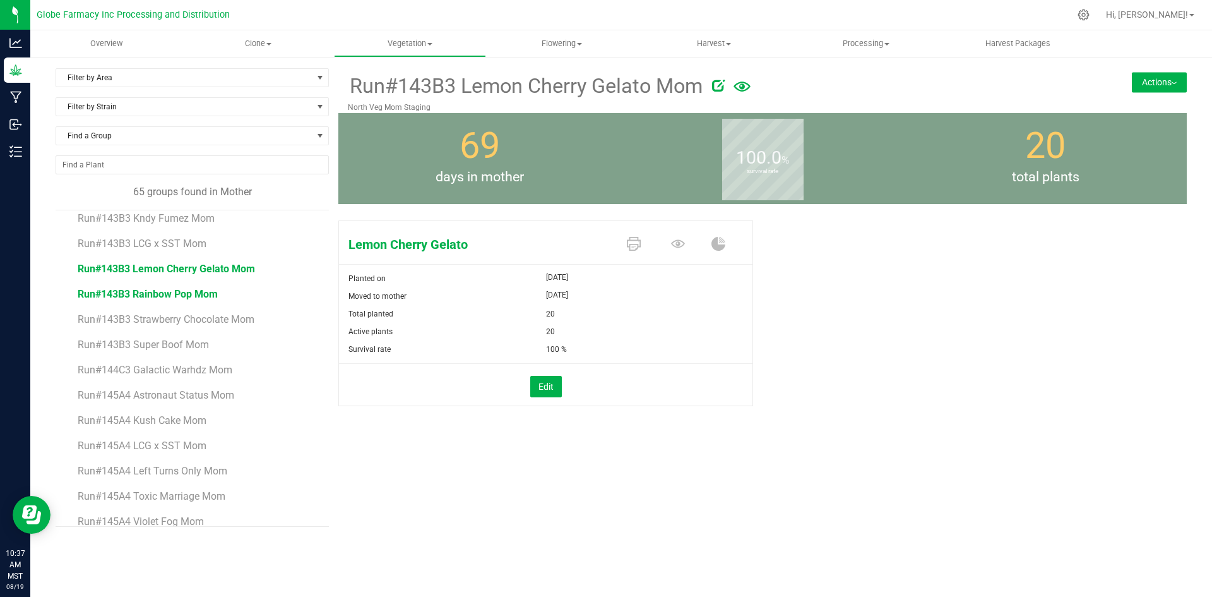
click at [153, 292] on span "Run#143B3 Rainbow Pop Mom" at bounding box center [148, 294] width 140 height 12
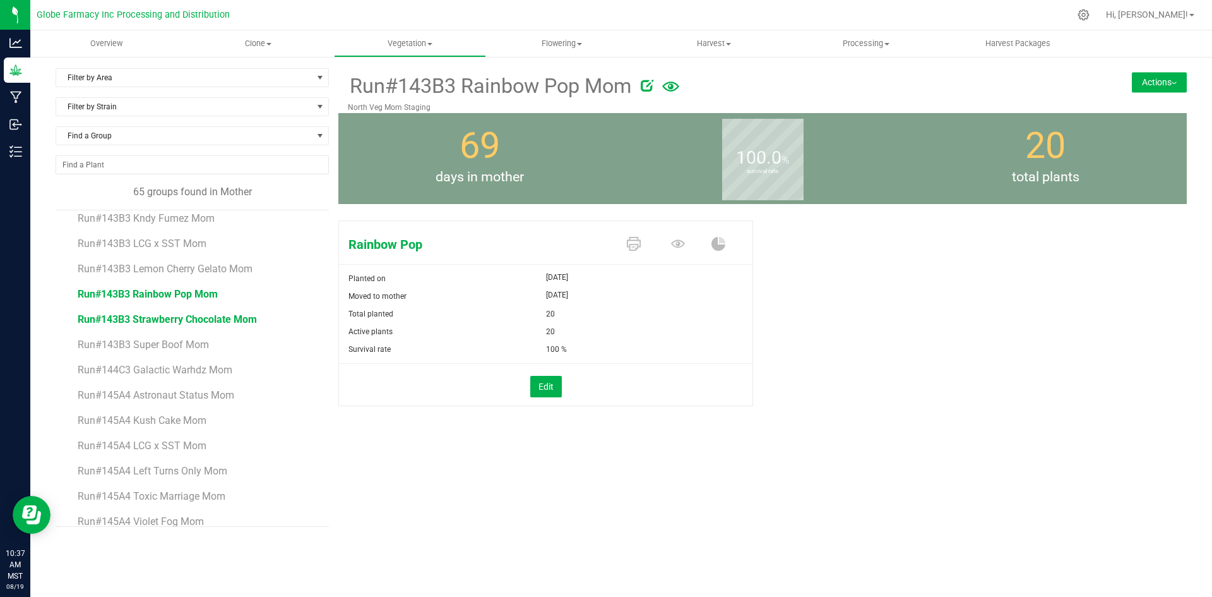
click at [189, 320] on span "Run#143B3 Strawberry Chocolate Mom" at bounding box center [167, 319] width 179 height 12
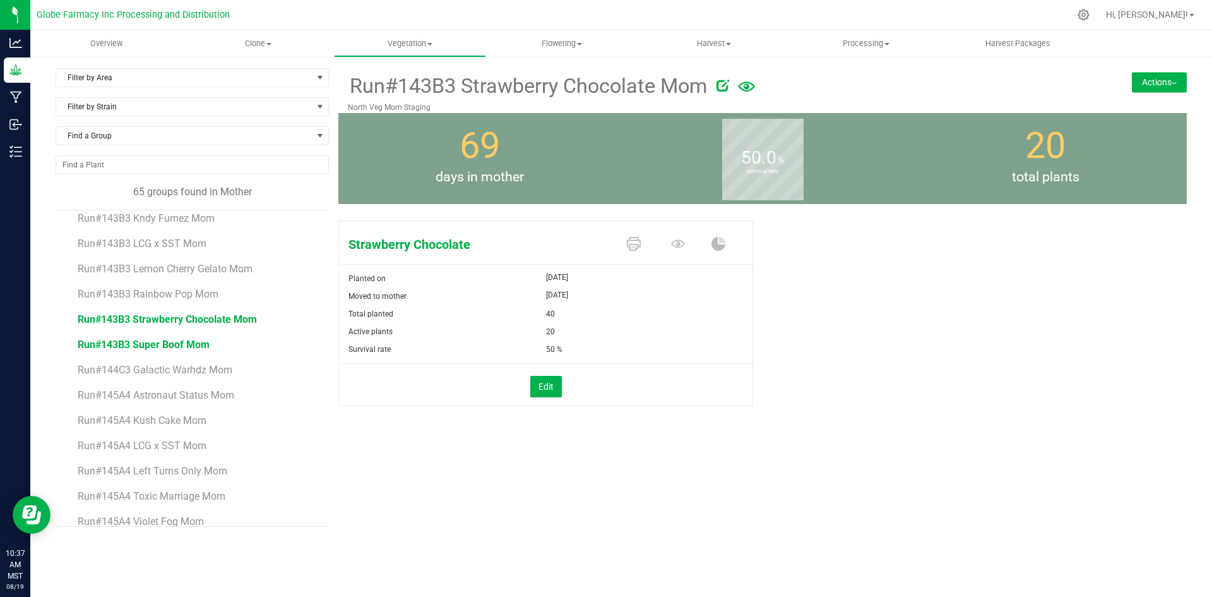
click at [191, 348] on span "Run#143B3 Super Boof Mom" at bounding box center [144, 344] width 132 height 12
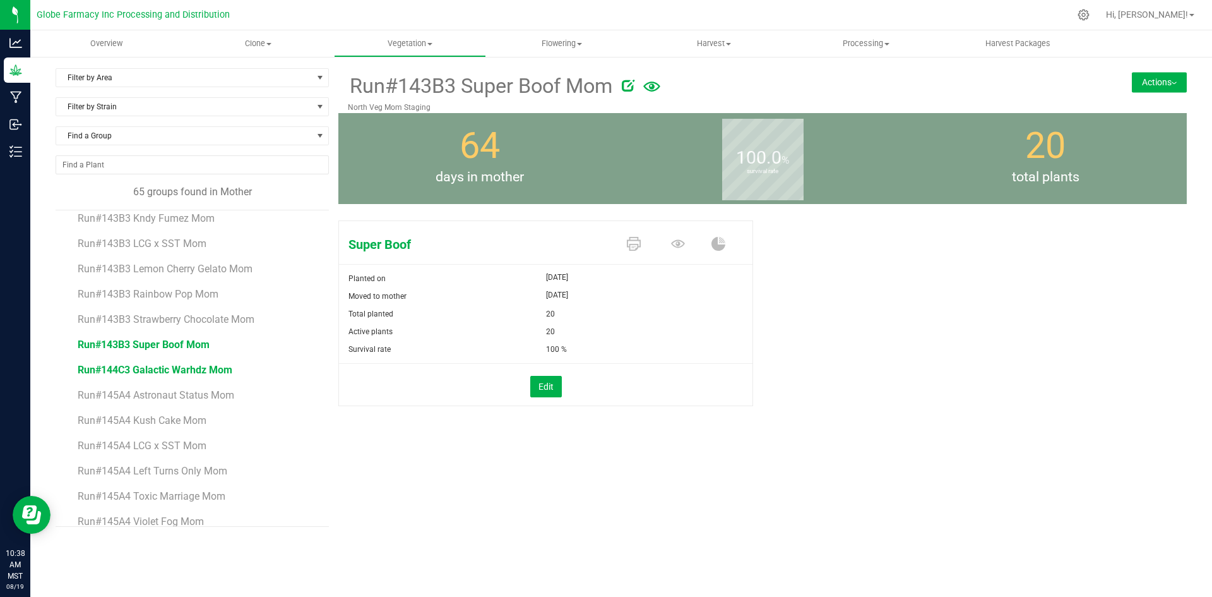
click at [206, 369] on span "Run#144C3 Galactic Warhdz Mom" at bounding box center [155, 370] width 155 height 12
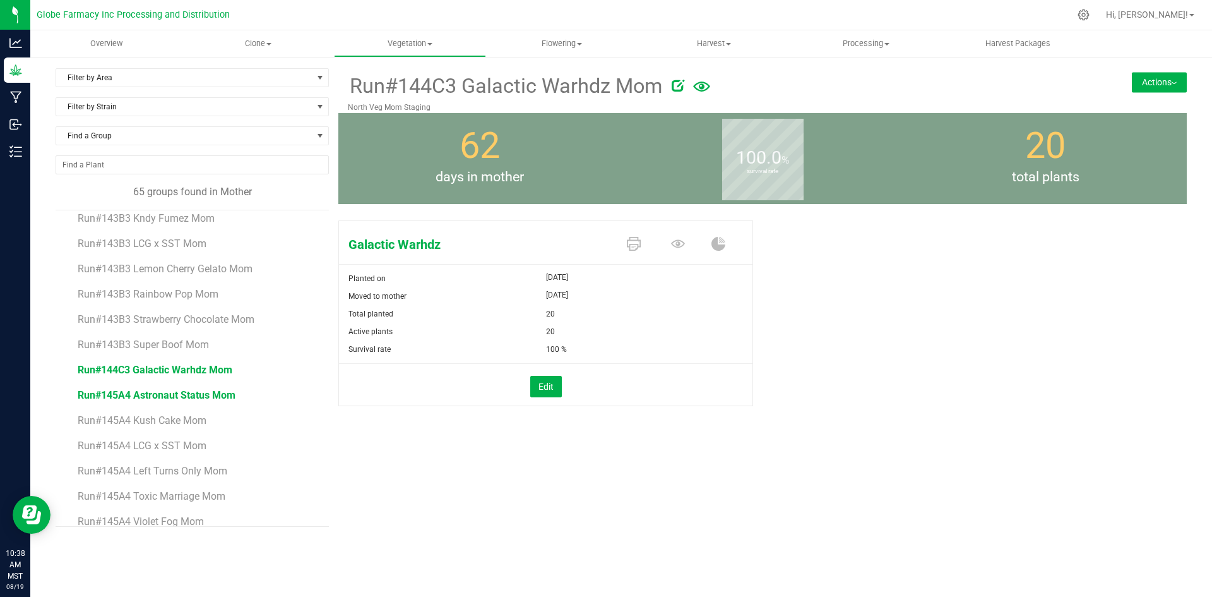
click at [114, 391] on span "Run#145A4 Astronaut Status Mom" at bounding box center [157, 395] width 158 height 12
click at [174, 421] on span "Run#145A4 Kush Cake Mom" at bounding box center [143, 420] width 130 height 12
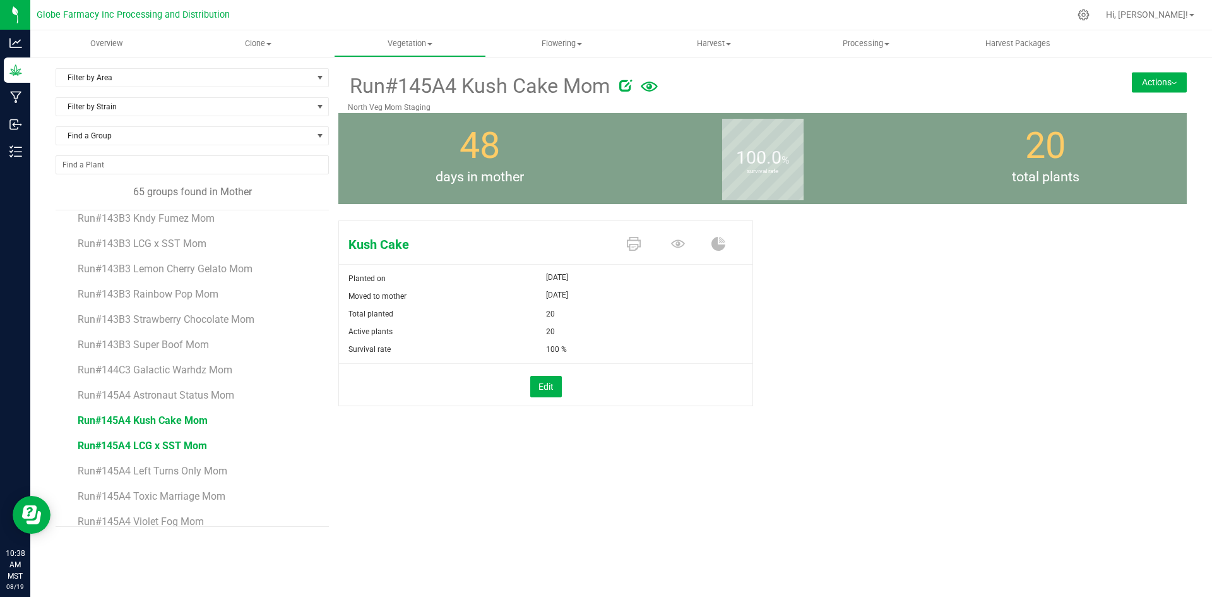
click at [123, 448] on span "Run#145A4 LCG x SST Mom" at bounding box center [142, 445] width 129 height 12
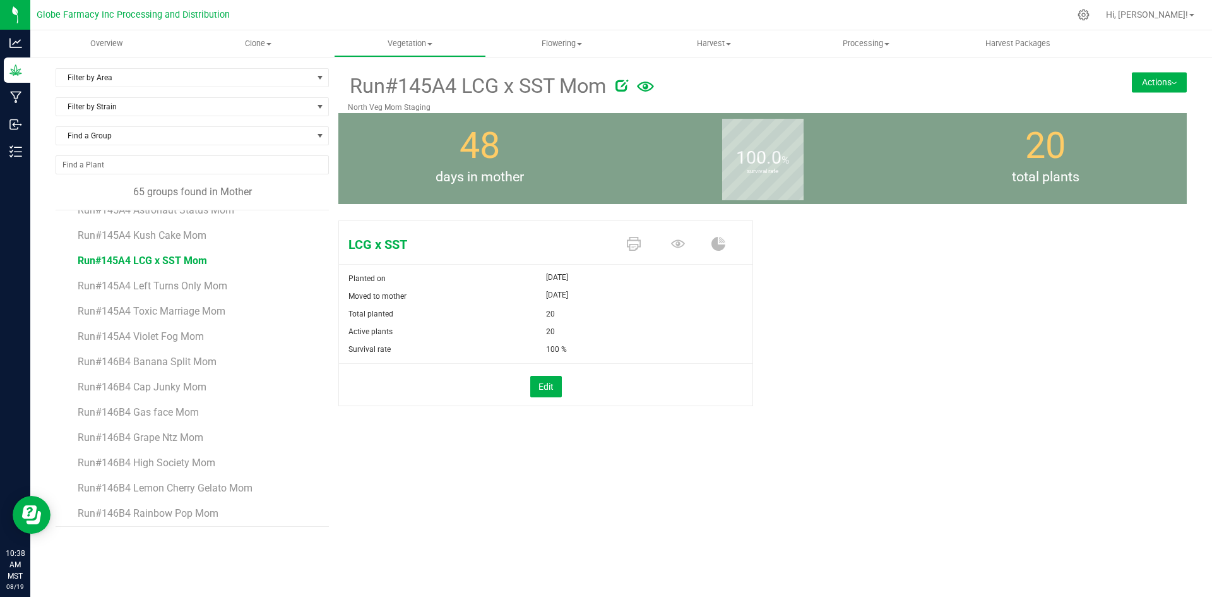
scroll to position [602, 0]
click at [155, 283] on span "Run#145A4 Left Turns Only Mom" at bounding box center [153, 282] width 151 height 12
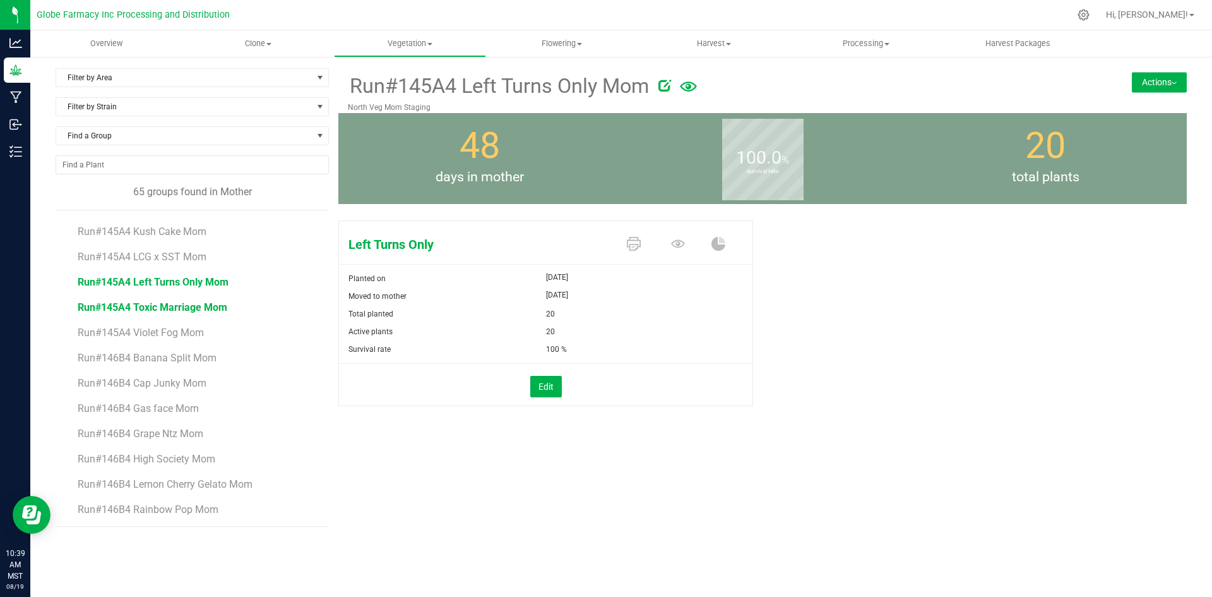
click at [206, 308] on span "Run#145A4 Toxic Marriage Mom" at bounding box center [153, 307] width 150 height 12
click at [192, 330] on span "Run#145A4 Violet Fog Mom" at bounding box center [141, 332] width 127 height 12
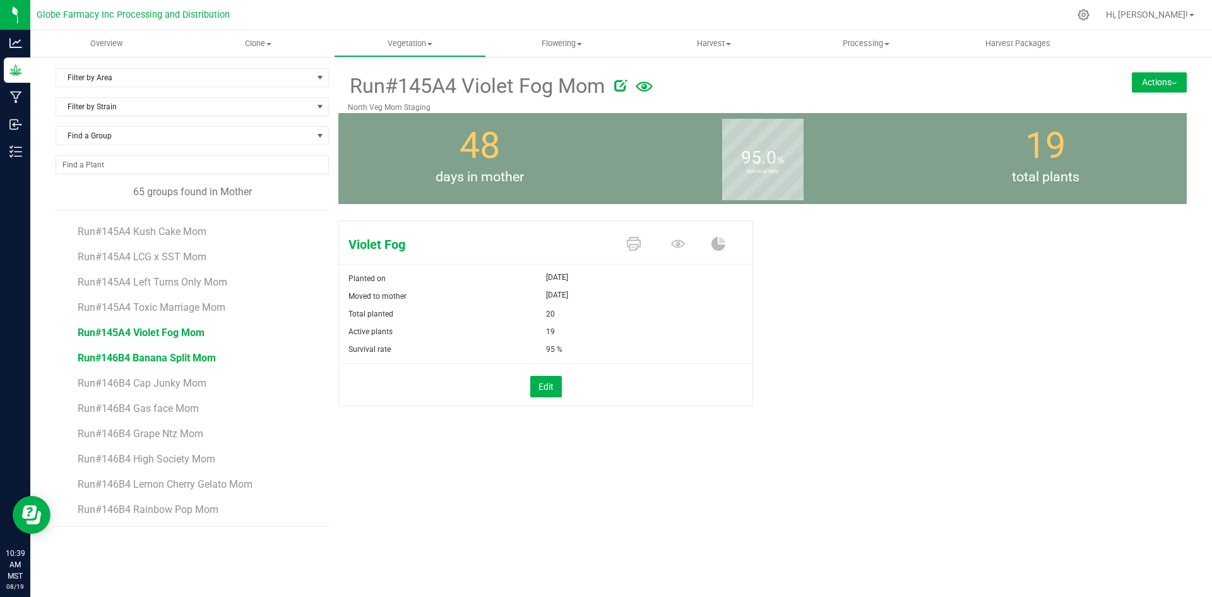
click at [152, 359] on span "Run#146B4 Banana Split Mom" at bounding box center [147, 358] width 138 height 12
click at [171, 390] on li "Run#146B4 Cap Junky Mom" at bounding box center [199, 378] width 242 height 25
click at [170, 385] on span "Run#146B4 Cap Junky Mom" at bounding box center [142, 383] width 129 height 12
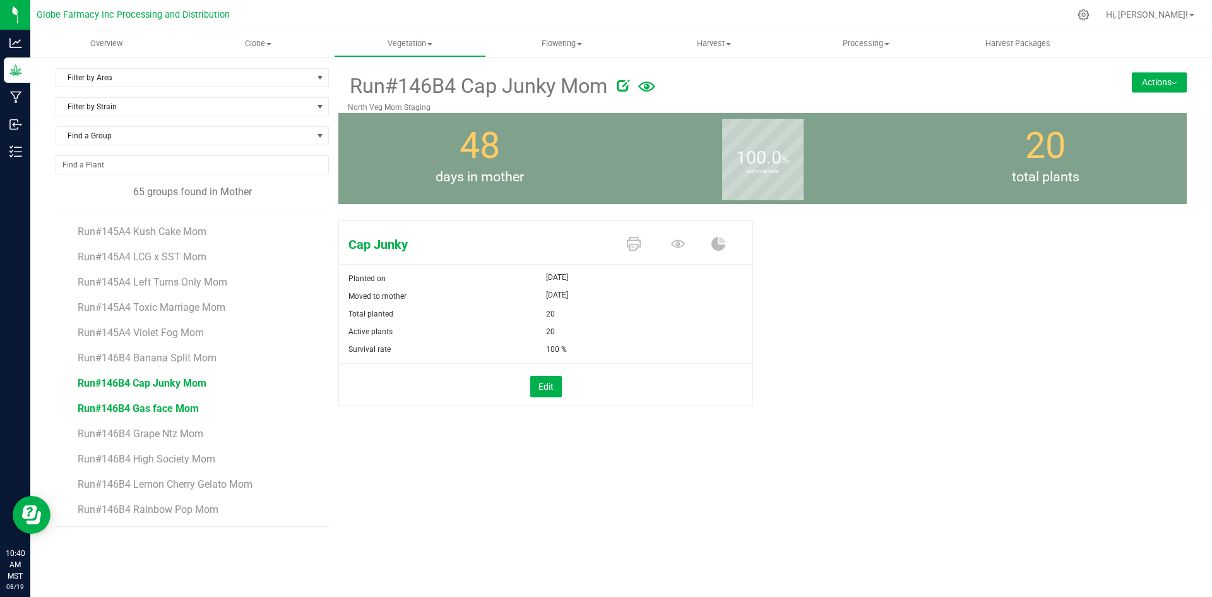
click at [178, 407] on span "Run#146B4 Gas face Mom" at bounding box center [138, 408] width 121 height 12
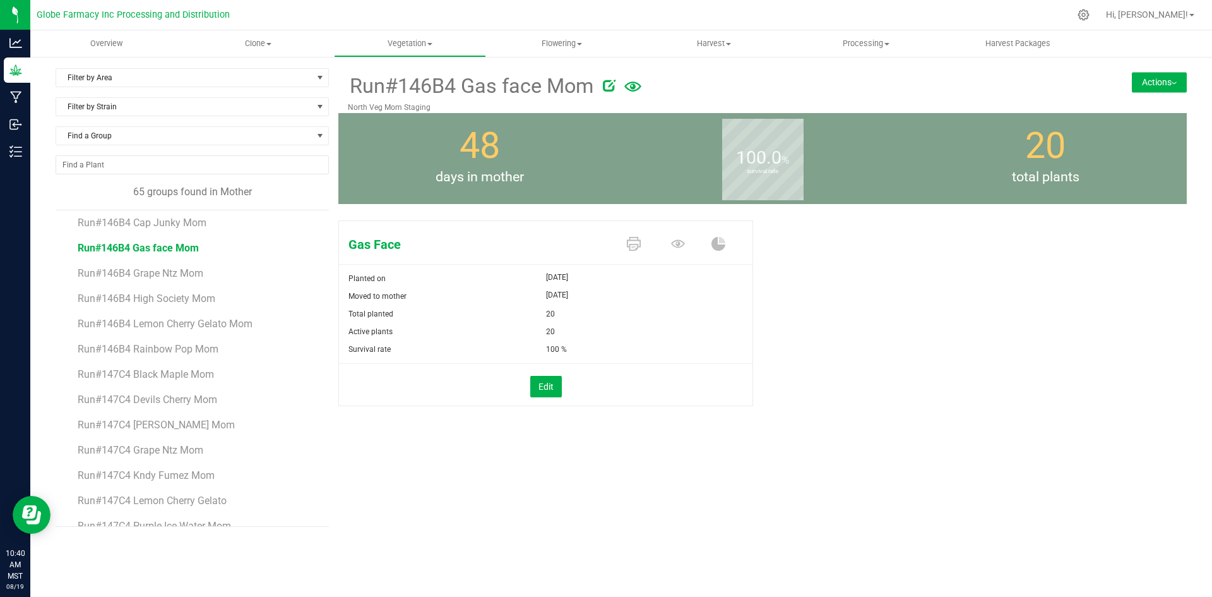
scroll to position [770, 0]
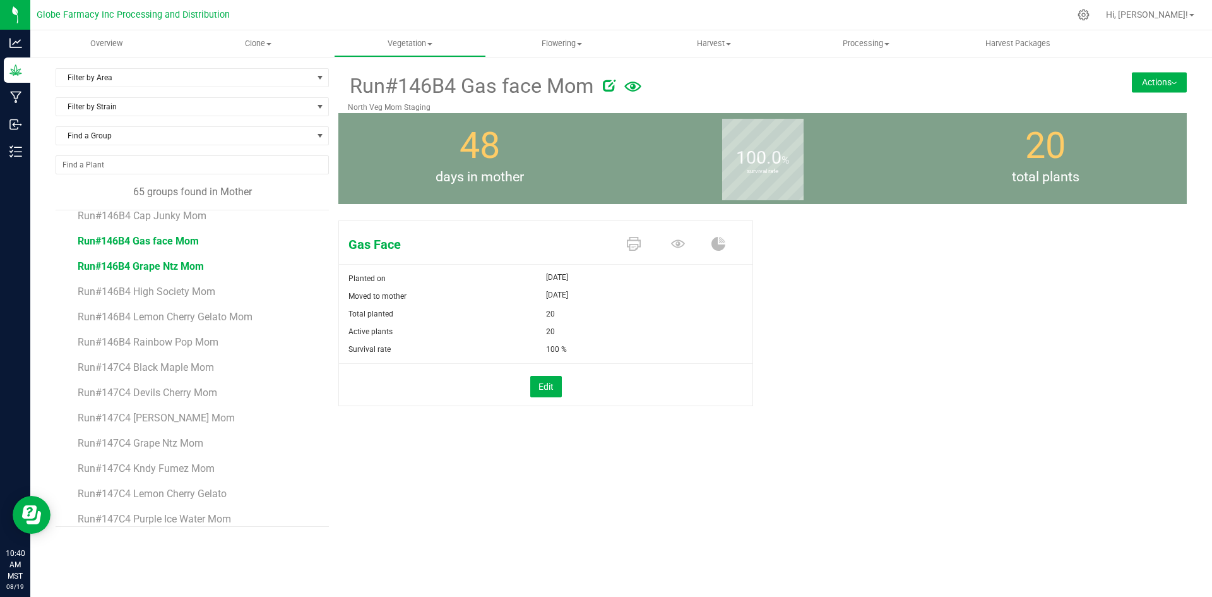
click at [176, 270] on span "Run#146B4 Grape Ntz Mom" at bounding box center [141, 266] width 126 height 12
click at [177, 295] on span "Run#146B4 High Society Mom" at bounding box center [147, 291] width 138 height 12
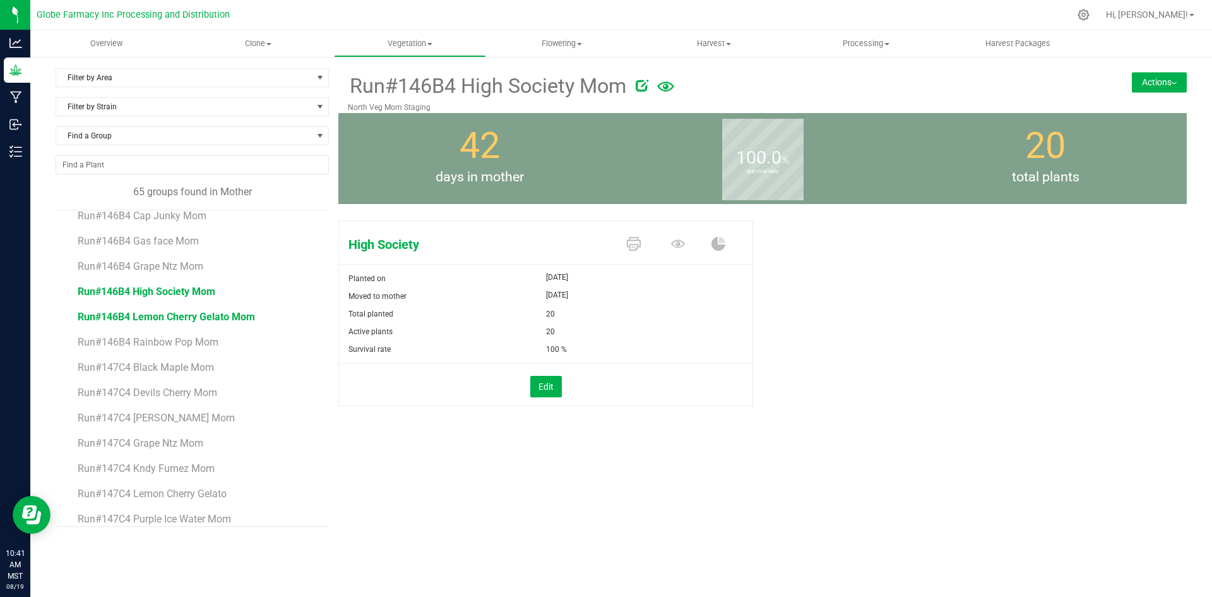
click at [184, 318] on span "Run#146B4 Lemon Cherry Gelato Mom" at bounding box center [166, 317] width 177 height 12
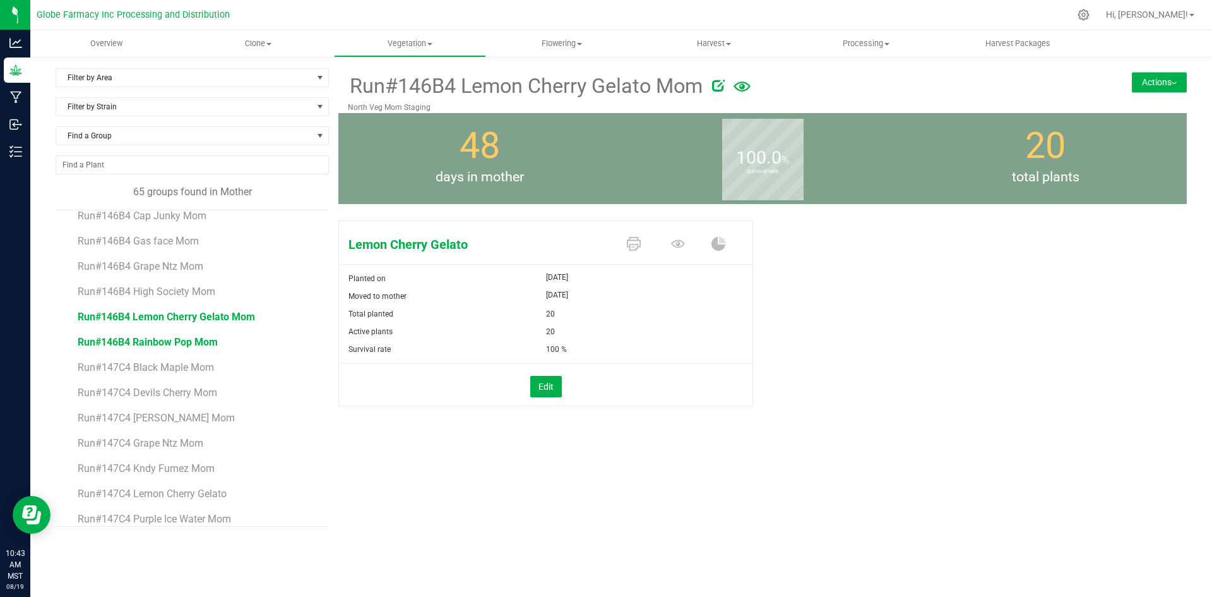
click at [164, 344] on span "Run#146B4 Rainbow Pop Mom" at bounding box center [148, 342] width 140 height 12
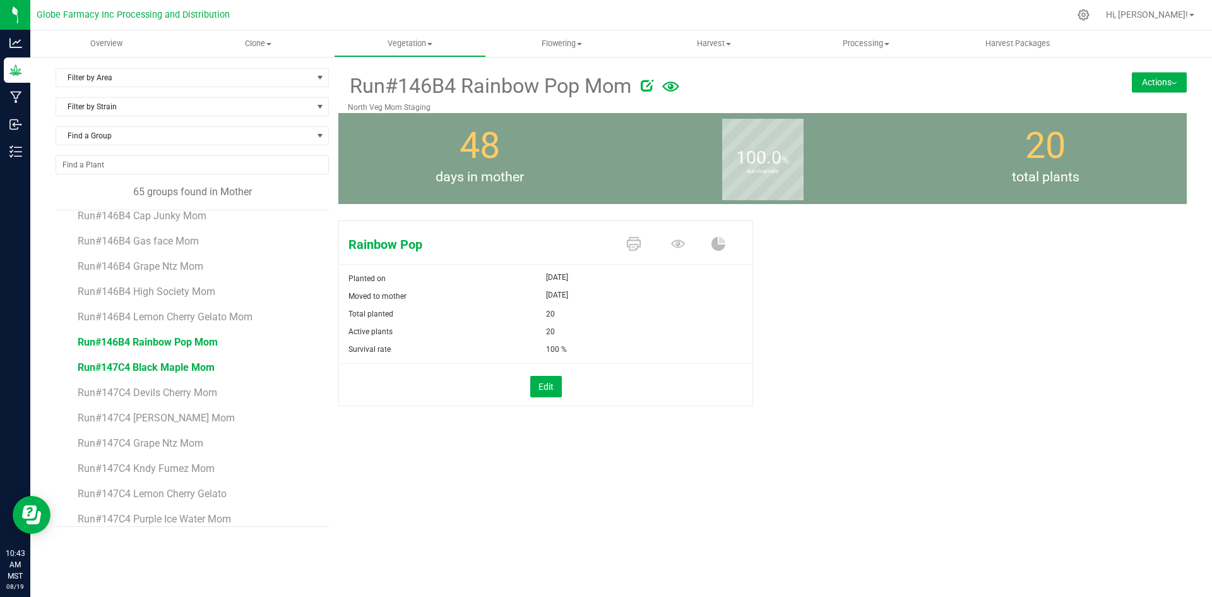
click at [185, 373] on span "Run#147C4 Black Maple Mom" at bounding box center [146, 367] width 137 height 12
click at [193, 396] on span "Run#147C4 Devils Cherry Mom" at bounding box center [148, 392] width 141 height 12
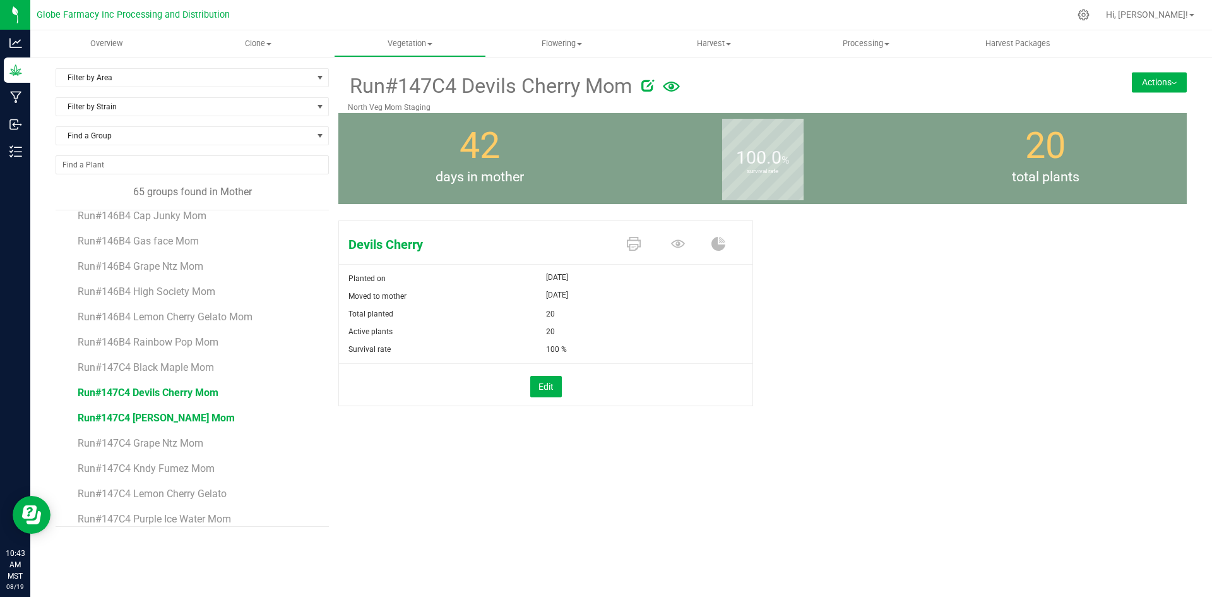
click at [133, 418] on span "Run#147C4 [PERSON_NAME] Mom" at bounding box center [156, 418] width 157 height 12
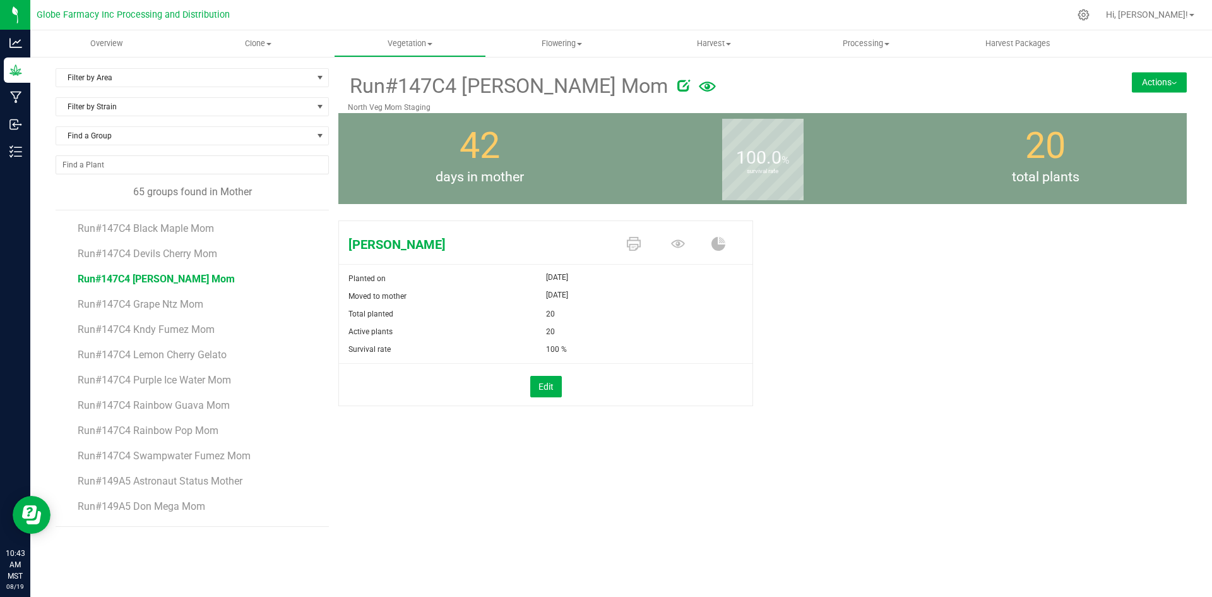
scroll to position [944, 0]
click at [160, 269] on span "Run#147C4 Grape Ntz Mom" at bounding box center [141, 269] width 126 height 12
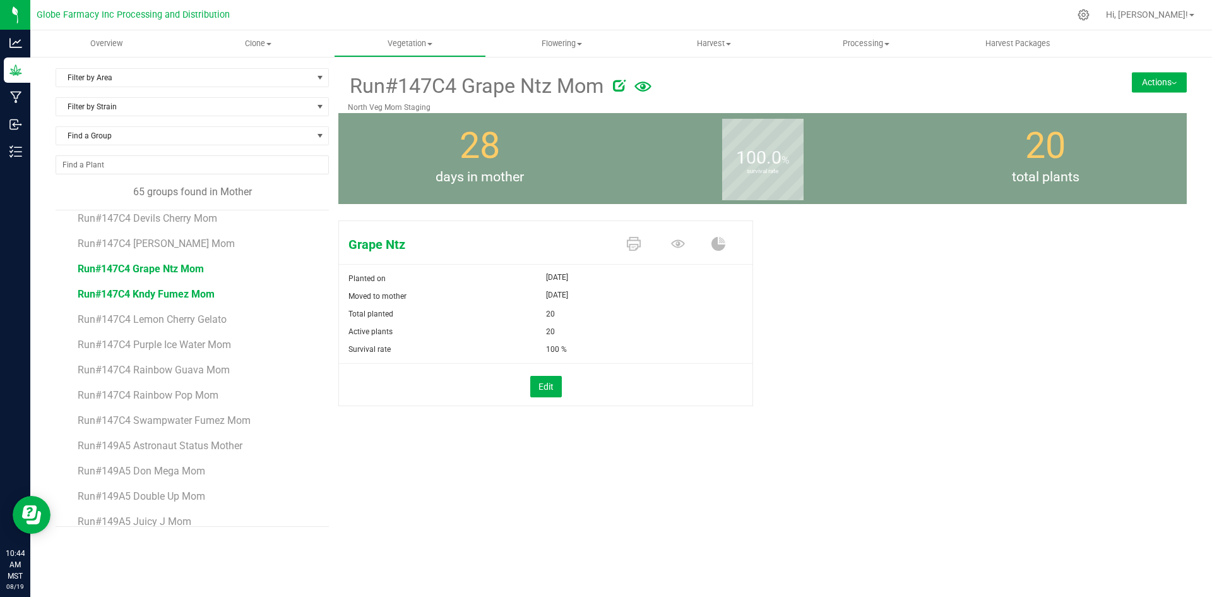
click at [122, 295] on span "Run#147C4 Kndy Fumez Mom" at bounding box center [146, 294] width 137 height 12
click at [131, 323] on span "Run#147C4 Lemon Cherry Gelato" at bounding box center [154, 319] width 152 height 12
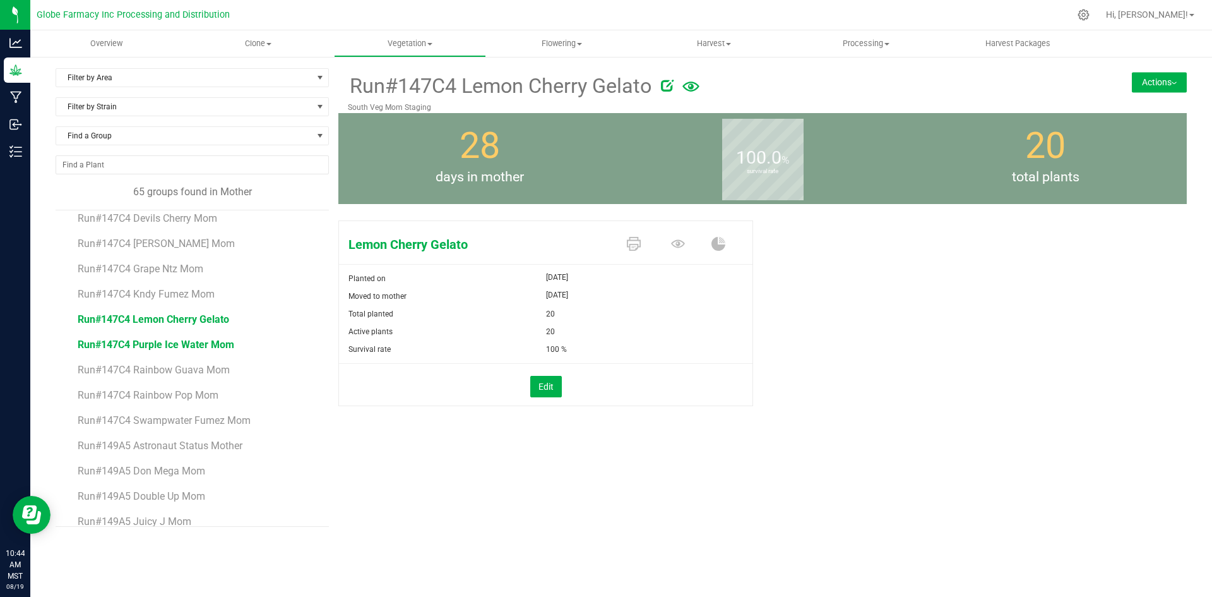
click at [155, 341] on span "Run#147C4 Purple Ice Water Mom" at bounding box center [156, 344] width 157 height 12
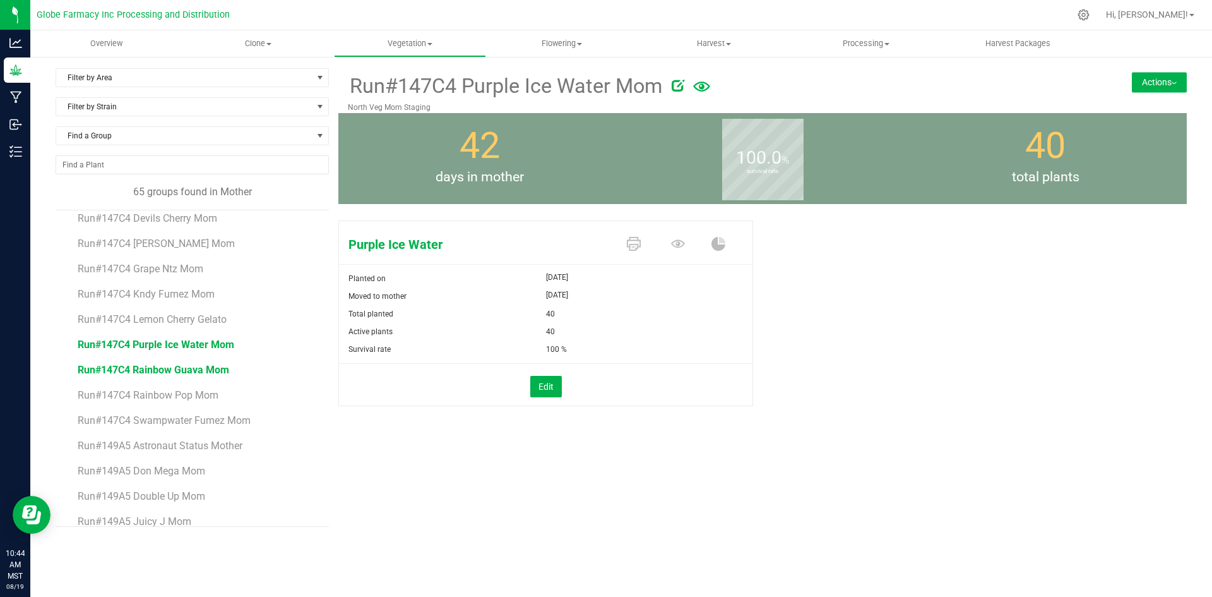
click at [202, 369] on span "Run#147C4 Rainbow Guava Mom" at bounding box center [154, 370] width 152 height 12
click at [164, 398] on span "Run#147C4 Rainbow Pop Mom" at bounding box center [148, 395] width 140 height 12
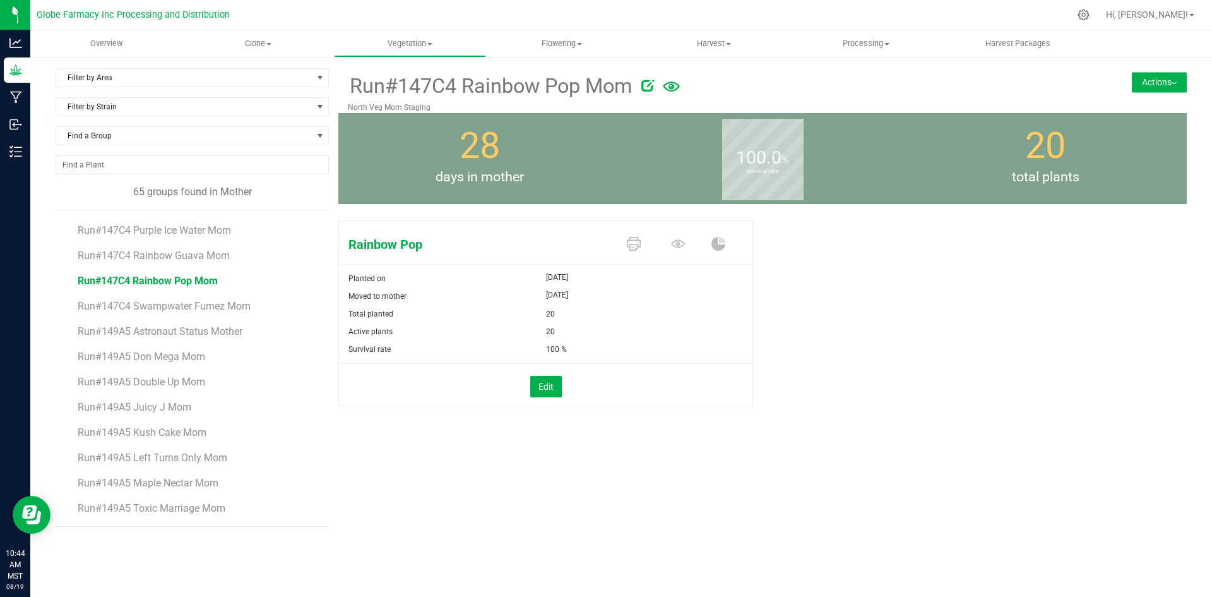
scroll to position [1065, 0]
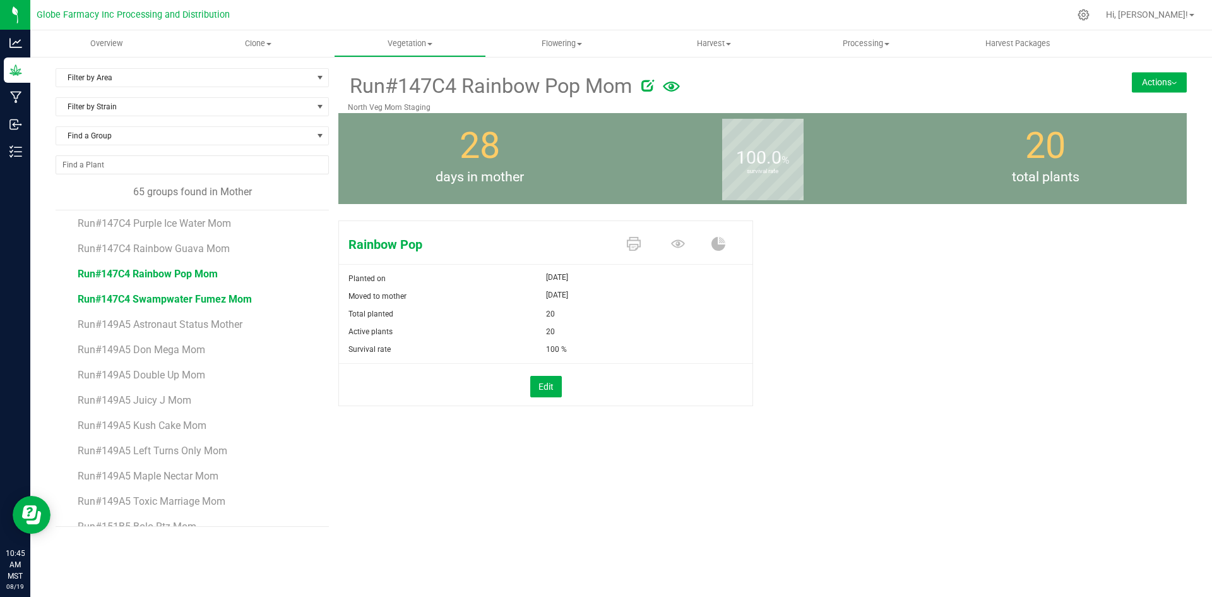
click at [230, 301] on span "Run#147C4 Swampwater Fumez Mom" at bounding box center [165, 299] width 174 height 12
click at [136, 326] on span "Run#149A5 Astronaut Status Mother" at bounding box center [161, 324] width 167 height 12
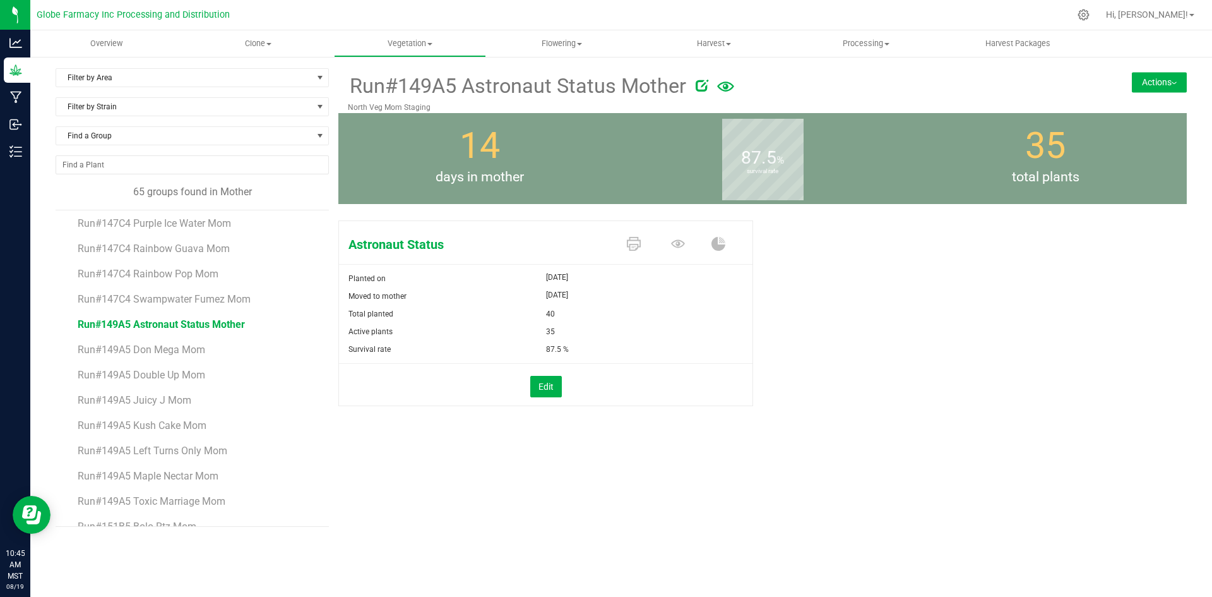
click at [111, 355] on li "Run#149A5 Don Mega Mom" at bounding box center [199, 344] width 242 height 25
click at [112, 349] on span "Run#149A5 Don Mega Mom" at bounding box center [142, 350] width 128 height 12
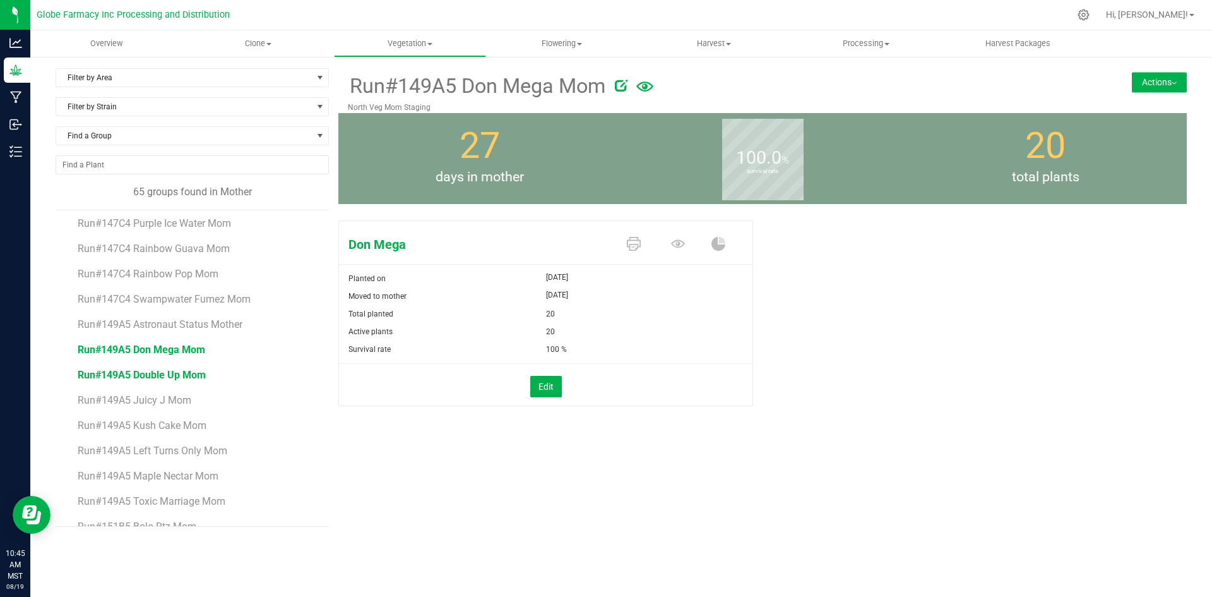
click at [191, 377] on span "Run#149A5 Double Up Mom" at bounding box center [142, 375] width 128 height 12
click at [111, 403] on span "Run#149A5 Juicy J Mom" at bounding box center [135, 400] width 114 height 12
click at [191, 426] on span "Run#149A5 Kush Cake Mom" at bounding box center [143, 425] width 130 height 12
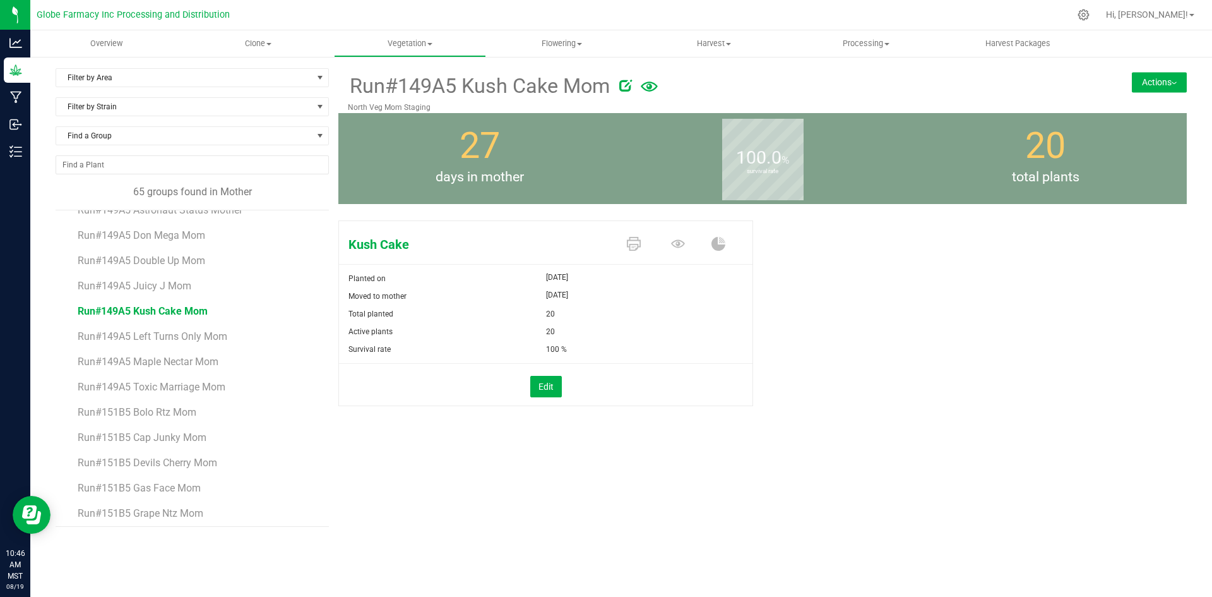
scroll to position [1186, 0]
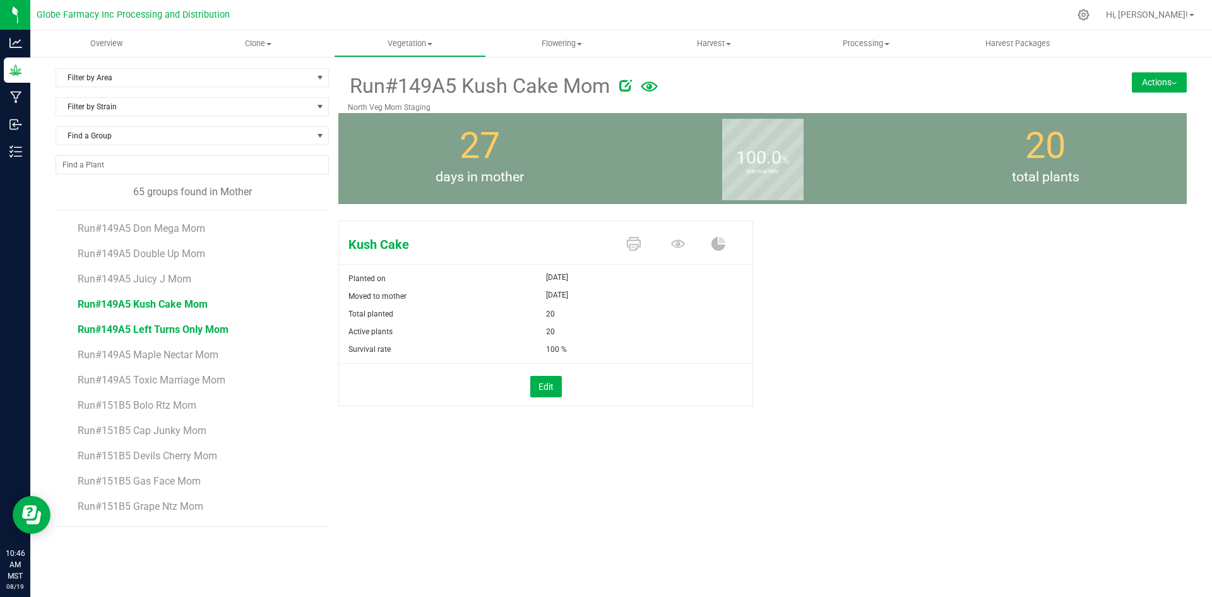
click at [215, 333] on span "Run#149A5 Left Turns Only Mom" at bounding box center [153, 329] width 151 height 12
click at [144, 354] on span "Run#149A5 Maple Nectar Mom" at bounding box center [149, 355] width 143 height 12
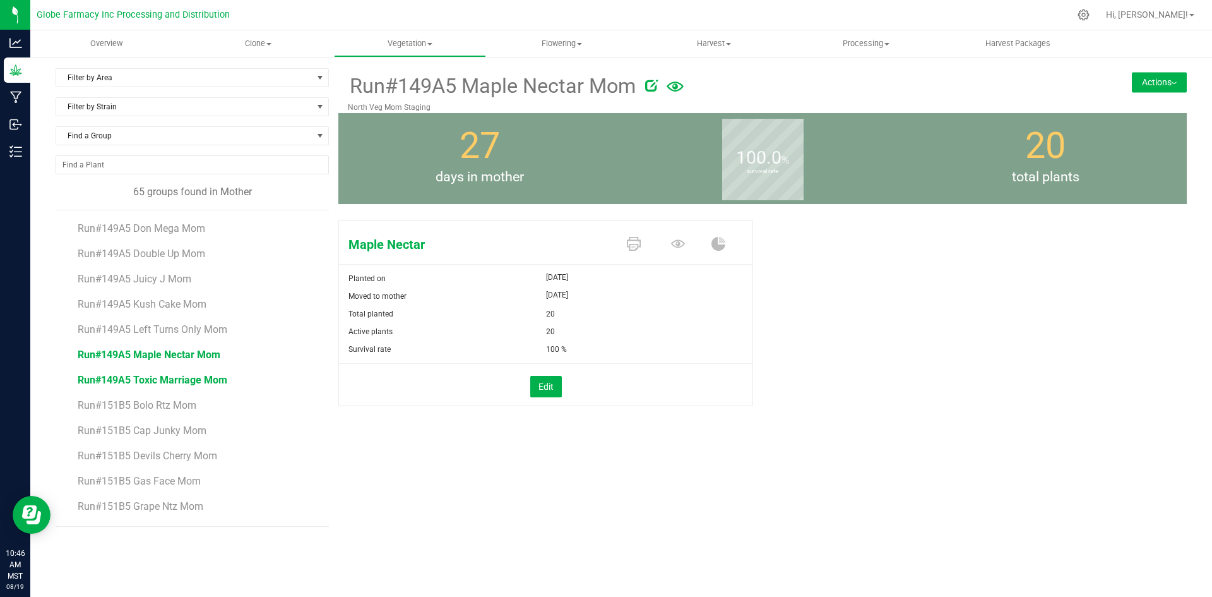
click at [131, 384] on span "Run#149A5 Toxic Marriage Mom" at bounding box center [153, 380] width 150 height 12
click at [174, 401] on span "Run#151B5 Bolo Rtz Mom" at bounding box center [137, 405] width 118 height 12
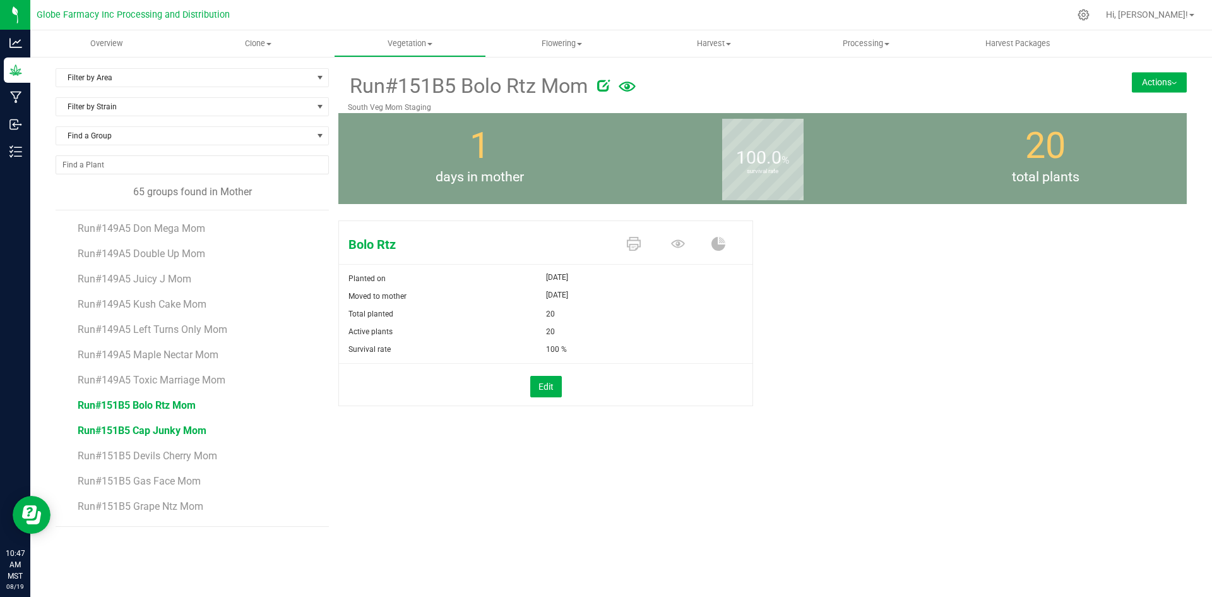
click at [133, 431] on span "Run#151B5 Cap Junky Mom" at bounding box center [142, 430] width 129 height 12
click at [167, 457] on span "Run#151B5 Devils Cherry Mom" at bounding box center [148, 456] width 141 height 12
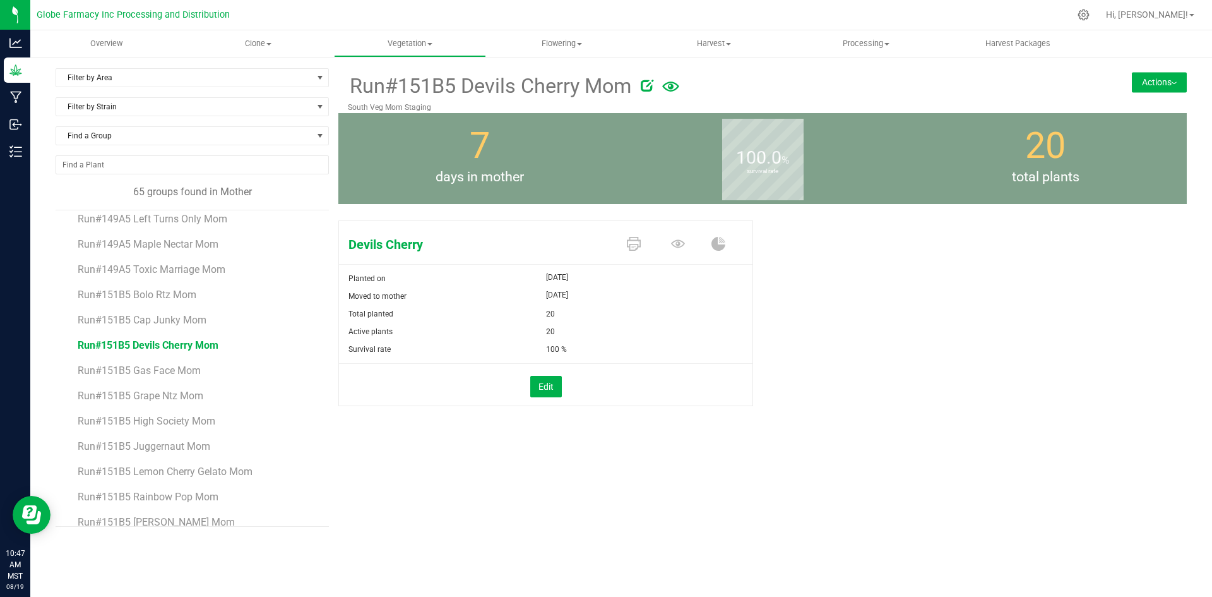
scroll to position [1336, 0]
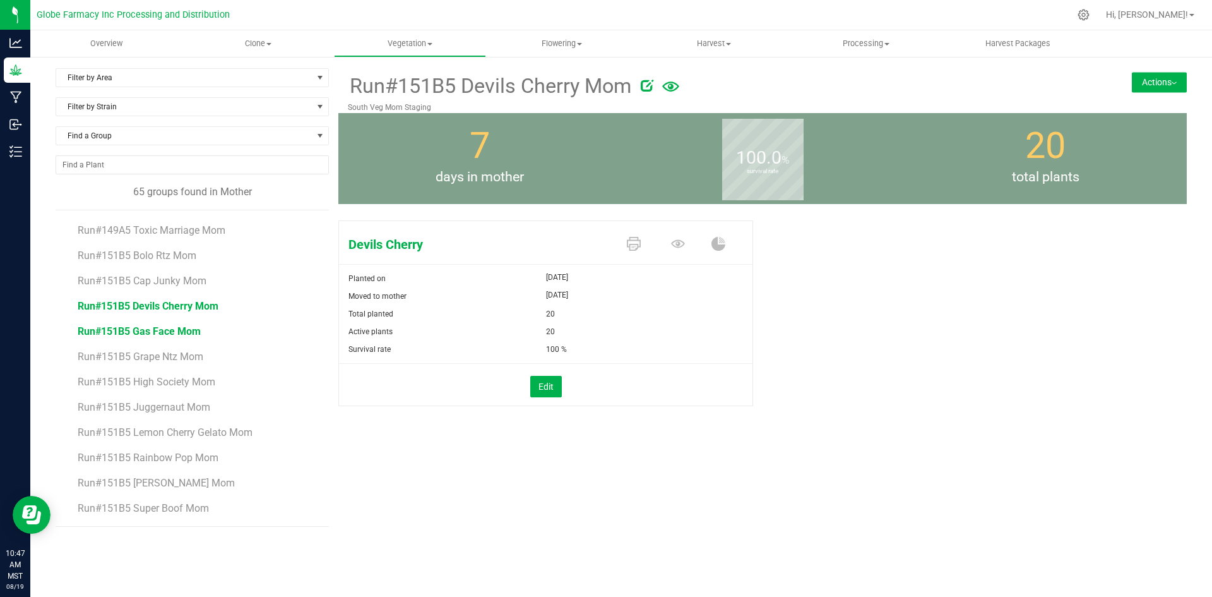
click at [164, 336] on span "Run#151B5 Gas Face Mom" at bounding box center [139, 331] width 123 height 12
click at [188, 357] on span "Run#151B5 Grape Ntz Mom" at bounding box center [141, 356] width 126 height 12
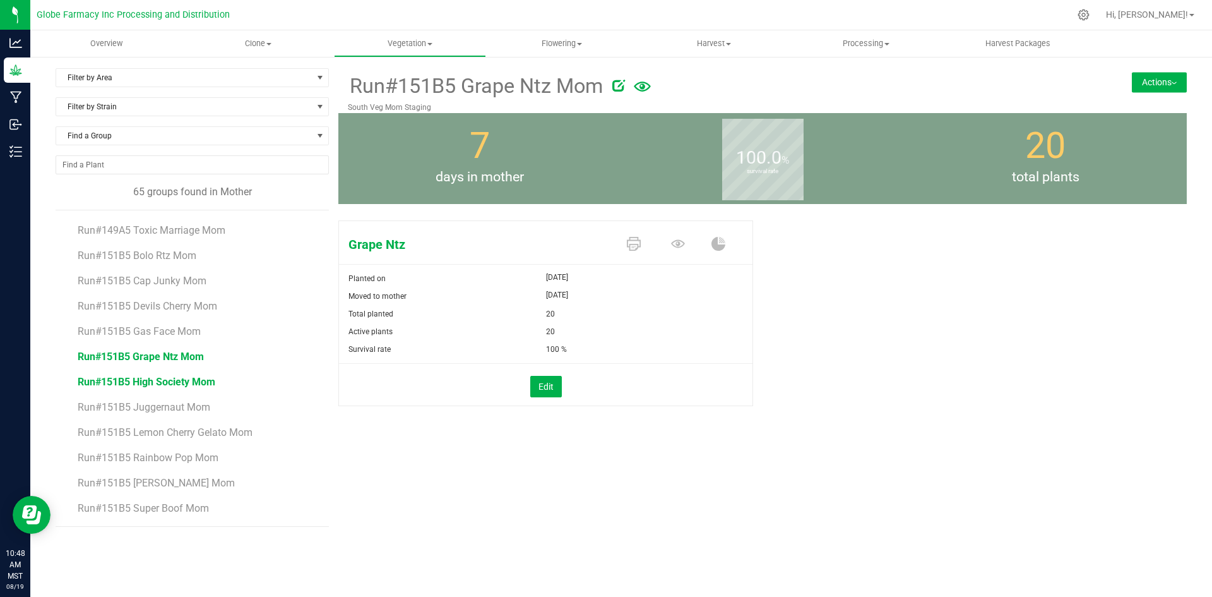
click at [131, 384] on span "Run#151B5 High Society Mom" at bounding box center [147, 382] width 138 height 12
click at [157, 407] on span "Run#151B5 Juggernaut Mom" at bounding box center [144, 407] width 133 height 12
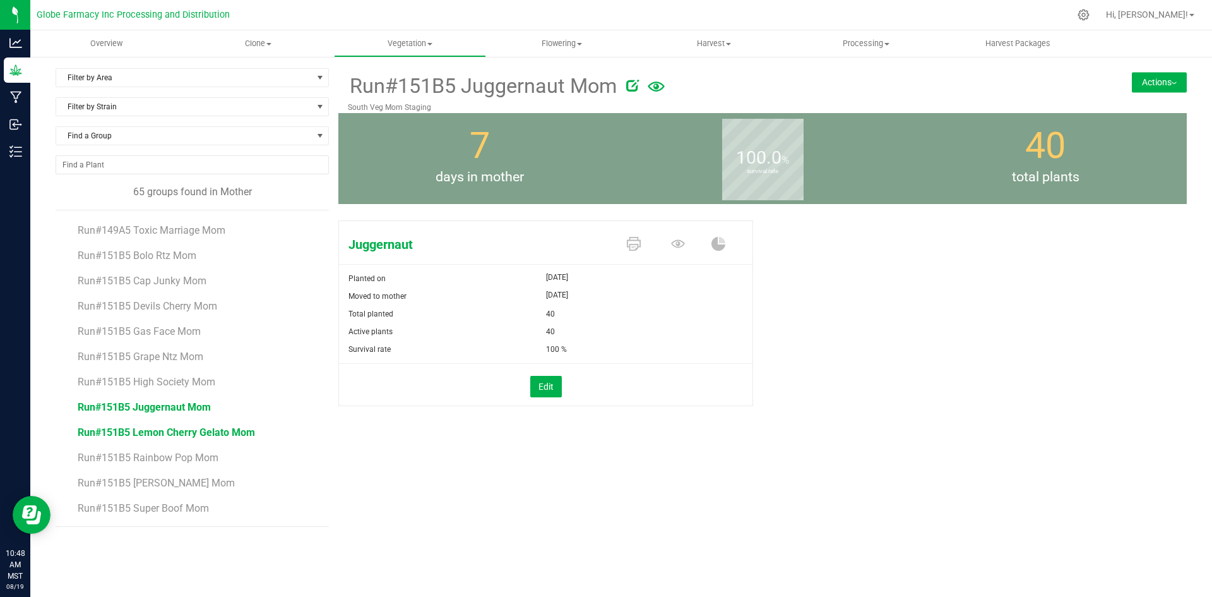
click at [169, 430] on span "Run#151B5 Lemon Cherry Gelato Mom" at bounding box center [166, 432] width 177 height 12
click at [187, 468] on li "Run#151B5 [PERSON_NAME] Mom" at bounding box center [199, 477] width 242 height 25
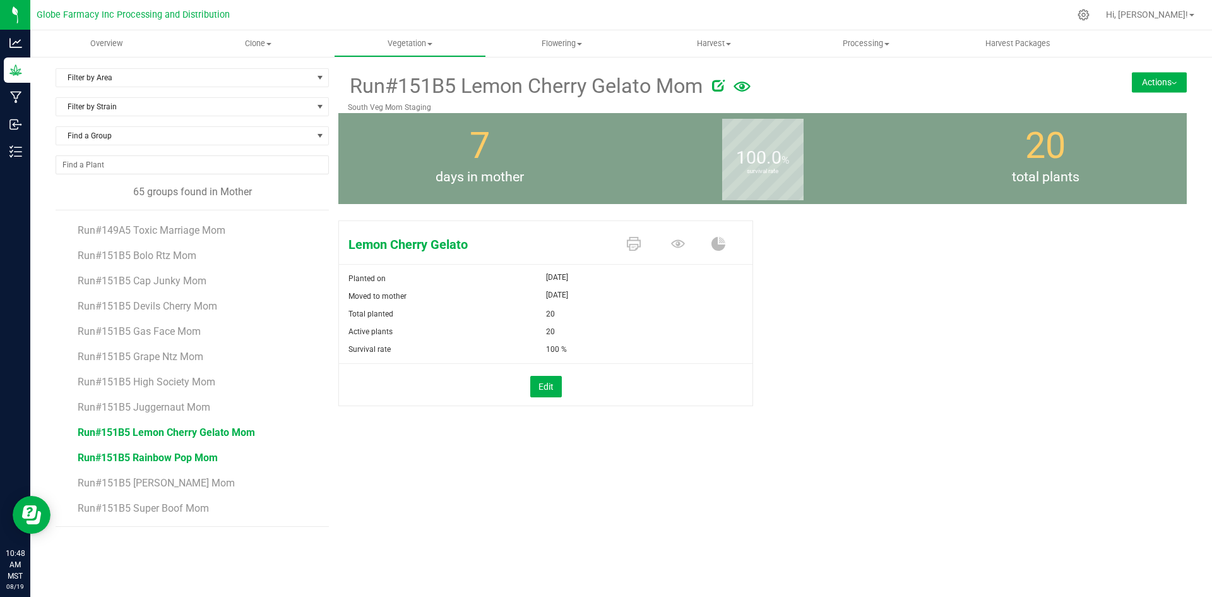
click at [189, 462] on span "Run#151B5 Rainbow Pop Mom" at bounding box center [148, 457] width 140 height 12
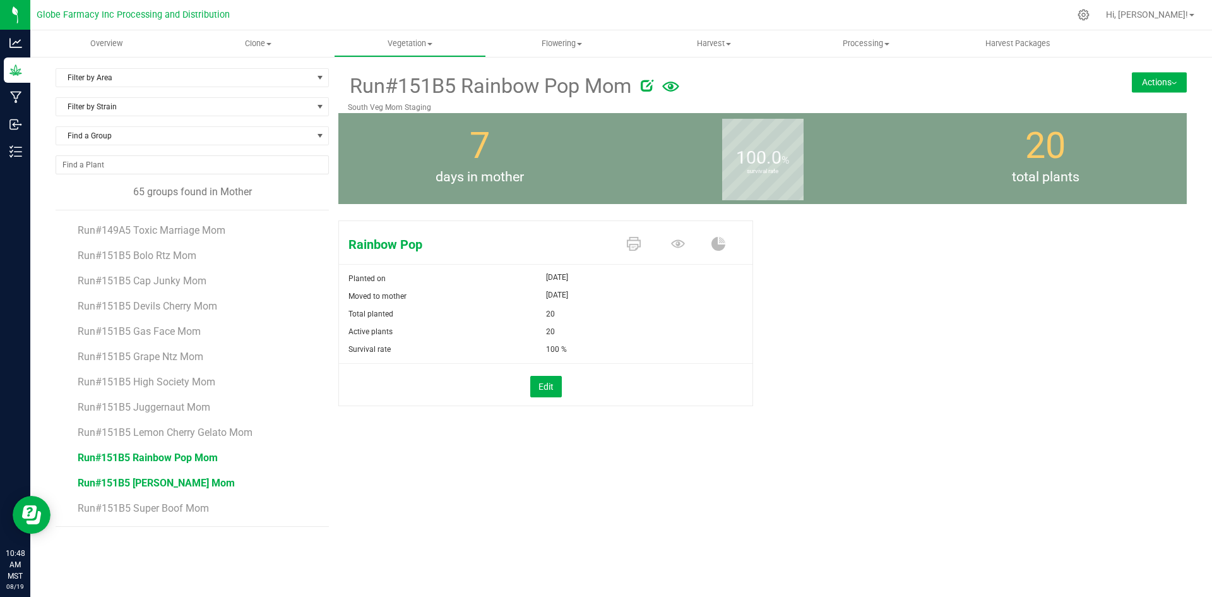
click at [180, 486] on span "Run#151B5 [PERSON_NAME] Mom" at bounding box center [156, 483] width 157 height 12
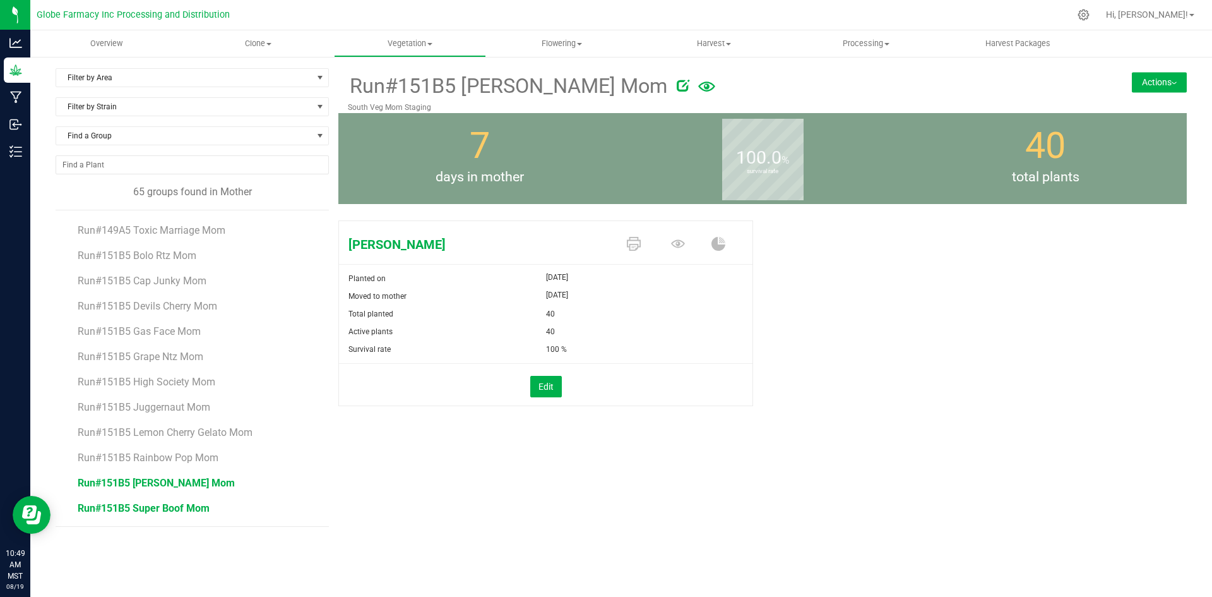
click at [189, 510] on span "Run#151B5 Super Boof Mom" at bounding box center [144, 508] width 132 height 12
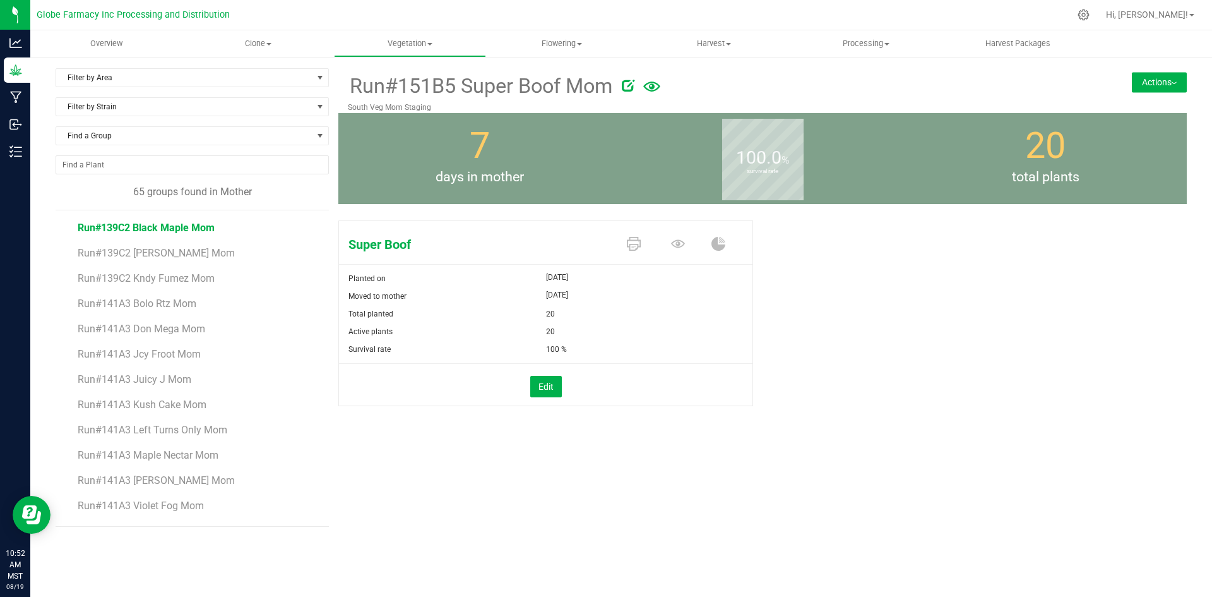
click at [204, 227] on span "Run#139C2 Black Maple Mom" at bounding box center [146, 228] width 137 height 12
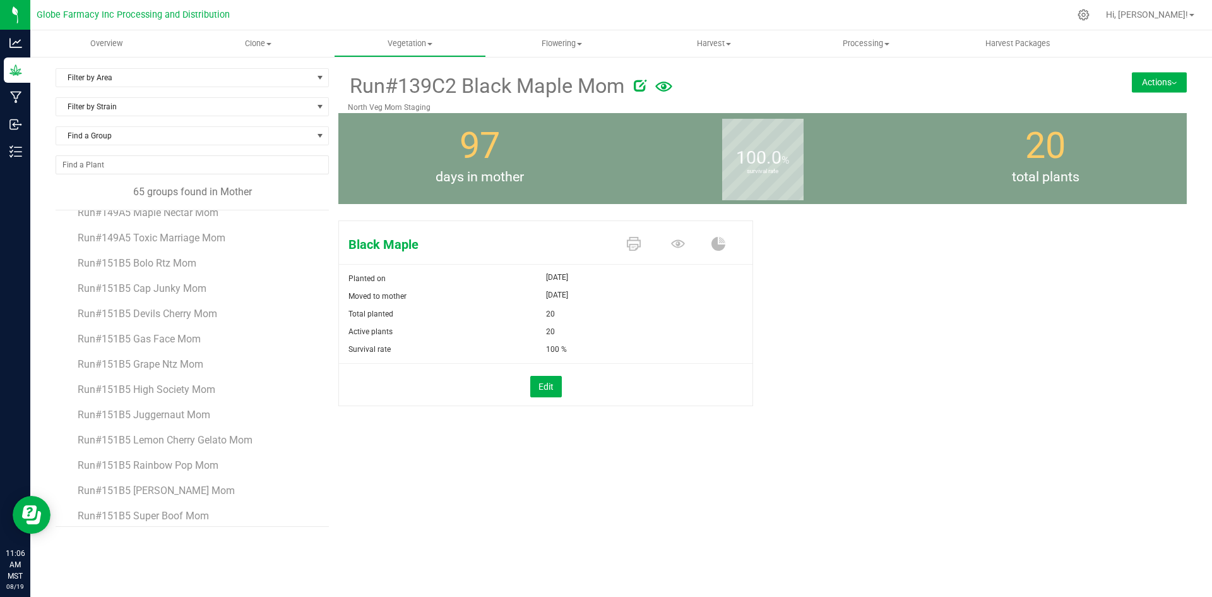
scroll to position [1336, 0]
